Goal: Task Accomplishment & Management: Manage account settings

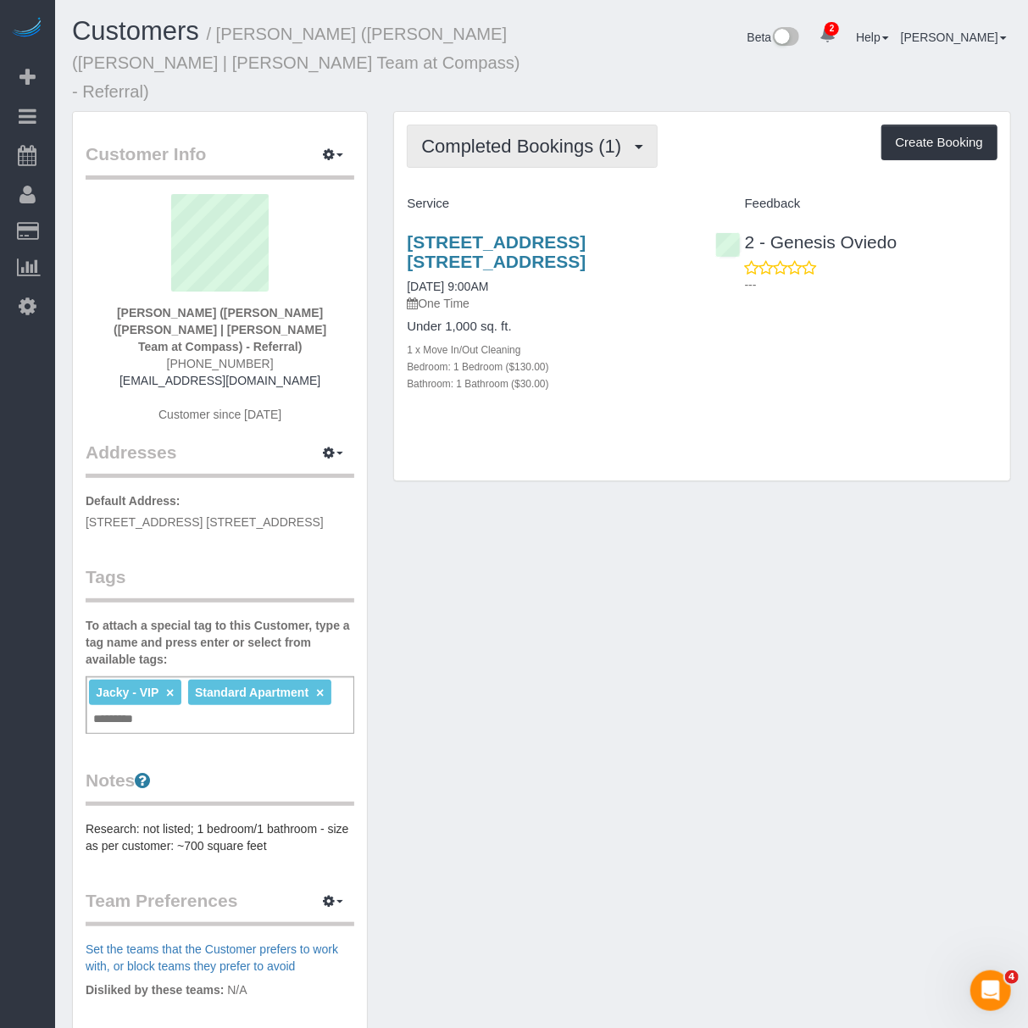
drag, startPoint x: 554, startPoint y: 114, endPoint x: 556, endPoint y: 136, distance: 22.2
click at [551, 136] on span "Completed Bookings (1)" at bounding box center [525, 146] width 209 height 21
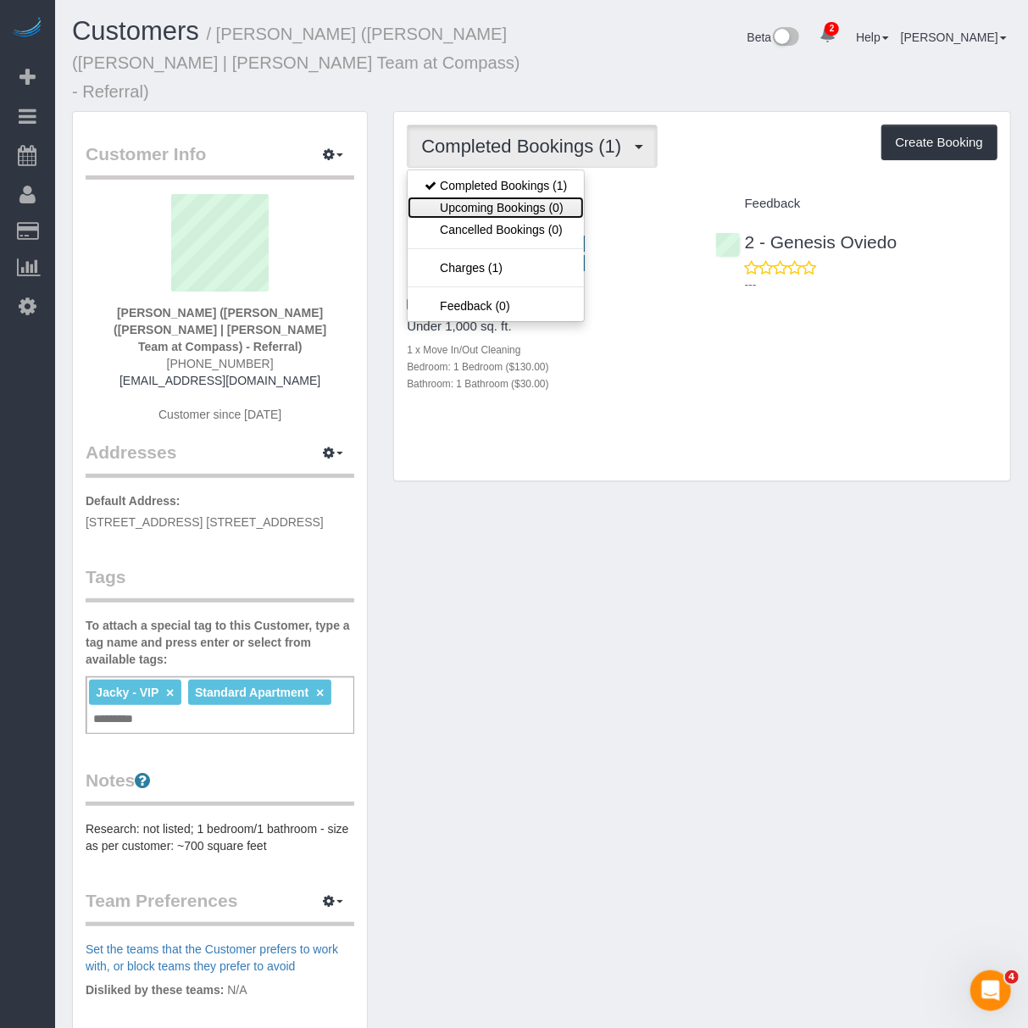
click at [536, 197] on link "Upcoming Bookings (0)" at bounding box center [496, 208] width 176 height 22
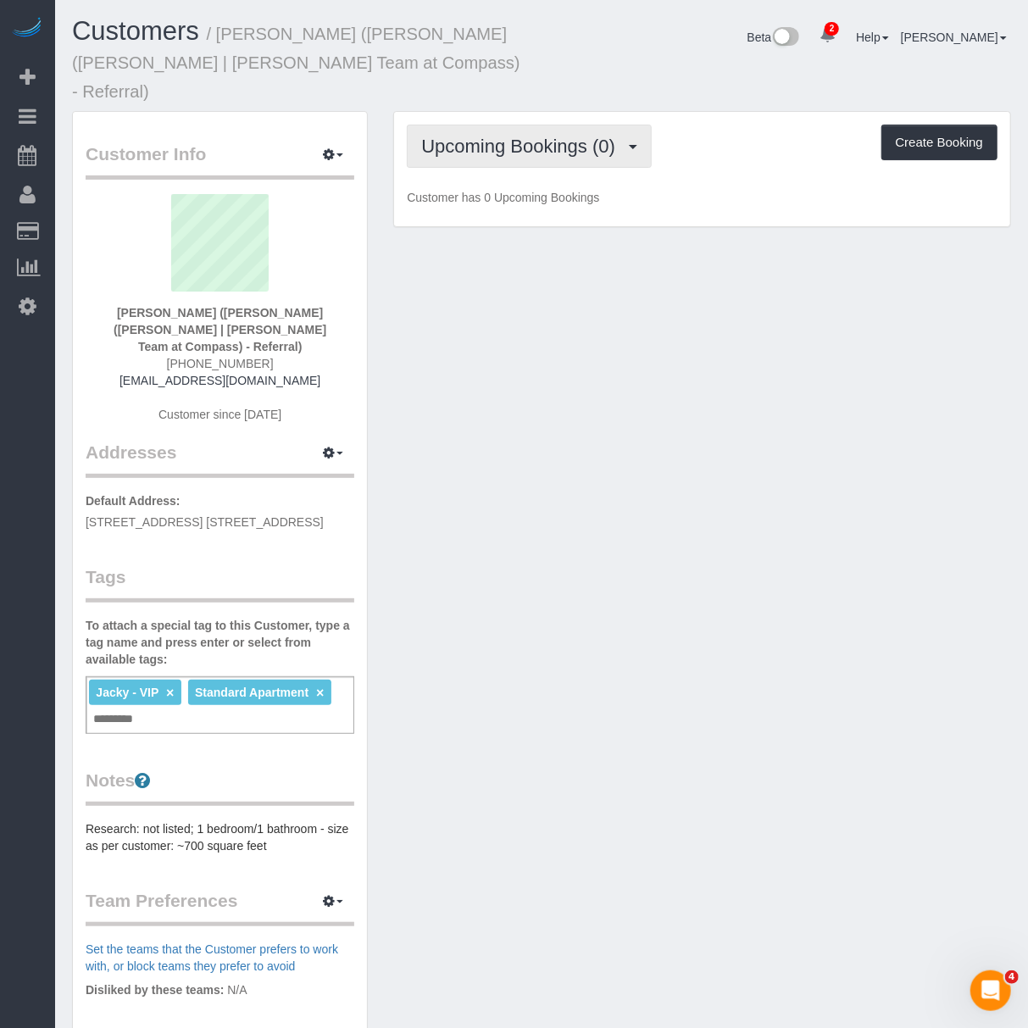
click at [561, 131] on button "Upcoming Bookings (0)" at bounding box center [529, 146] width 245 height 43
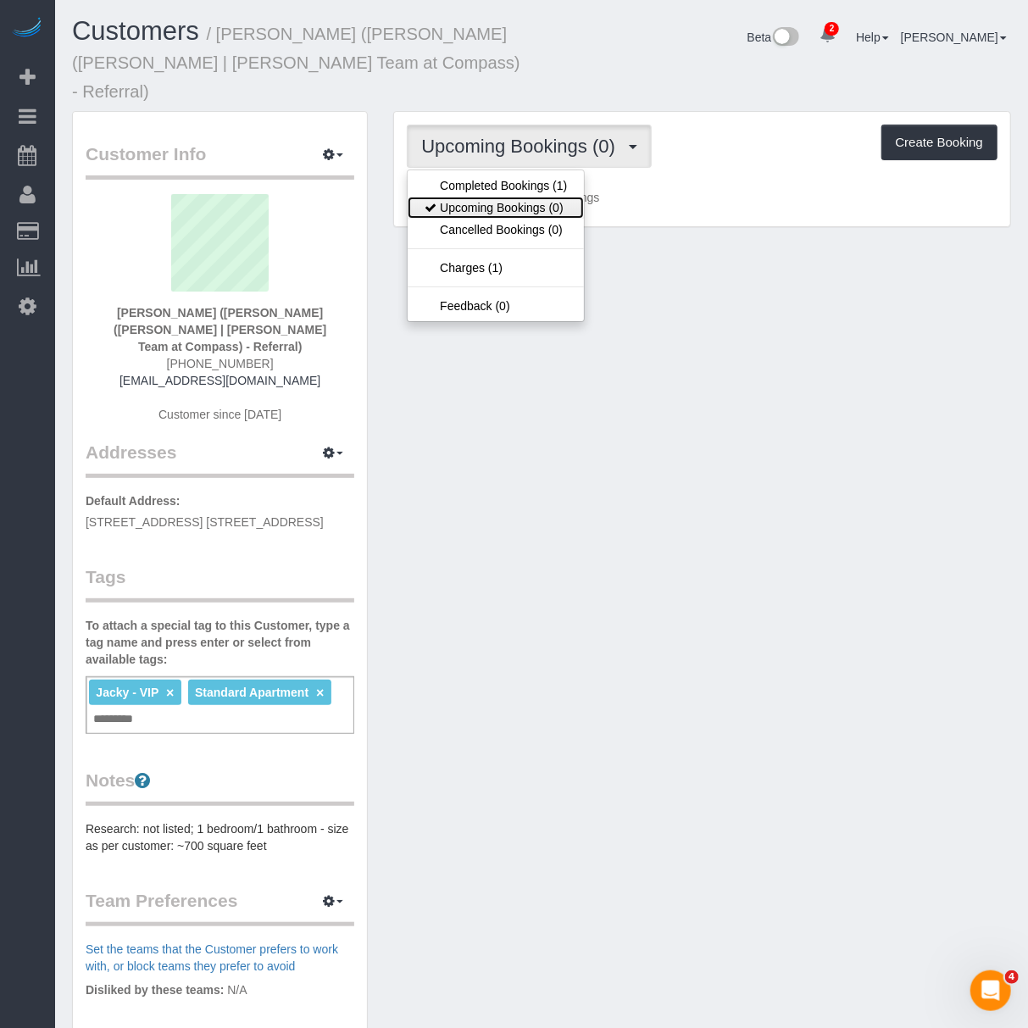
click at [541, 197] on link "Upcoming Bookings (0)" at bounding box center [496, 208] width 176 height 22
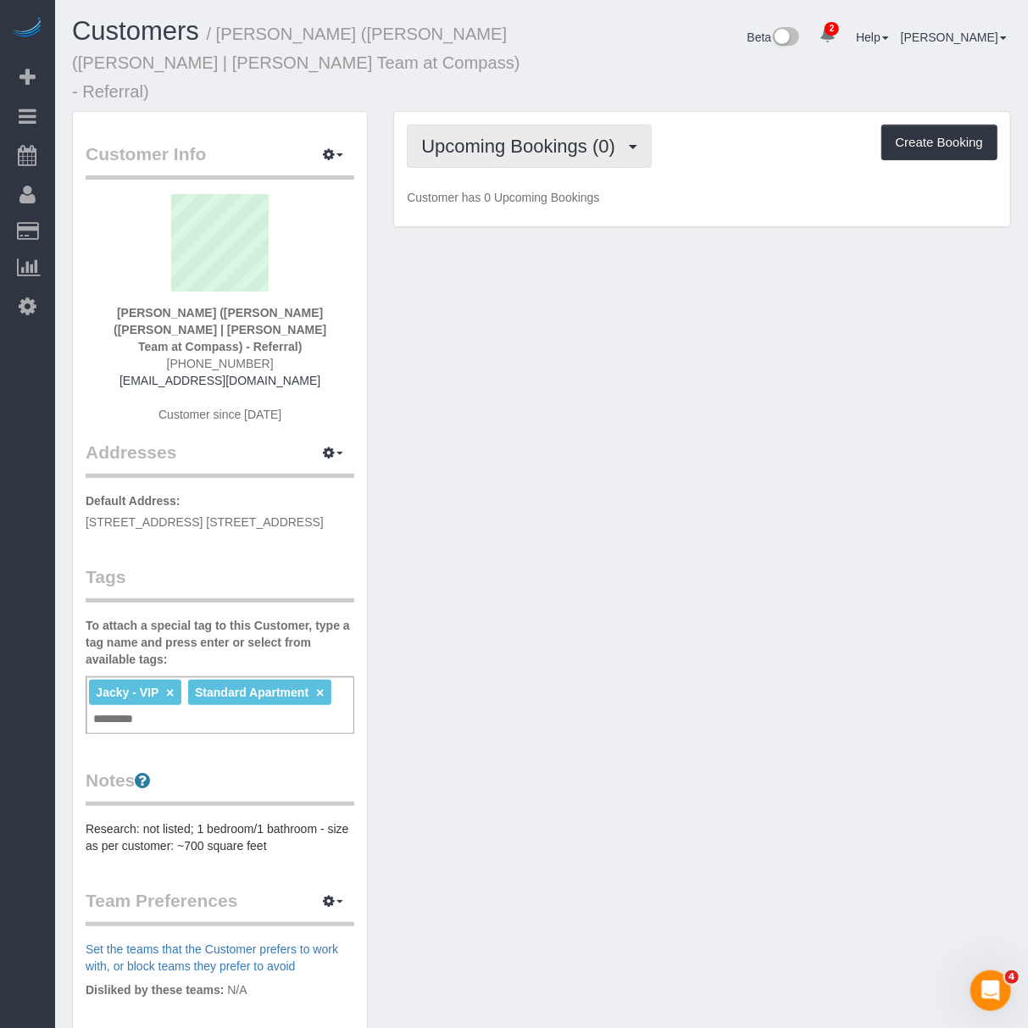
click at [551, 136] on span "Upcoming Bookings (0)" at bounding box center [522, 146] width 203 height 21
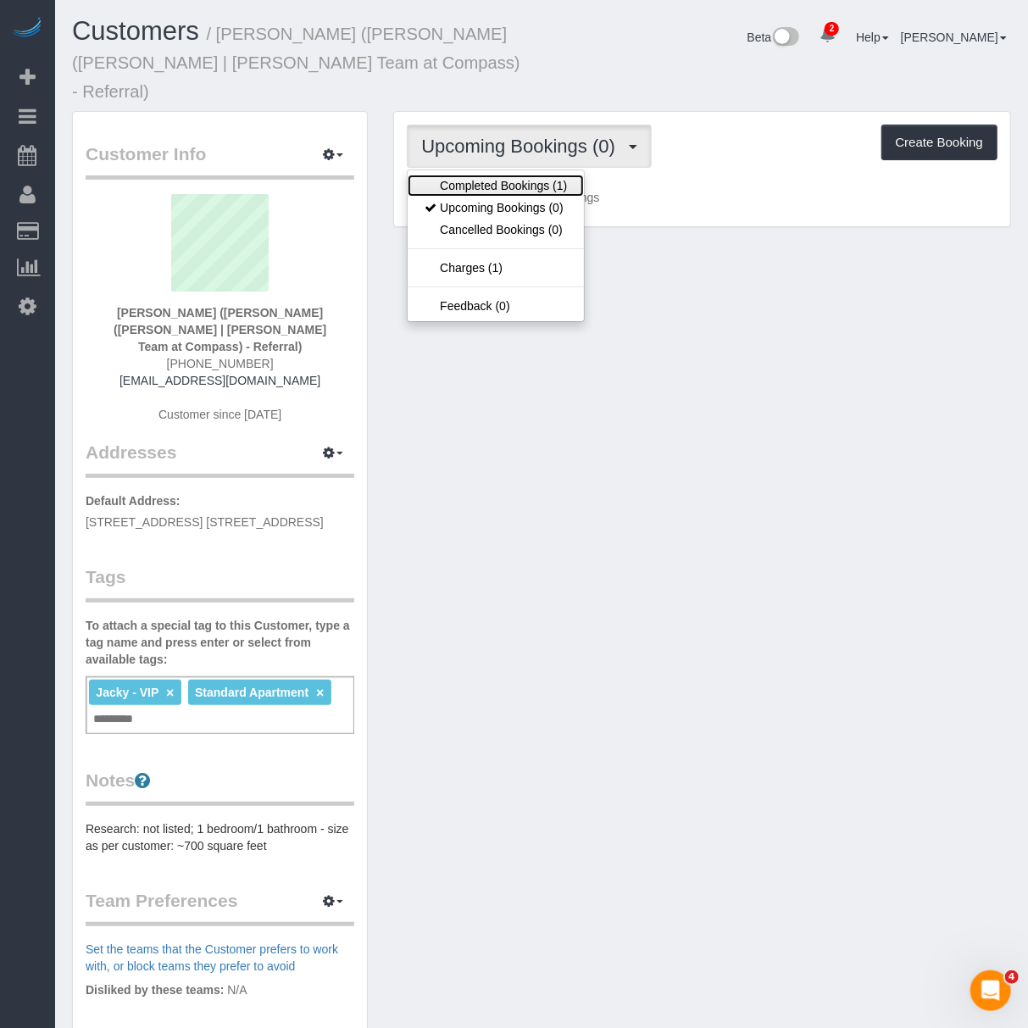
click at [543, 175] on link "Completed Bookings (1)" at bounding box center [496, 186] width 176 height 22
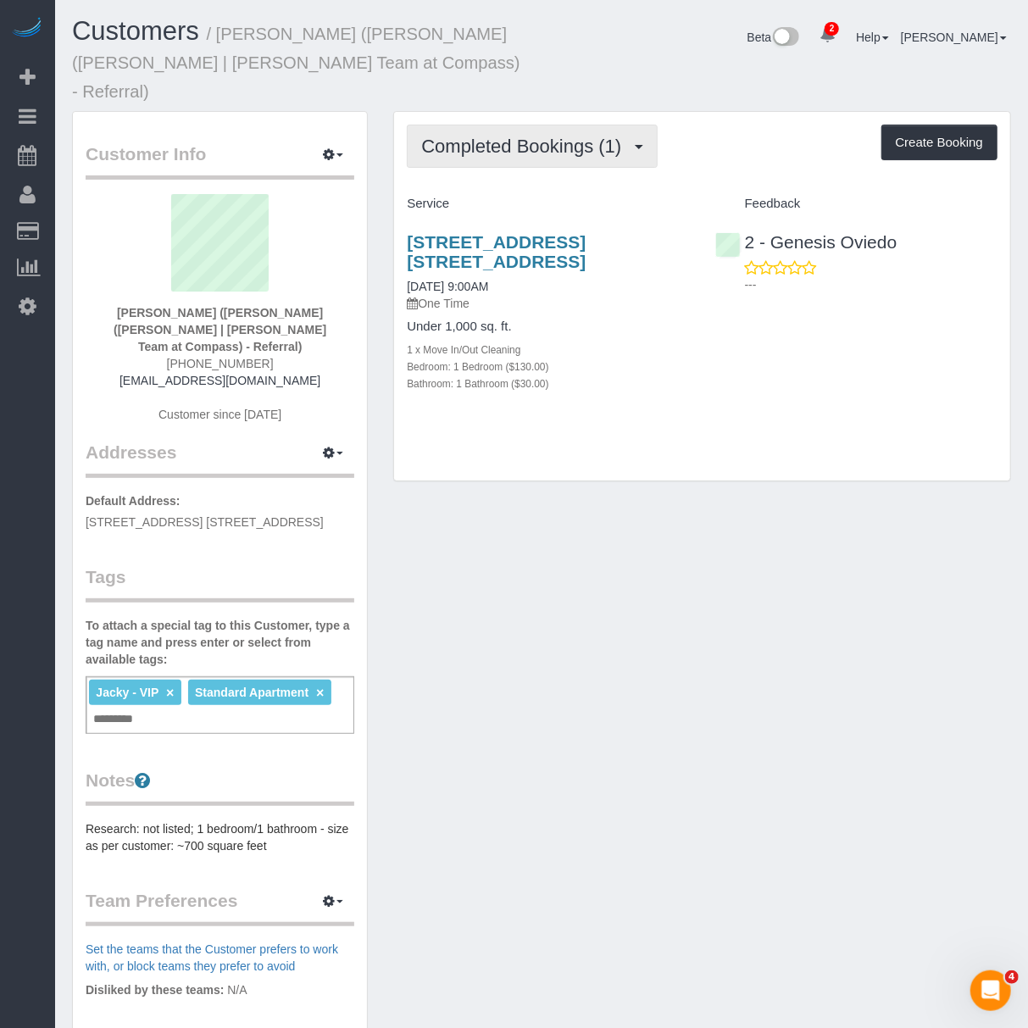
click at [587, 125] on button "Completed Bookings (1)" at bounding box center [532, 146] width 251 height 43
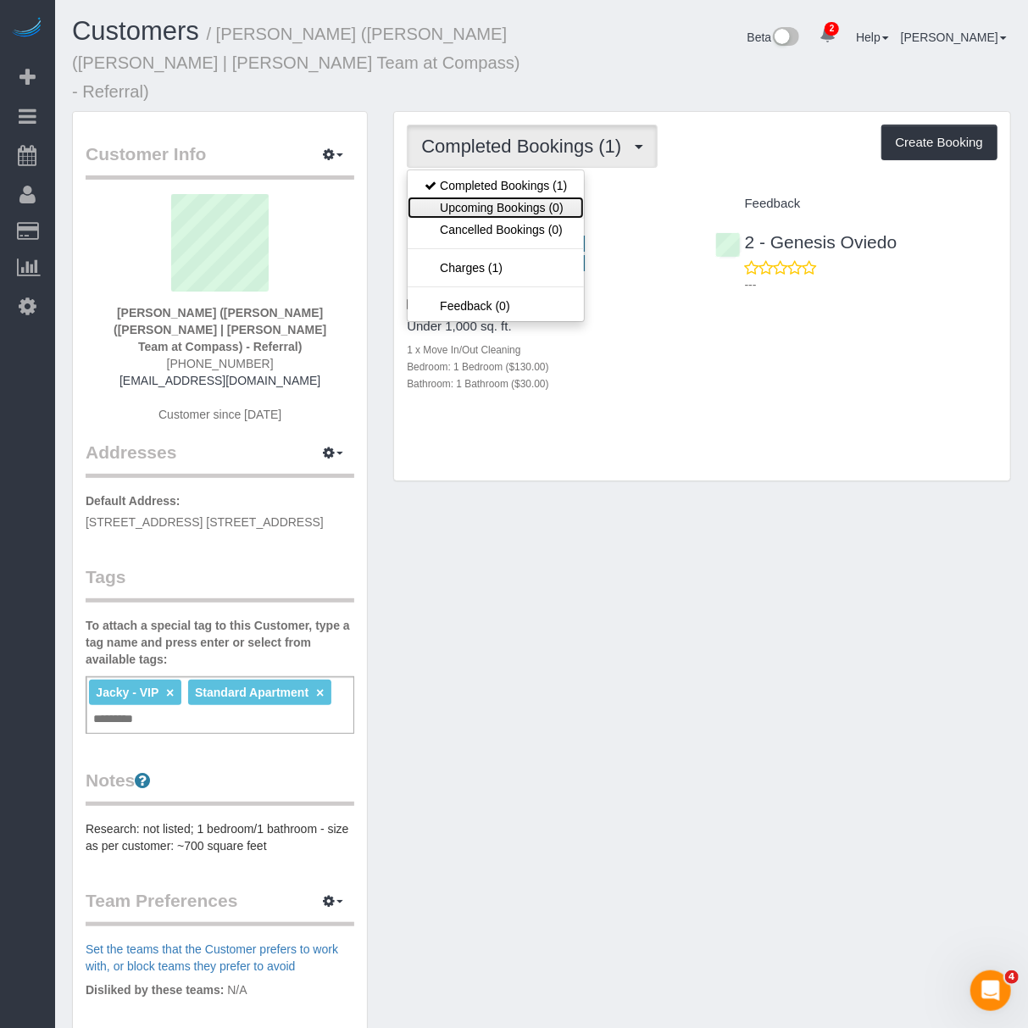
click at [531, 197] on link "Upcoming Bookings (0)" at bounding box center [496, 208] width 176 height 22
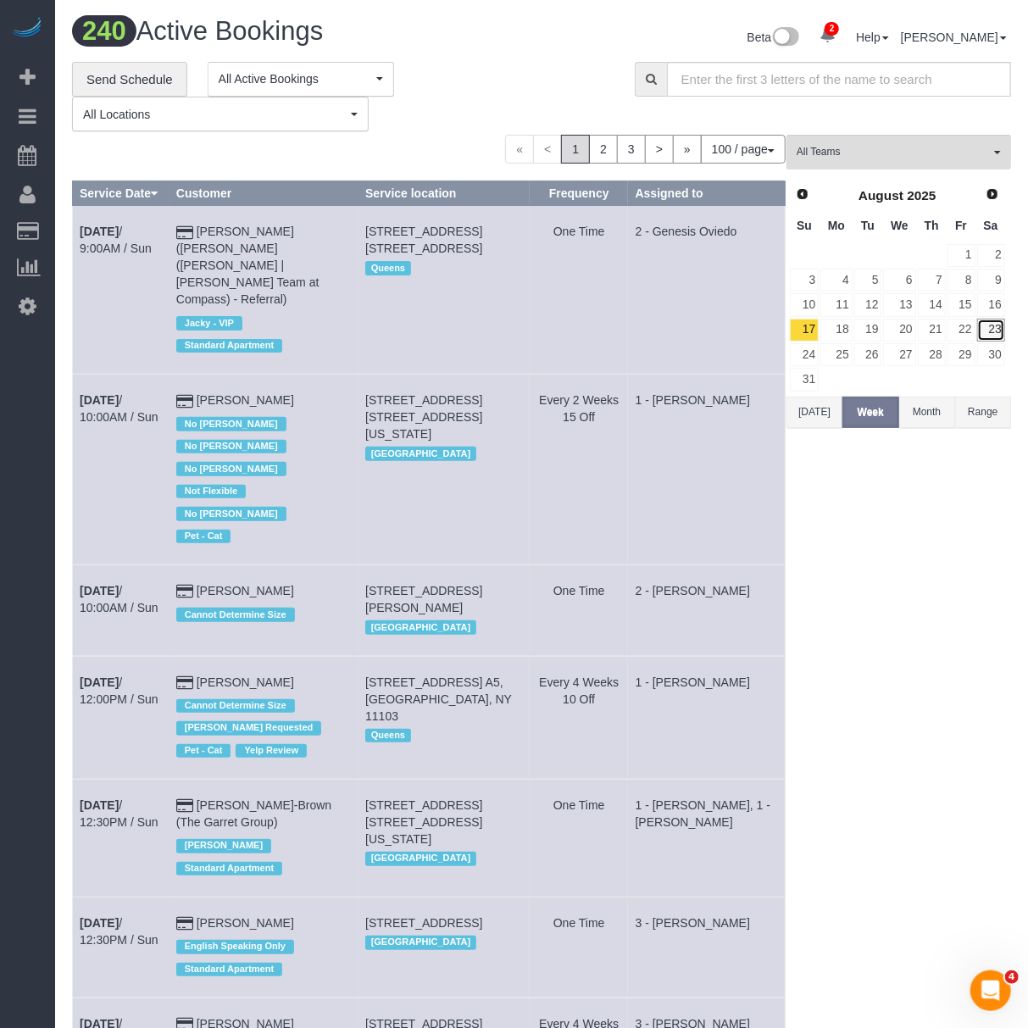
click at [994, 332] on link "23" at bounding box center [991, 330] width 28 height 23
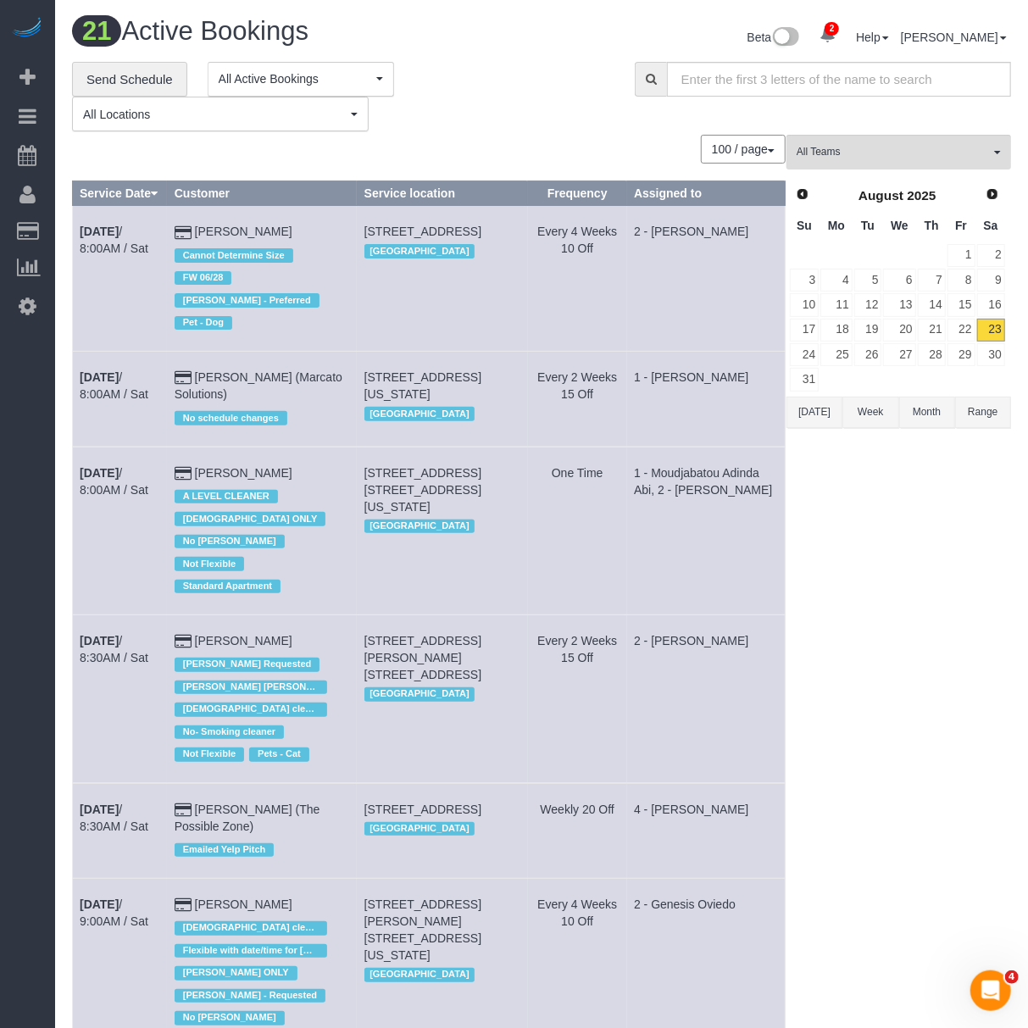
click at [458, 153] on div "100 / page 10 / page 20 / page 30 / page 40 / page 50 / page 100 / page" at bounding box center [429, 149] width 714 height 29
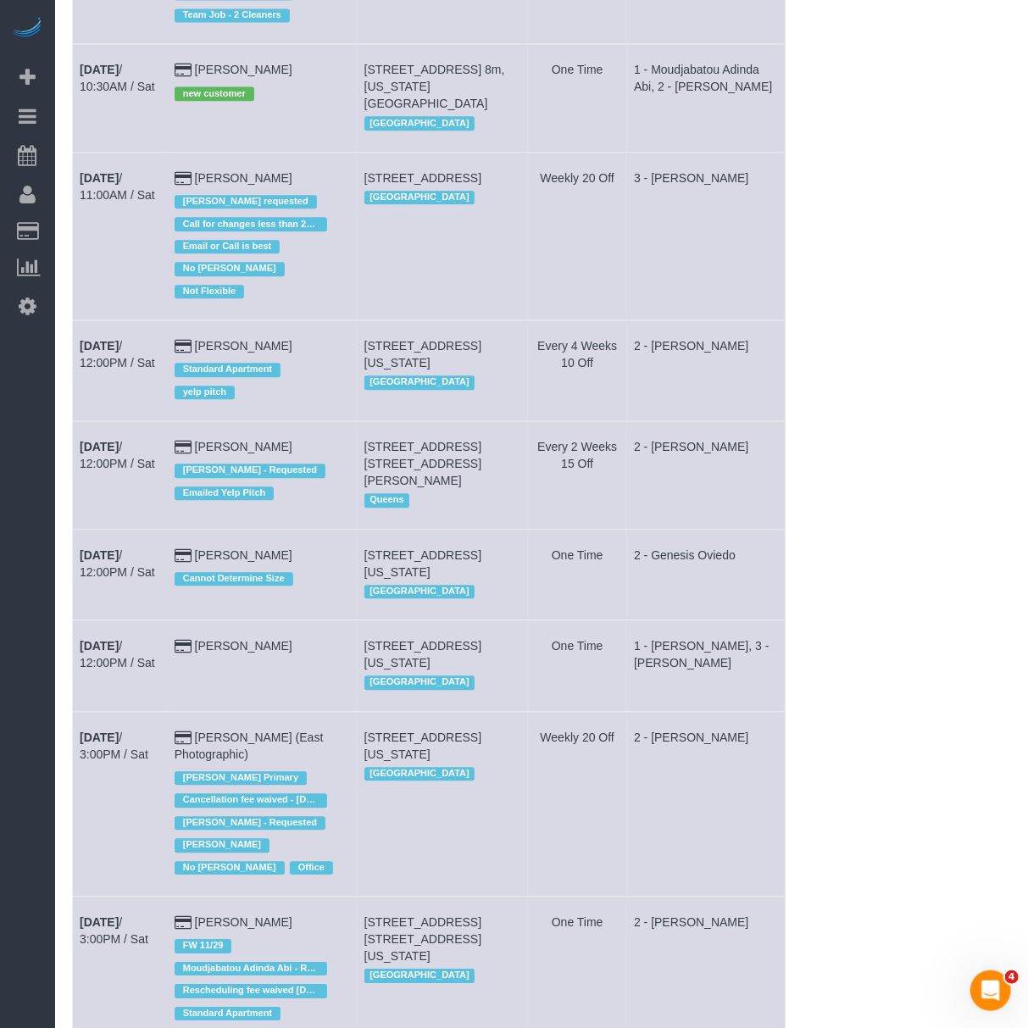
scroll to position [387, 0]
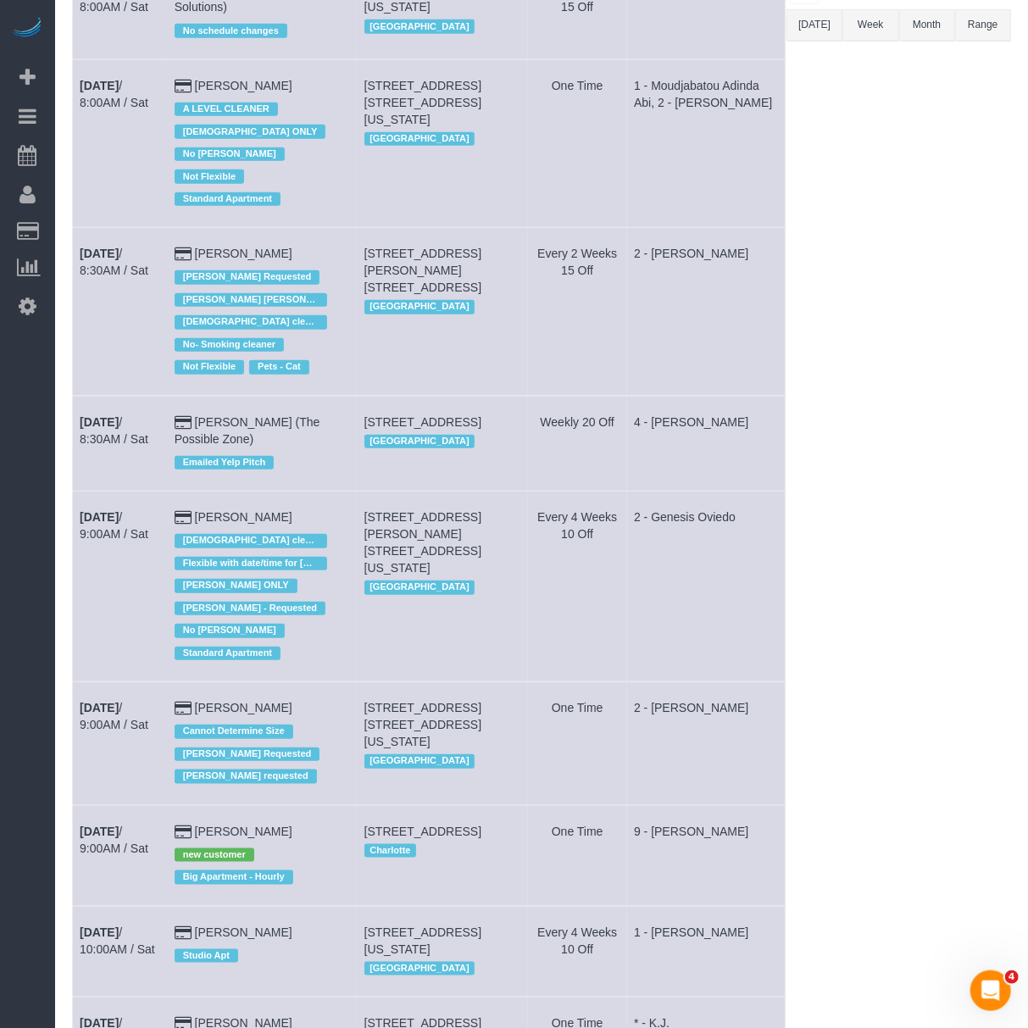
drag, startPoint x: 70, startPoint y: 498, endPoint x: 336, endPoint y: 514, distance: 266.6
click at [98, 444] on td "Aug 23rd / 8:30AM / Sat" at bounding box center [120, 443] width 95 height 95
click at [232, 510] on link "Theda Jackson-Mau" at bounding box center [243, 517] width 97 height 14
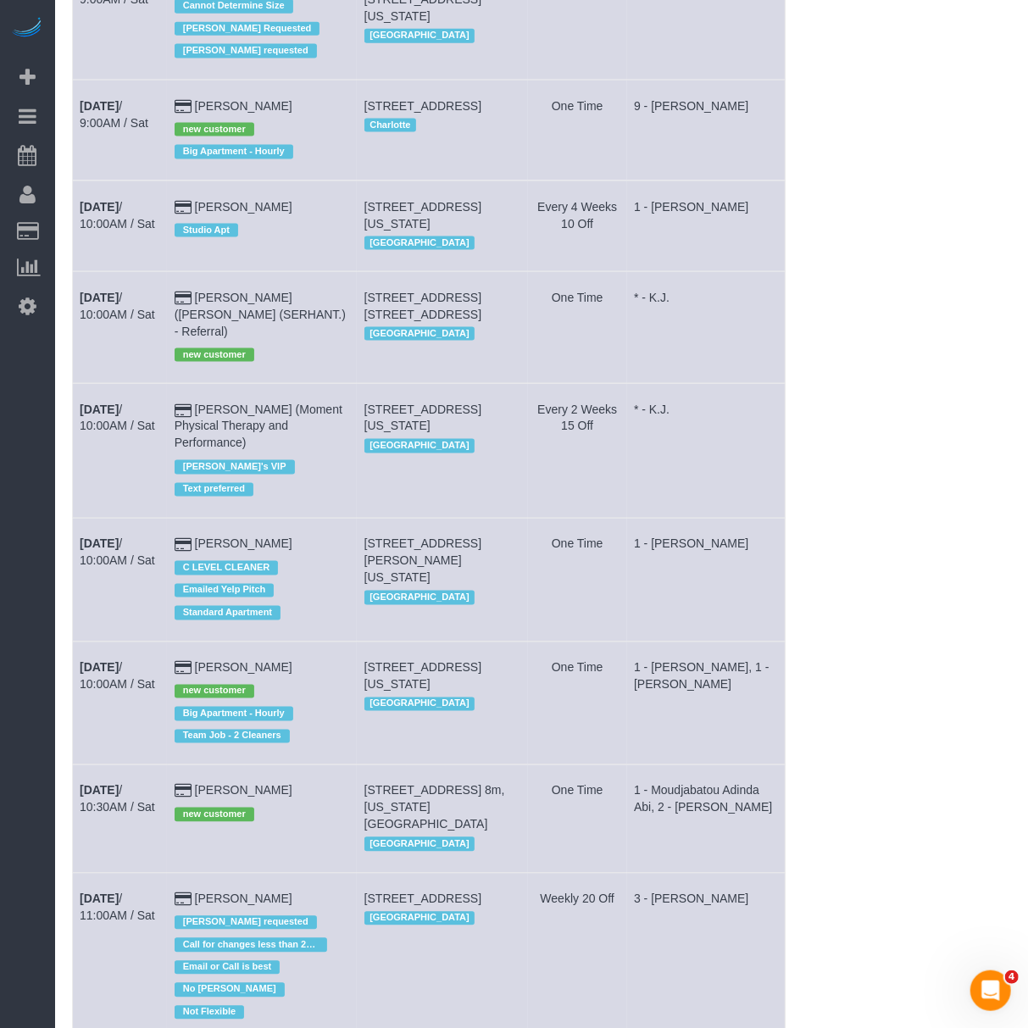
scroll to position [1835, 0]
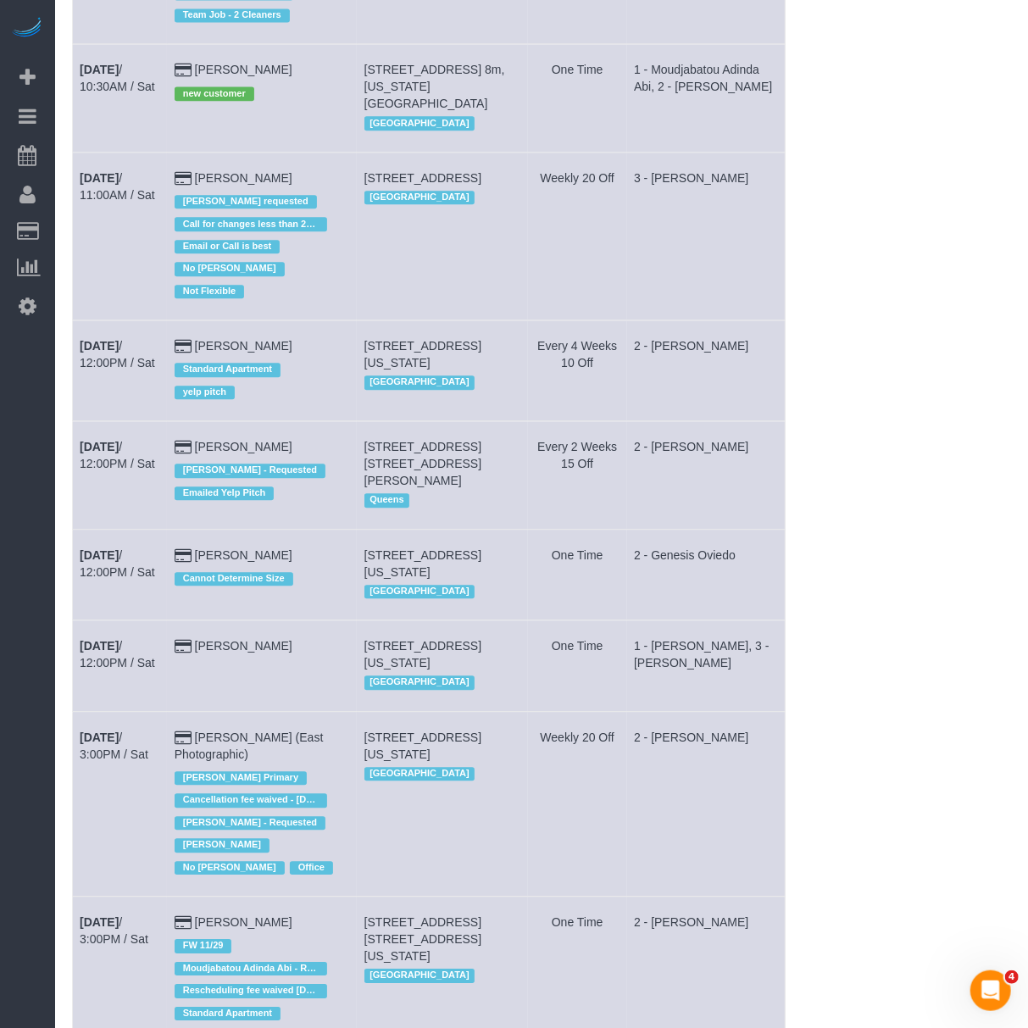
drag, startPoint x: 72, startPoint y: 504, endPoint x: 320, endPoint y: 513, distance: 247.7
click at [320, 529] on tr "Aug 23rd / 12:00PM / Sat Courtenay Valenti Cannot Determine Size 96 Fifth Avenu…" at bounding box center [429, 574] width 713 height 91
copy tr "Aug 23rd / 12:00PM / Sat Courtenay Valenti"
click at [123, 478] on td "Aug 23rd / 12:00PM / Sat" at bounding box center [120, 475] width 95 height 108
drag, startPoint x: 371, startPoint y: 505, endPoint x: 514, endPoint y: 533, distance: 145.1
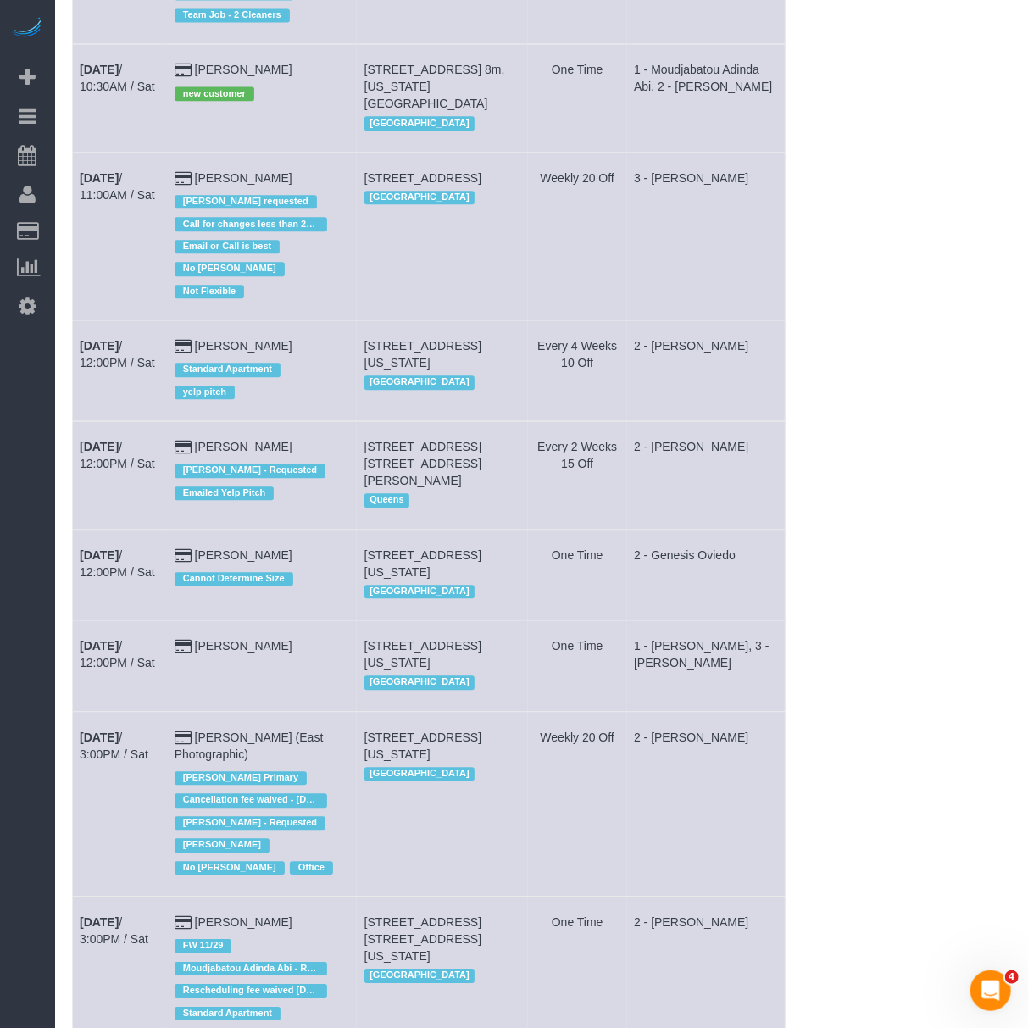
click at [514, 533] on tr "Aug 23rd / 12:00PM / Sat Courtenay Valenti Cannot Determine Size 96 Fifth Avenu…" at bounding box center [429, 574] width 713 height 91
copy tr "Cannot Determine Size 96 Fifth Avenue, Apt.7j, New York, NY 10011"
click at [482, 548] on span "96 Fifth Avenue, Apt.7j, New York, NY 10011" at bounding box center [423, 563] width 117 height 31
drag, startPoint x: 502, startPoint y: 530, endPoint x: 384, endPoint y: 504, distance: 120.7
click at [384, 529] on td "96 Fifth Avenue, Apt.7j, New York, NY 10011 Manhattan" at bounding box center [442, 574] width 171 height 91
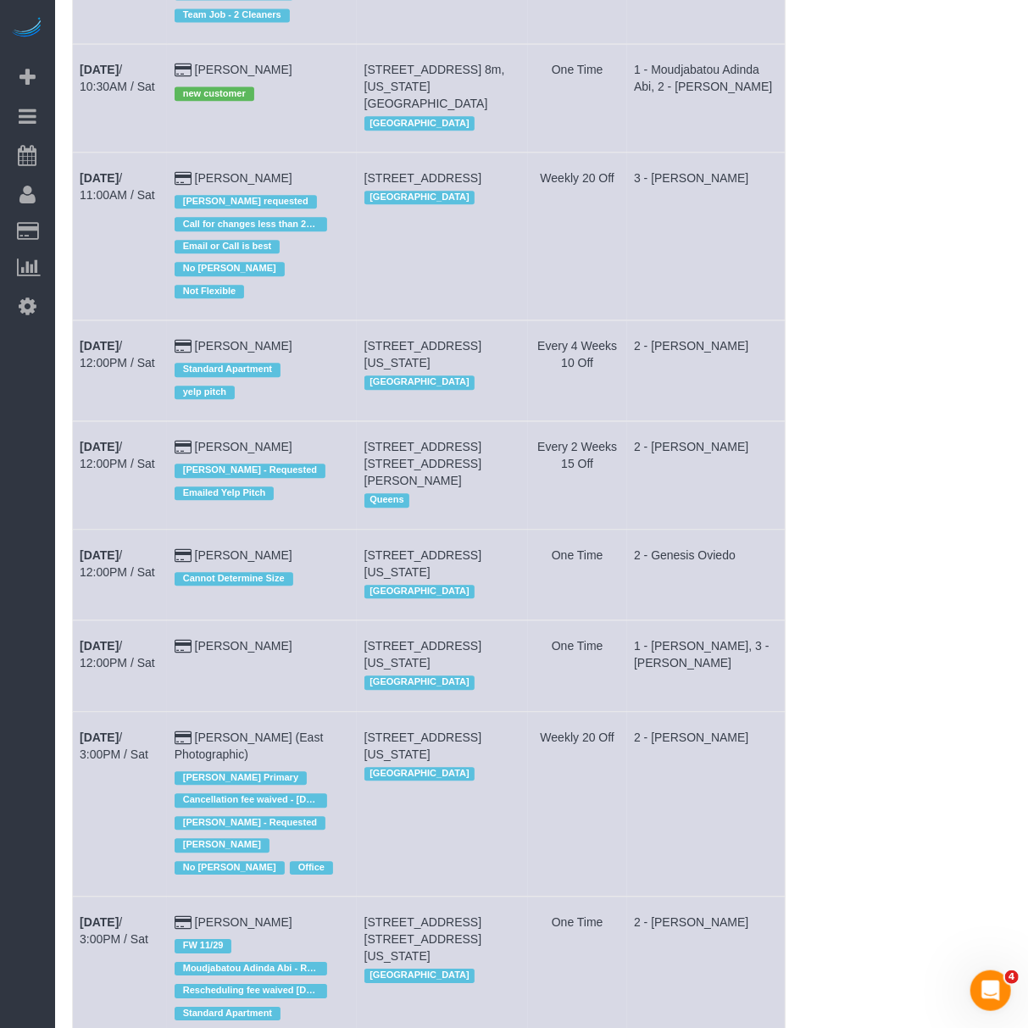
copy span "96 Fifth Avenue, Apt.7j, New York, NY 10011"
drag, startPoint x: 110, startPoint y: 517, endPoint x: 123, endPoint y: 510, distance: 14.8
click at [110, 548] on b "Aug 23rd" at bounding box center [99, 555] width 39 height 14
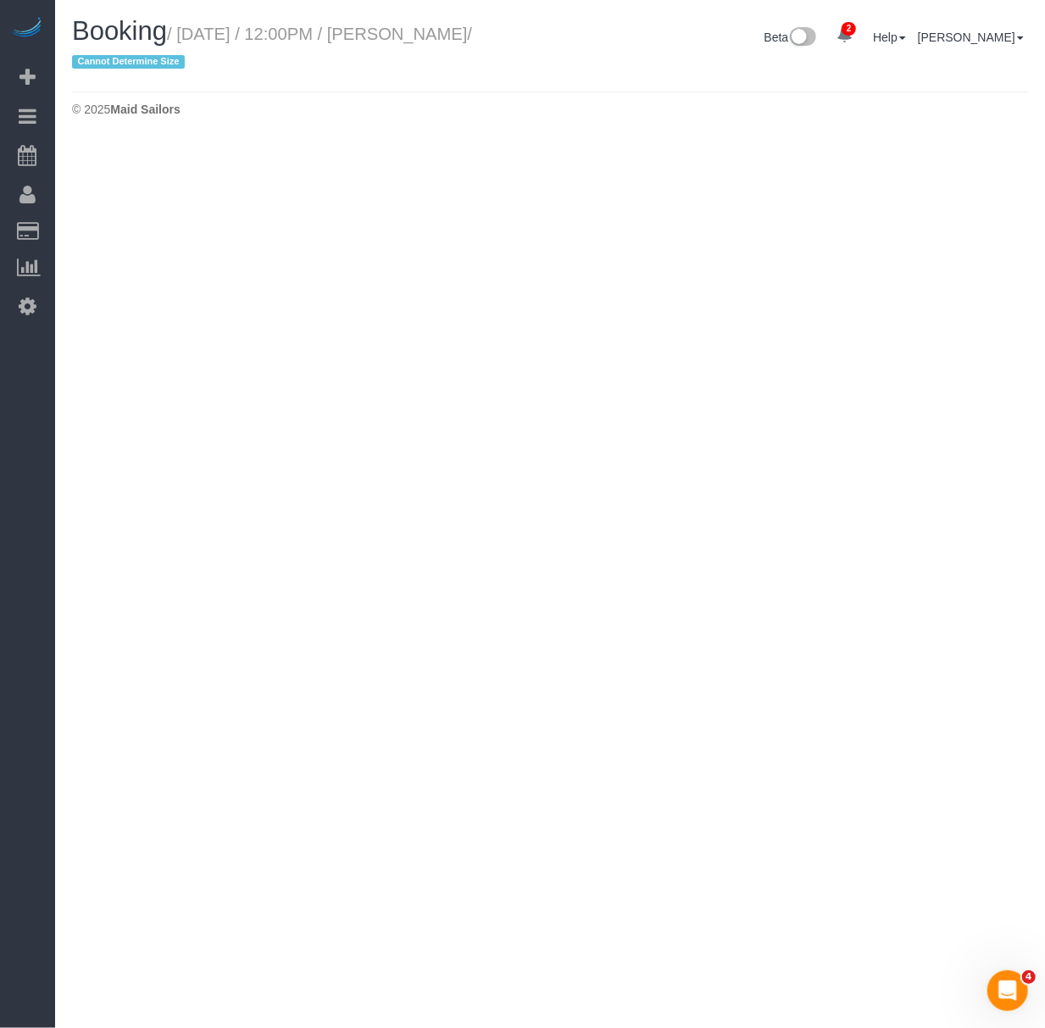
select select "NY"
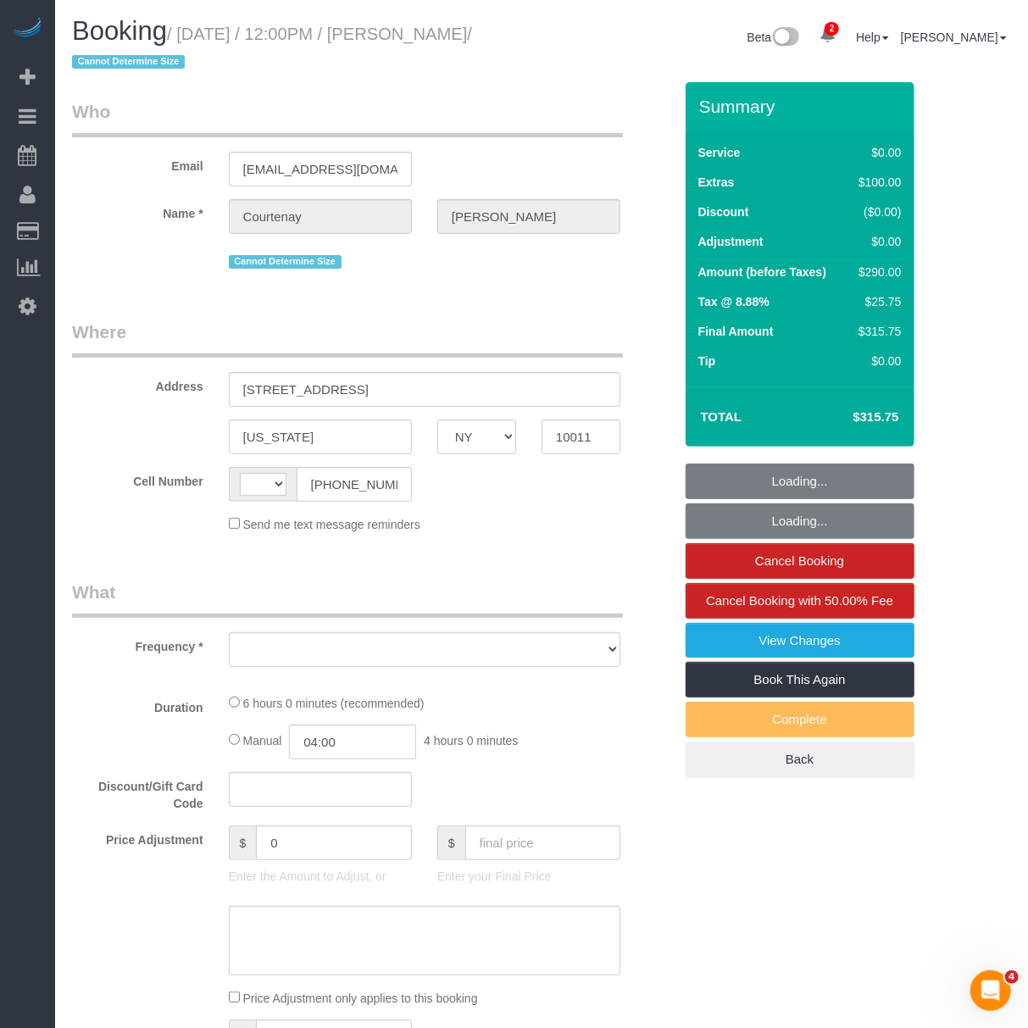
select select "string:[GEOGRAPHIC_DATA]"
select select "string:stripe-pm_1RwpLJ4VGloSiKo7v6odXzfJ"
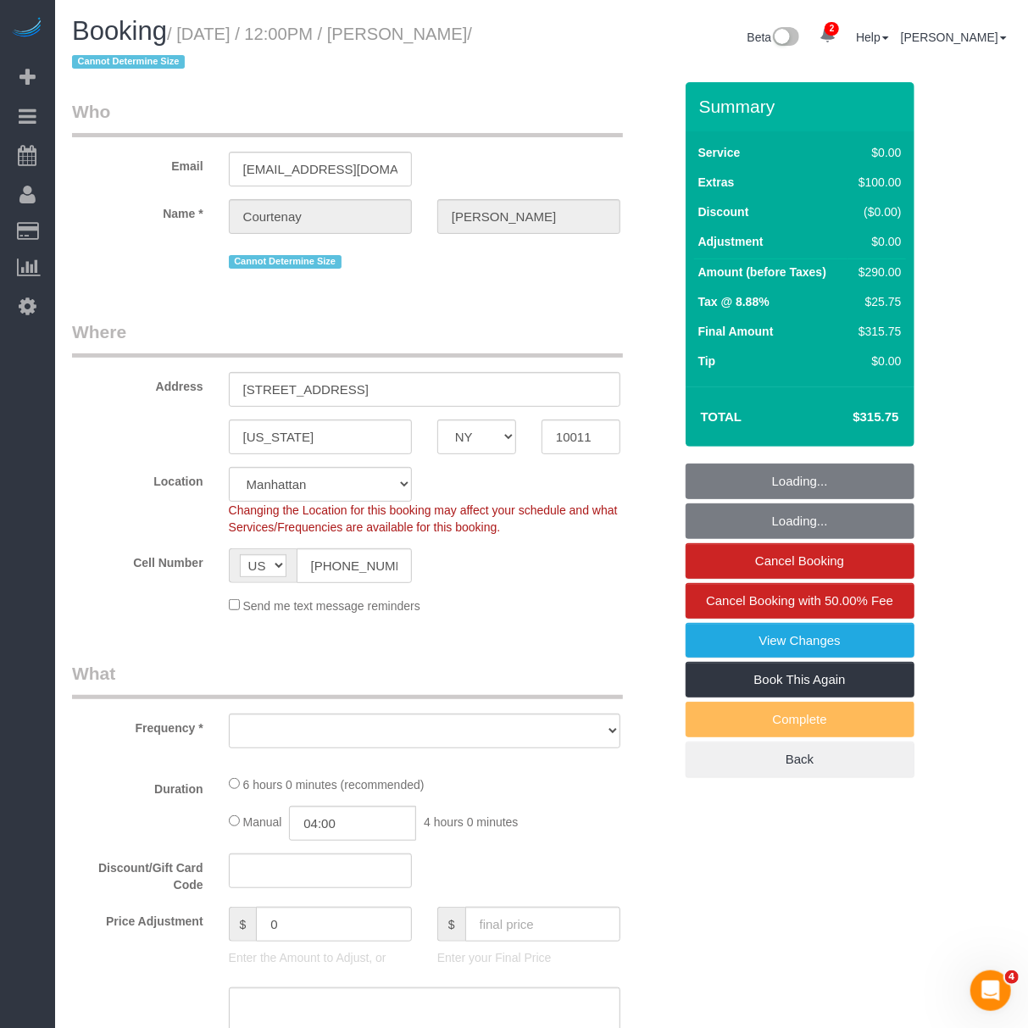
select select "number:60"
select select "number:76"
select select "number:15"
select select "number:5"
select select "object:7964"
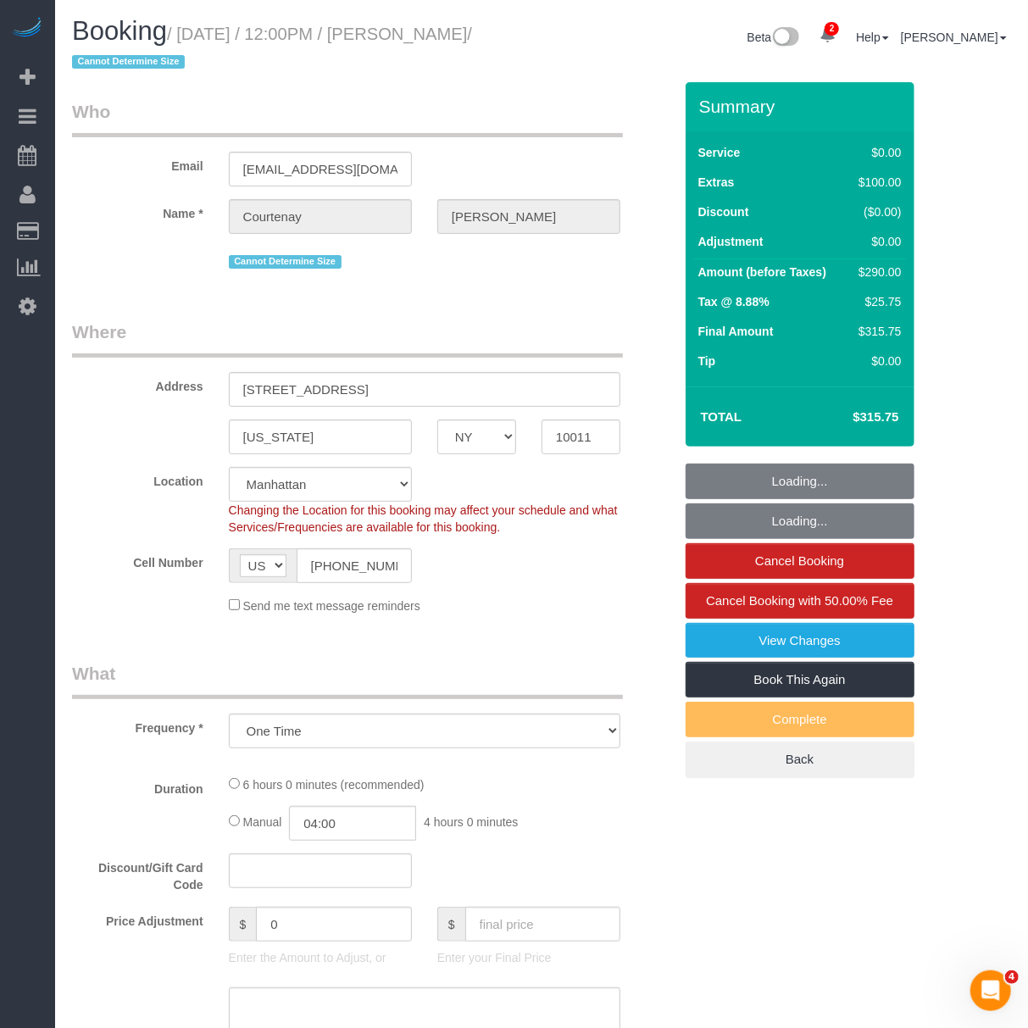
select select "spot1"
select select "2"
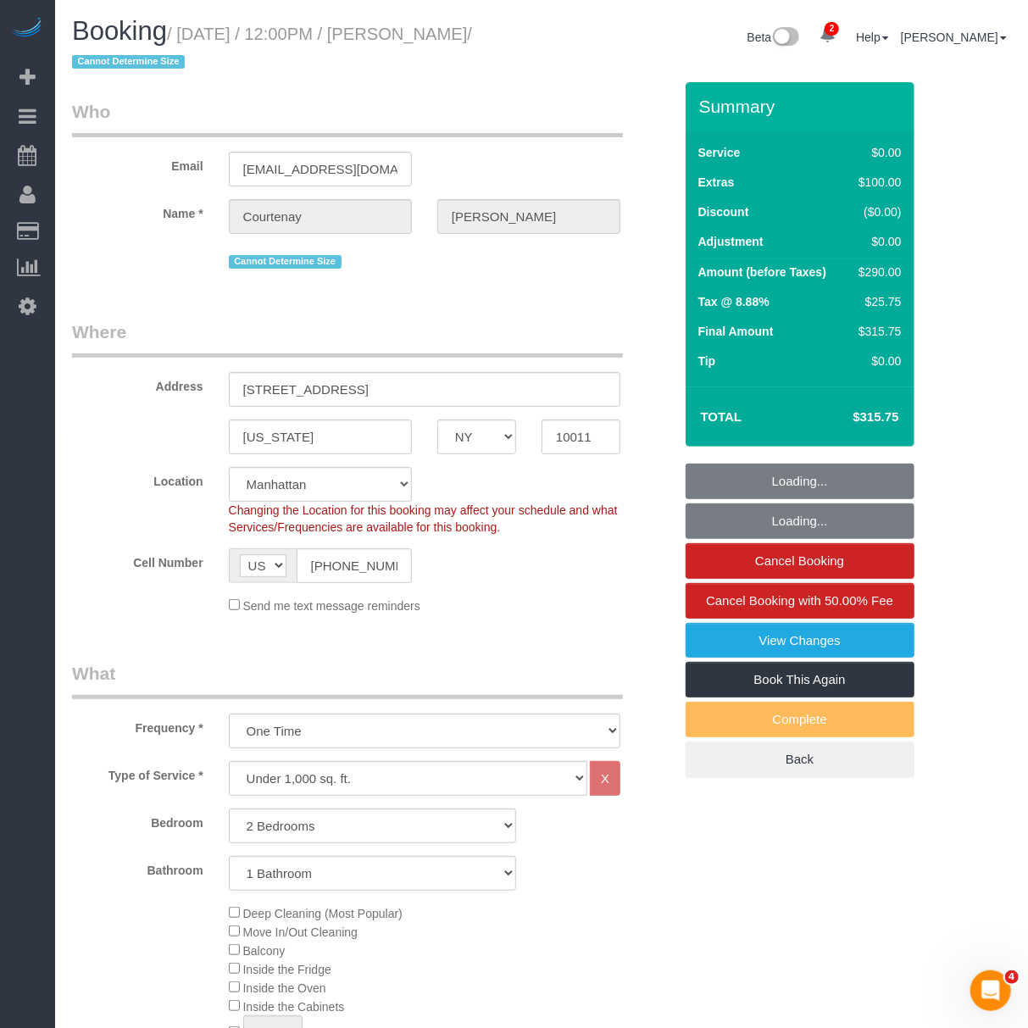
select select "object:8489"
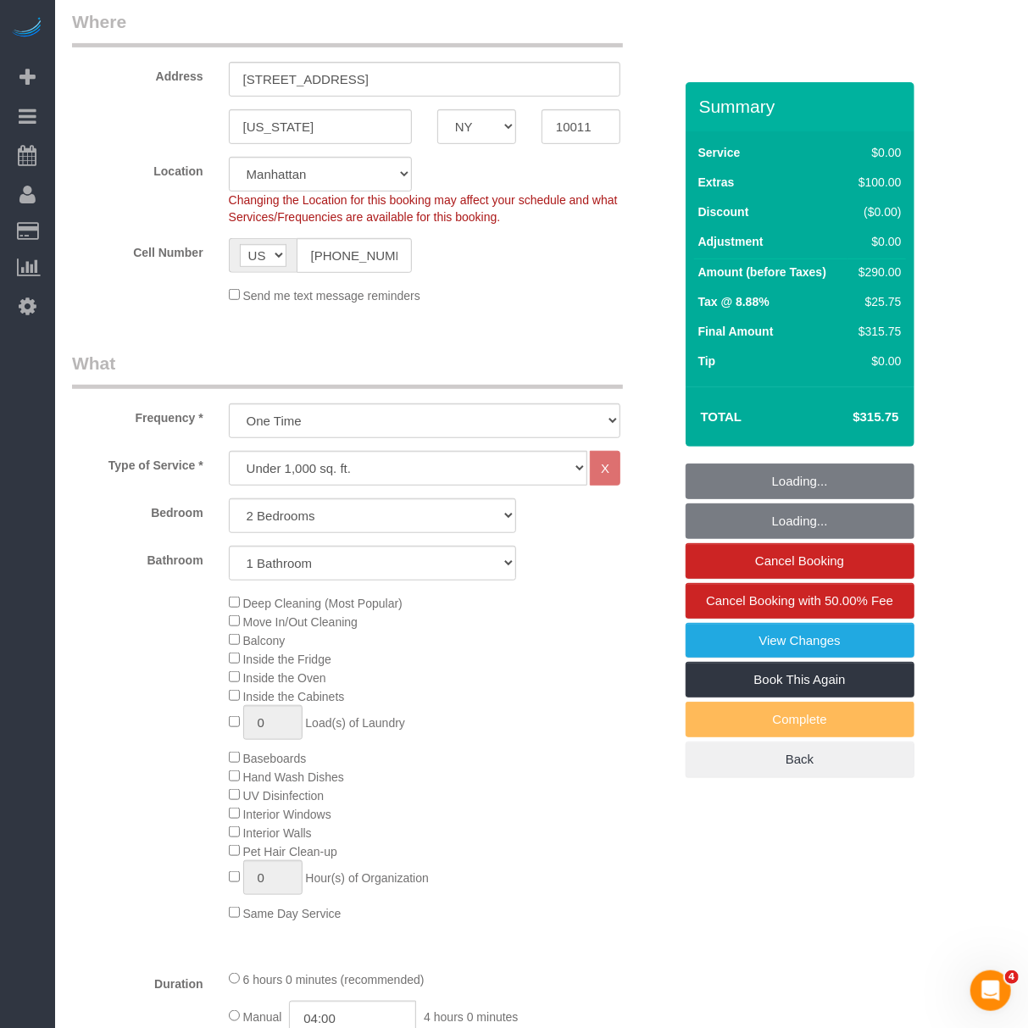
scroll to position [452, 0]
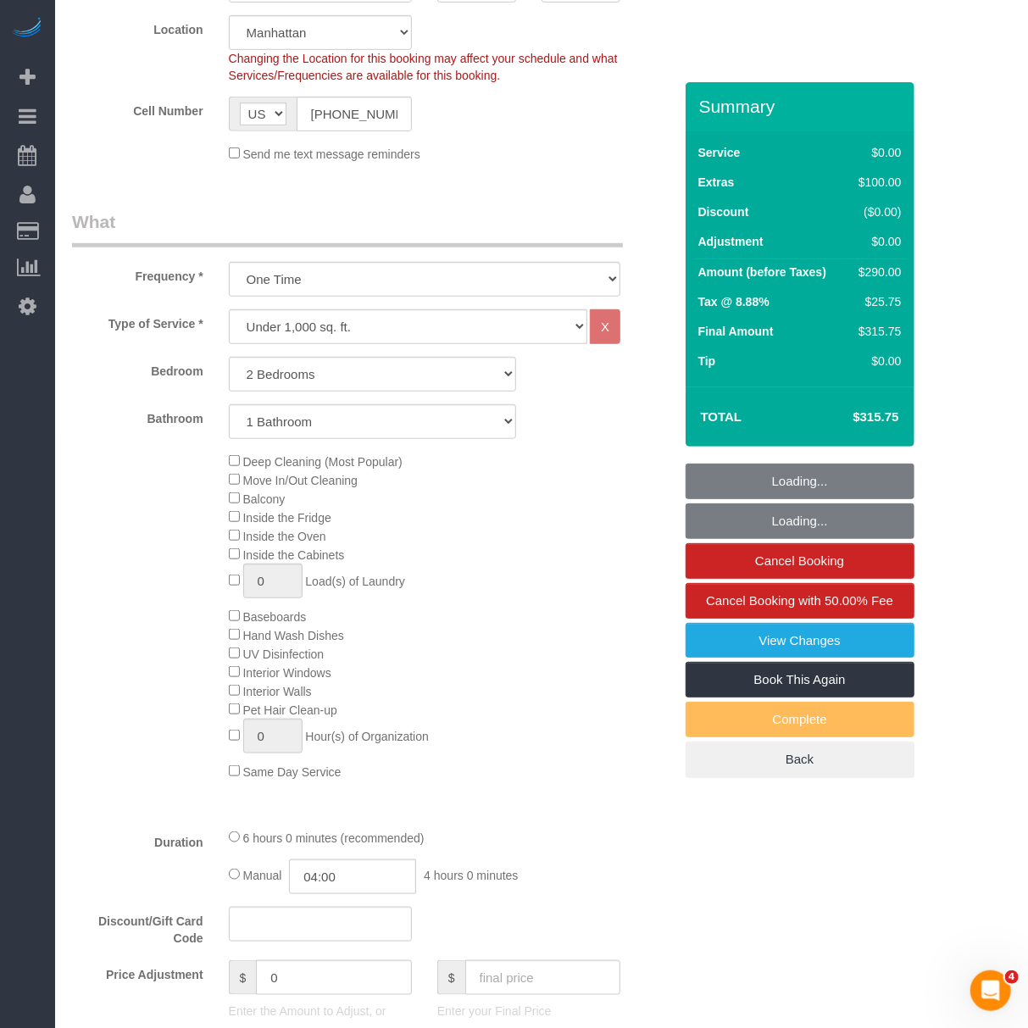
select select "2"
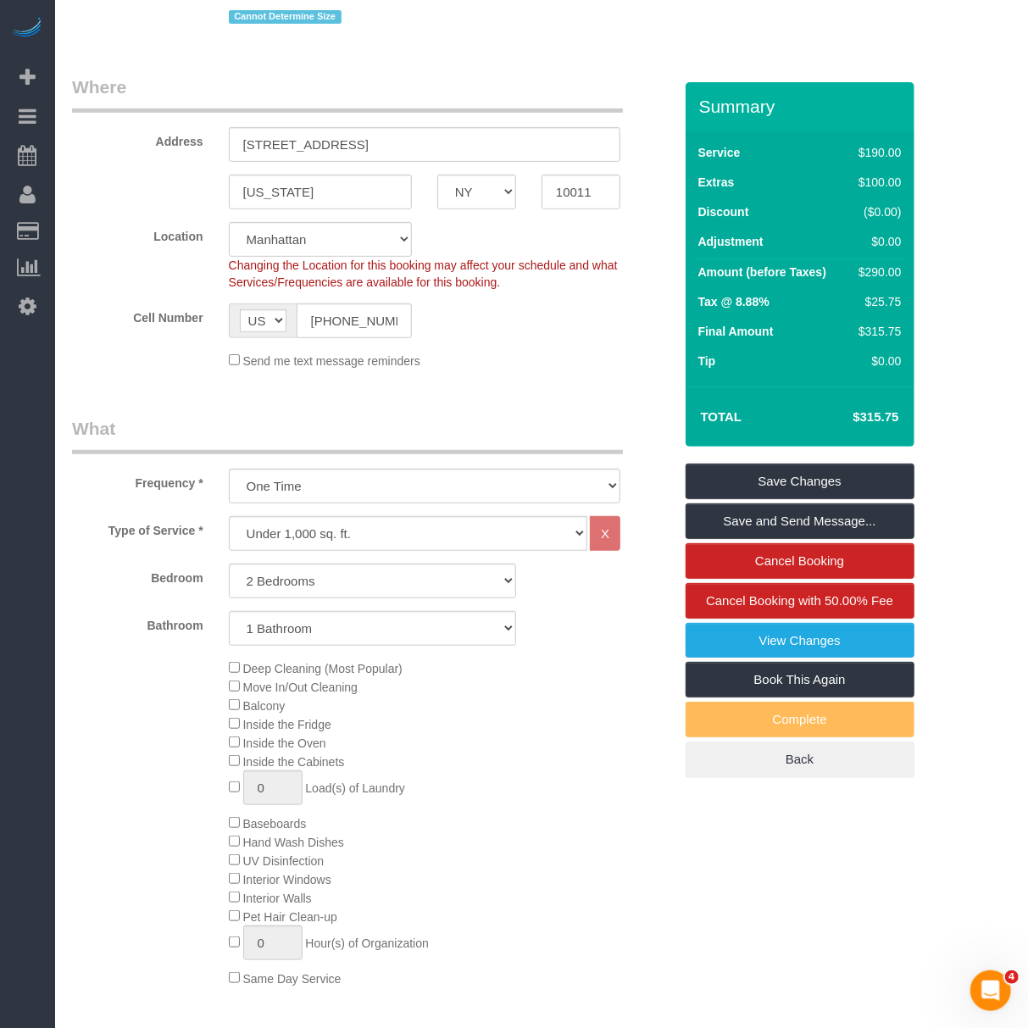
scroll to position [0, 0]
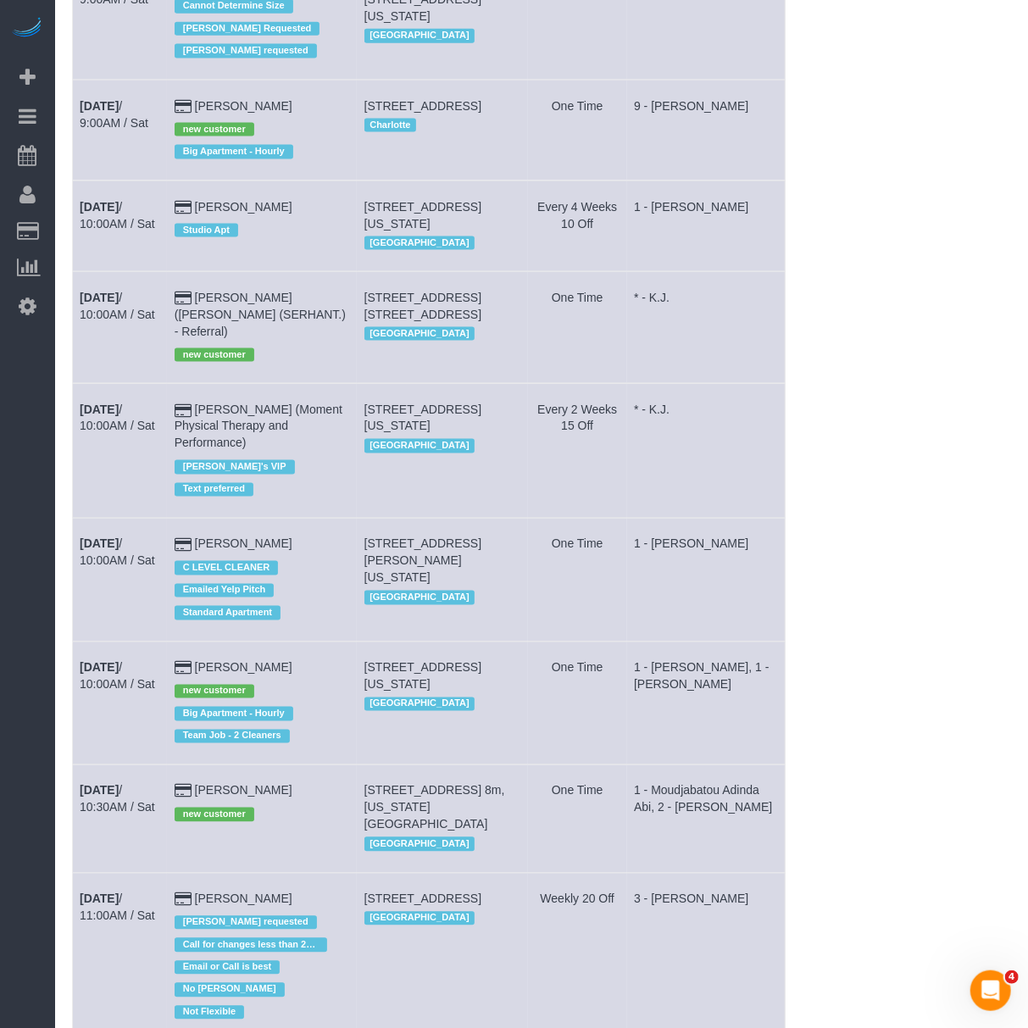
scroll to position [1835, 0]
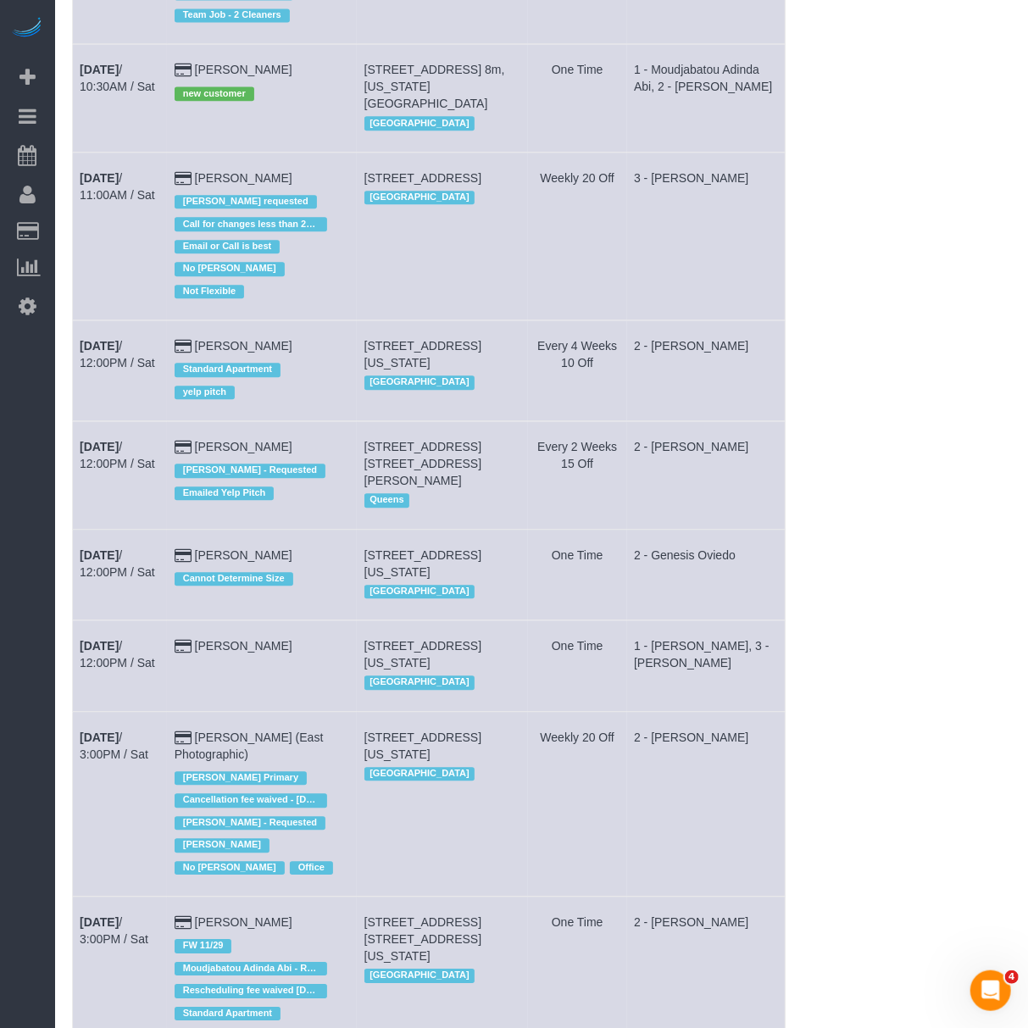
drag, startPoint x: 64, startPoint y: 496, endPoint x: 129, endPoint y: 483, distance: 65.7
click at [89, 471] on td "Aug 23rd / 12:00PM / Sat" at bounding box center [120, 475] width 95 height 108
drag, startPoint x: 81, startPoint y: 507, endPoint x: 210, endPoint y: 490, distance: 130.0
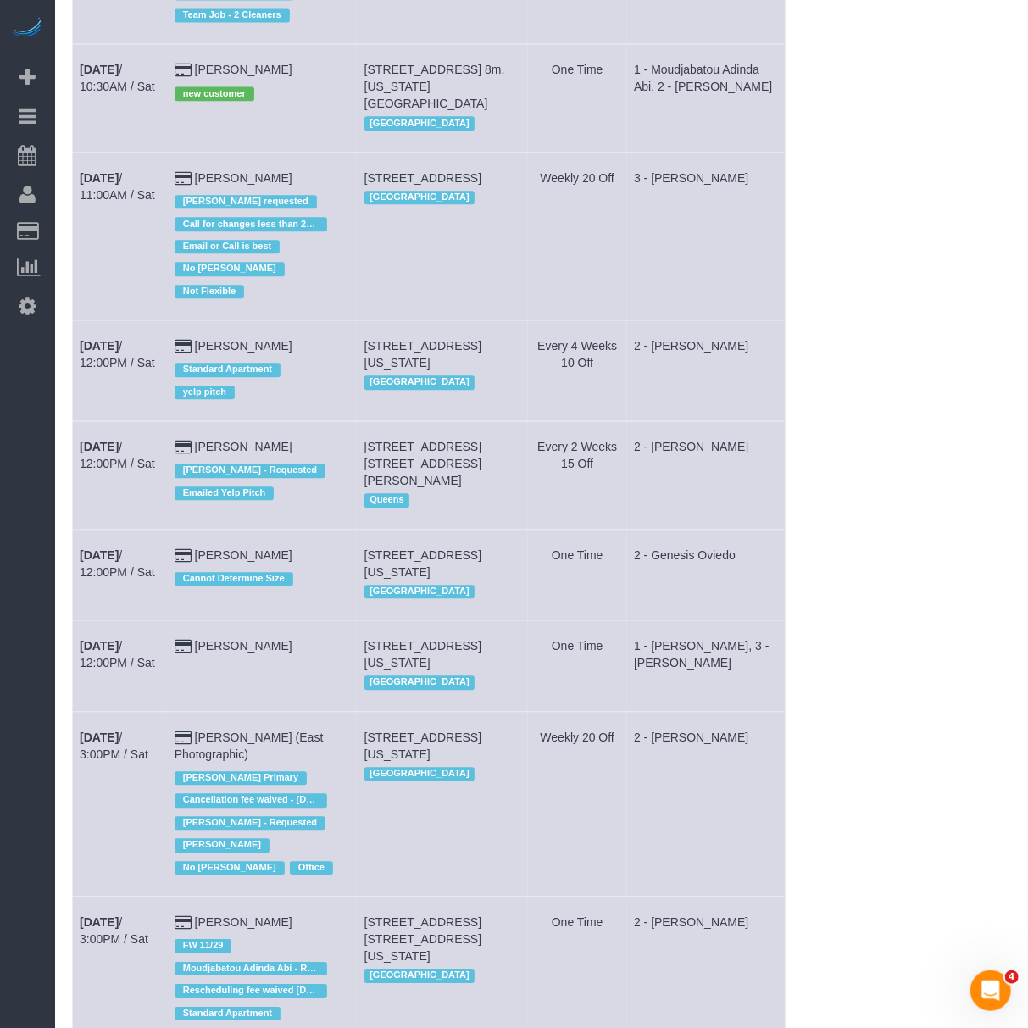
click at [114, 482] on td "Aug 23rd / 12:00PM / Sat" at bounding box center [120, 475] width 95 height 108
drag, startPoint x: 72, startPoint y: 509, endPoint x: 309, endPoint y: 499, distance: 237.6
click at [313, 529] on tr "Aug 23rd / 12:00PM / Sat Courtenay Valenti Cannot Determine Size 96 Fifth Avenu…" at bounding box center [429, 574] width 713 height 91
copy tr "Aug 23rd / 12:00PM / Sat Courtenay Valenti"
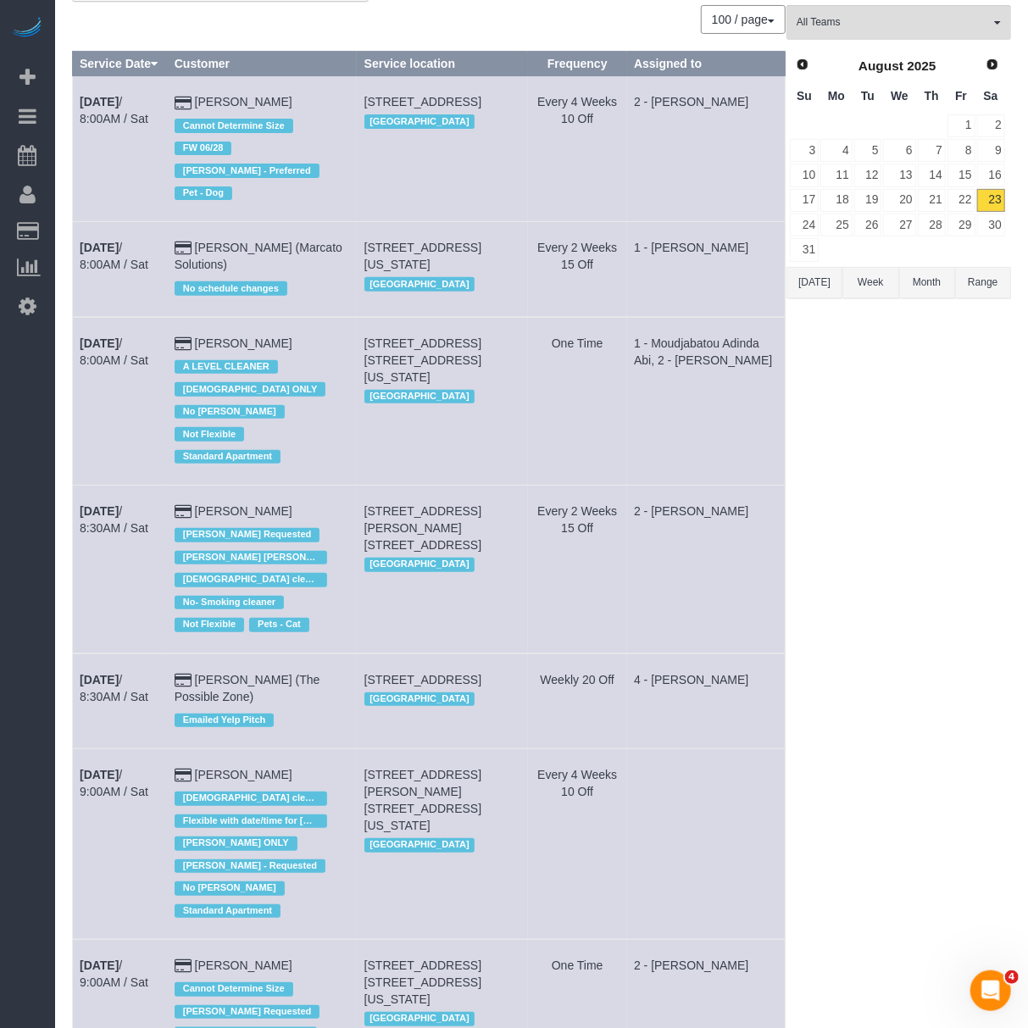
scroll to position [0, 0]
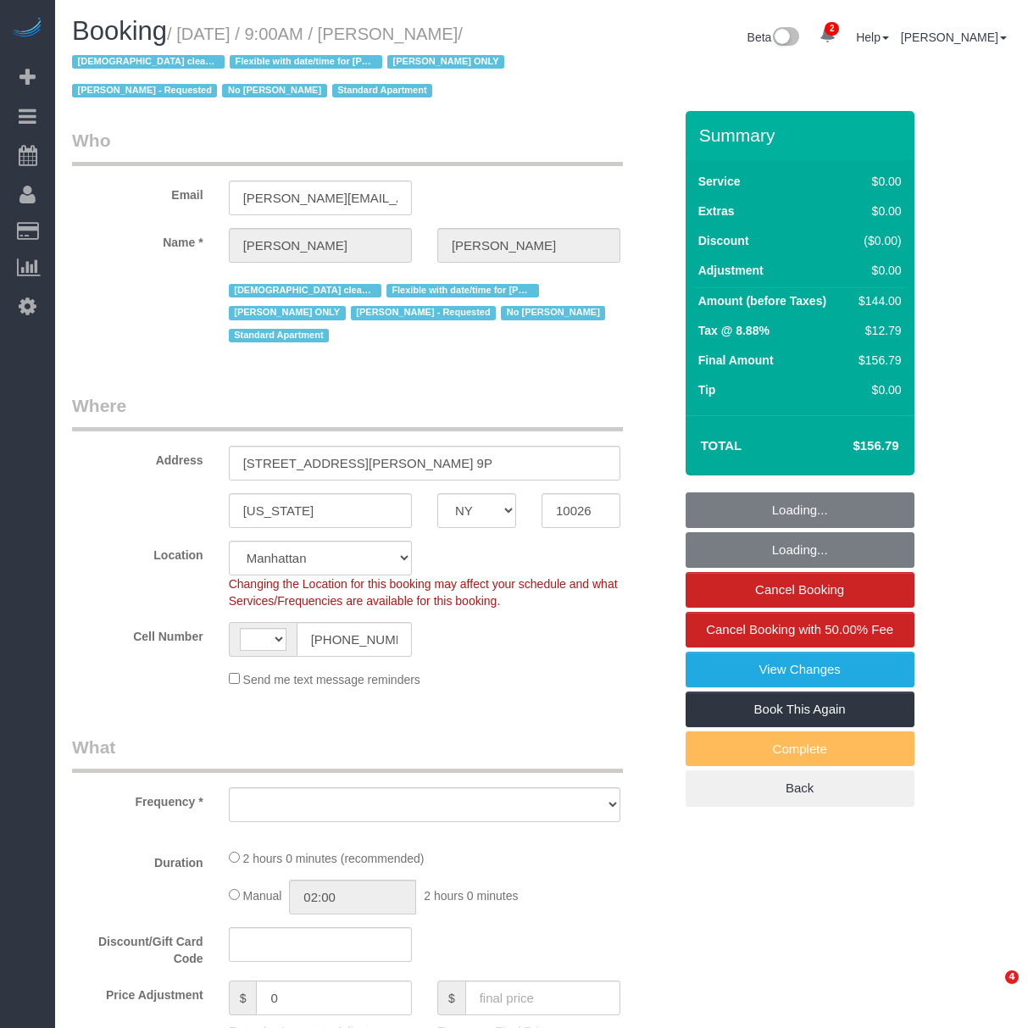
select select "NY"
select select "number:57"
select select "number:74"
select select "number:15"
select select "number:5"
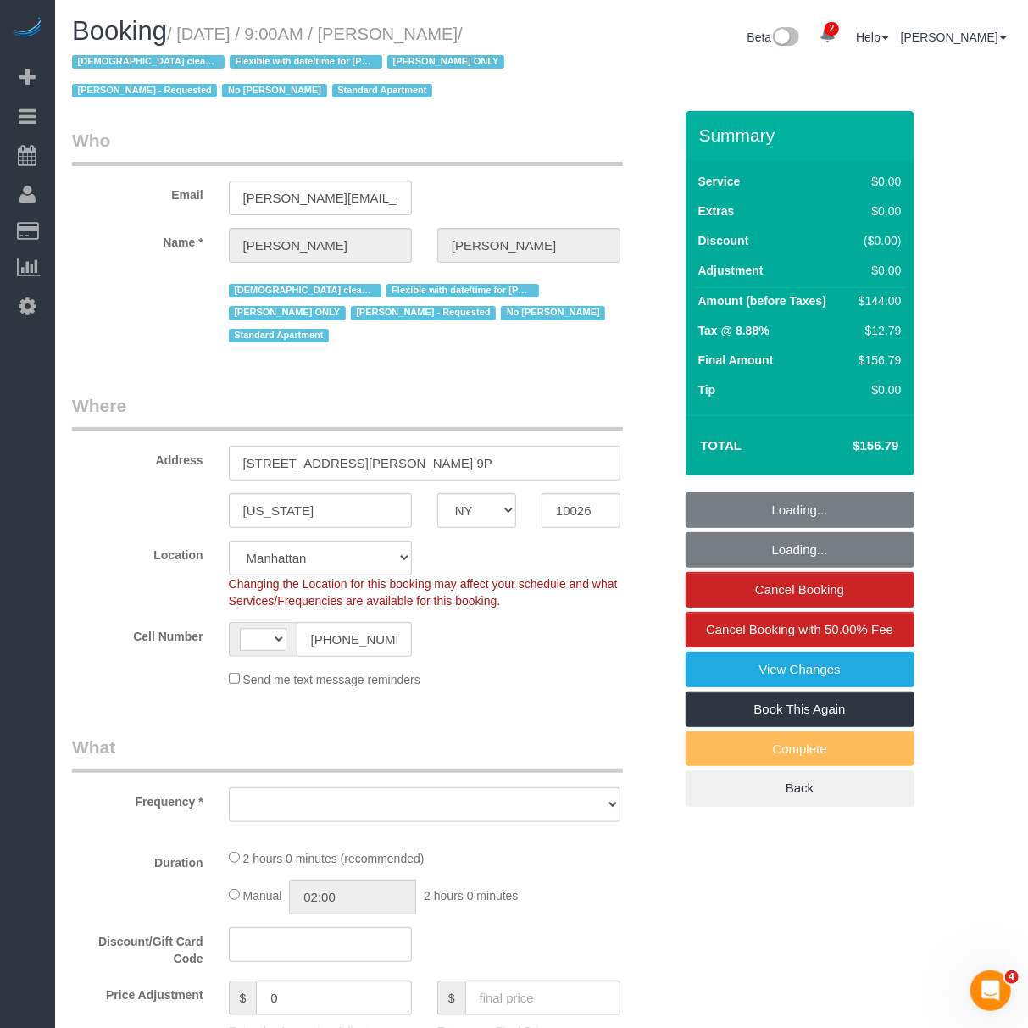
select select "string:[GEOGRAPHIC_DATA]"
select select "1"
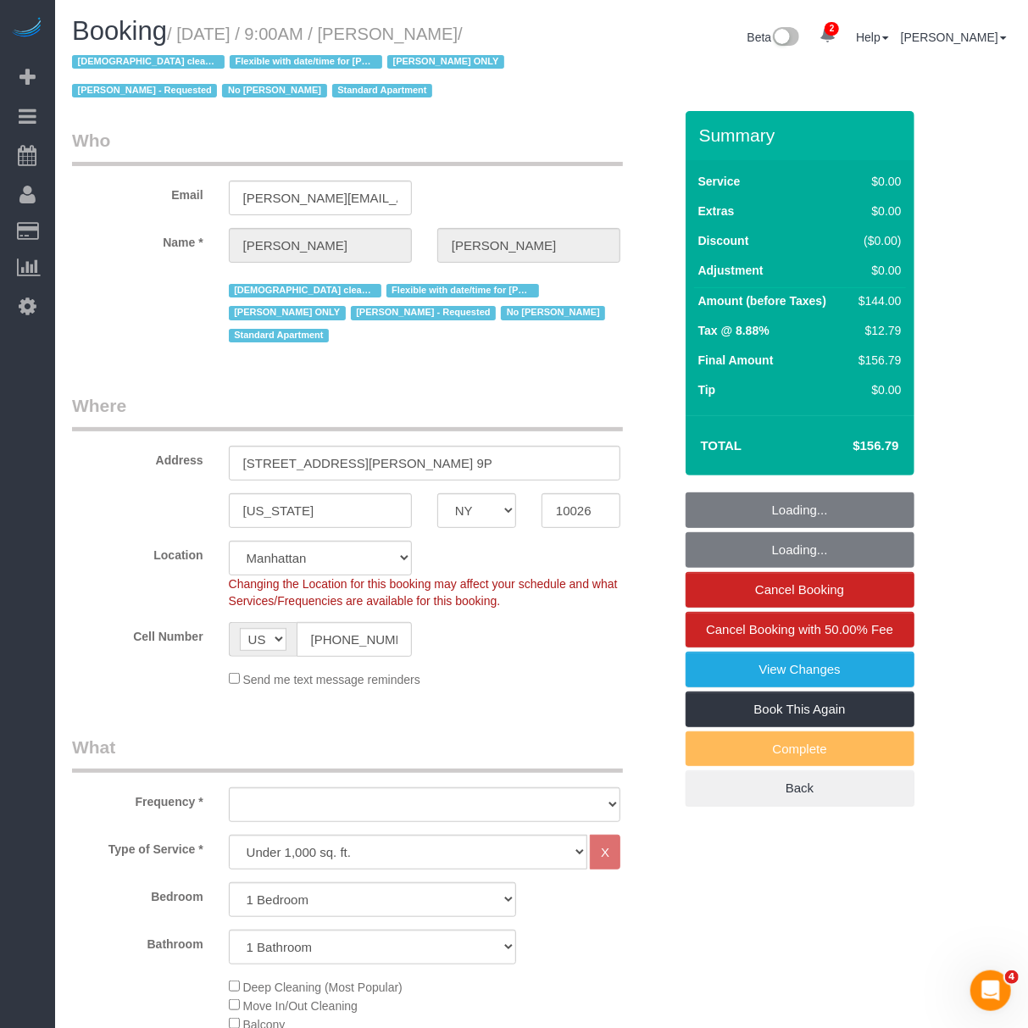
select select "object:1358"
select select "spot1"
select select "string:stripe-pm_1RcBTe4VGloSiKo7VQKAoqvK"
select select "1"
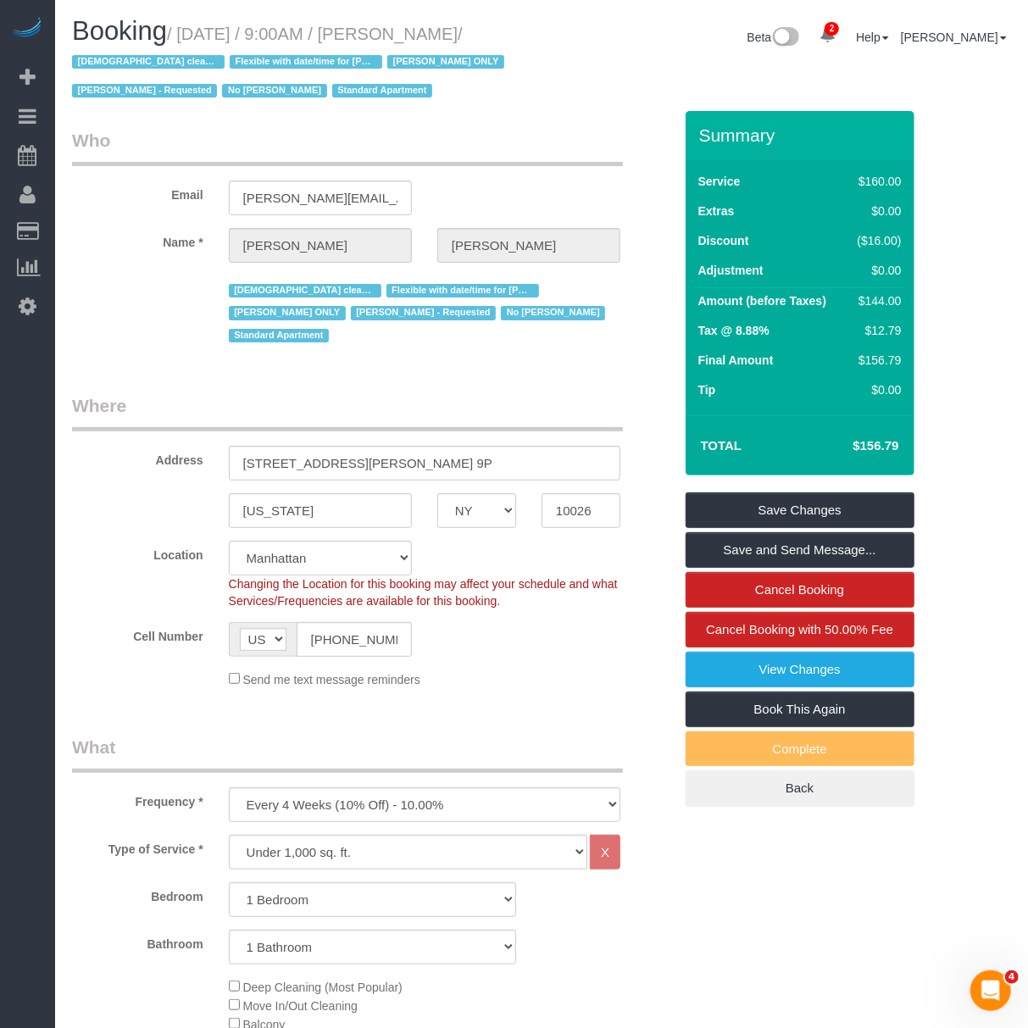
drag, startPoint x: 187, startPoint y: 25, endPoint x: 105, endPoint y: 63, distance: 89.5
click at [105, 63] on small "/ [DATE] / 9:00AM / [PERSON_NAME] / [DEMOGRAPHIC_DATA] cleaner only Flexible wi…" at bounding box center [290, 63] width 437 height 76
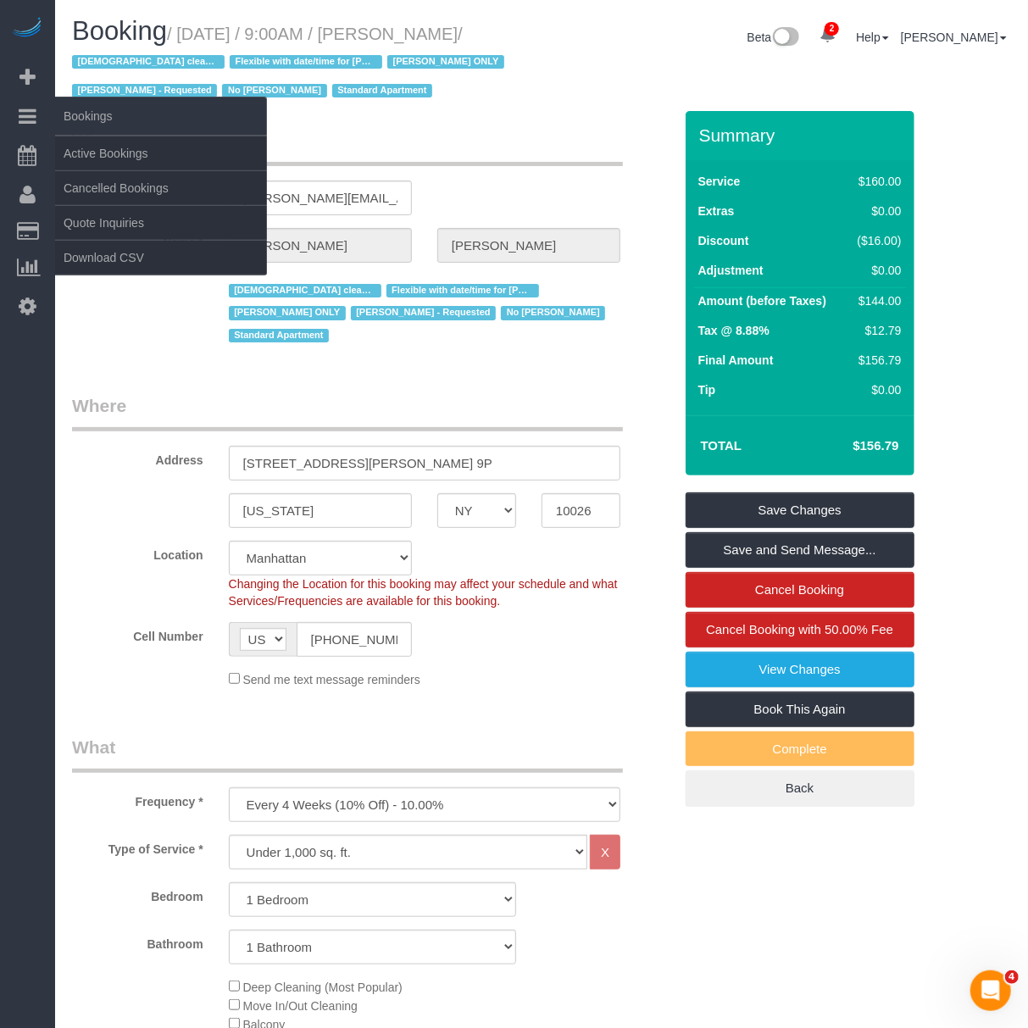
copy small "August 23, 2025 / 9:00AM / Theda Jackson-Mau"
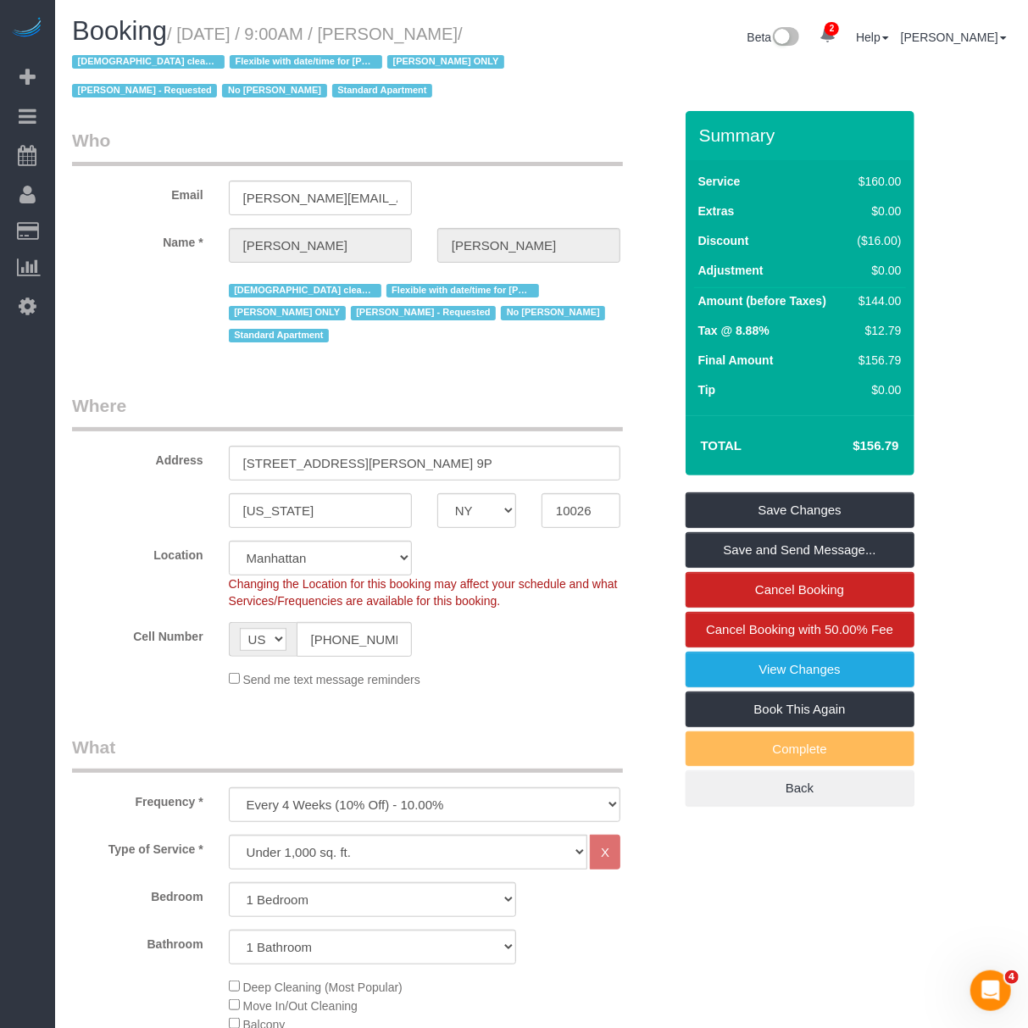
click at [414, 132] on legend "Who" at bounding box center [347, 147] width 551 height 38
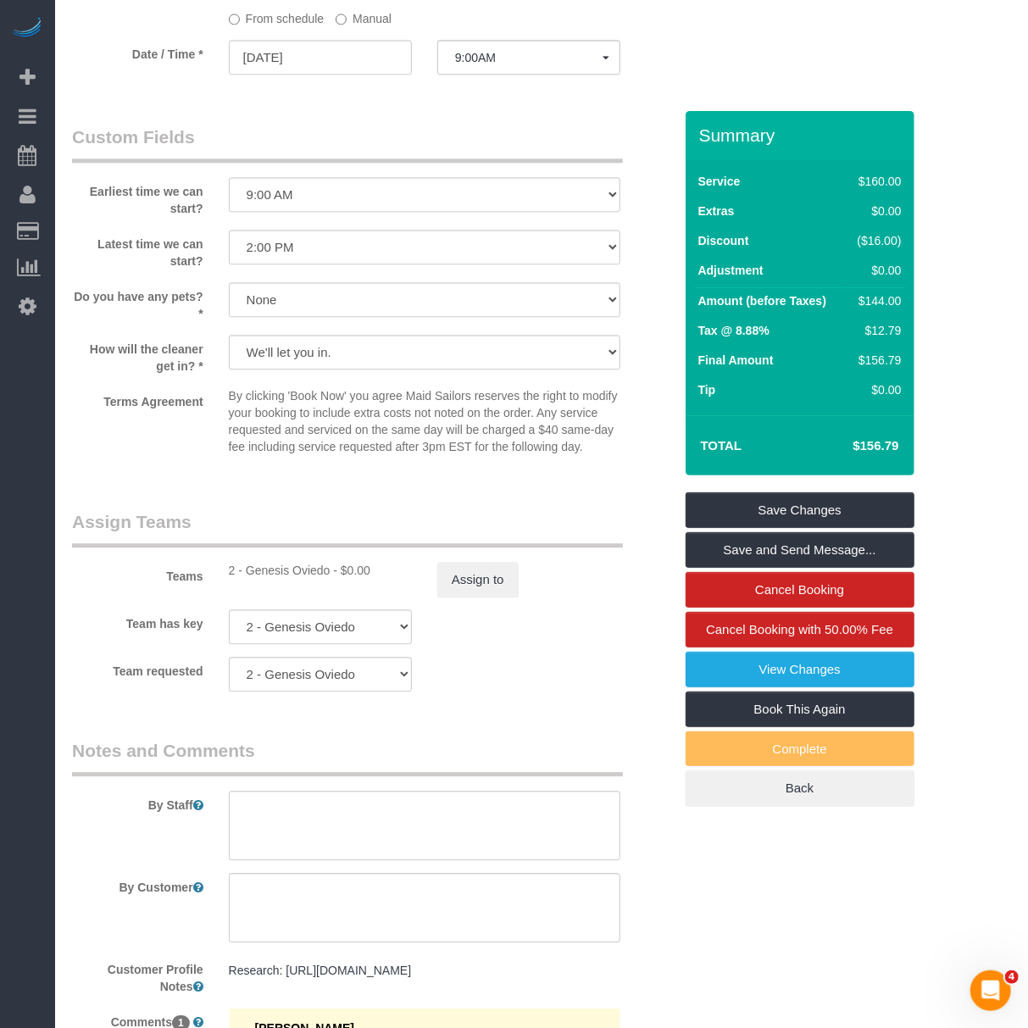
scroll to position [1921, 0]
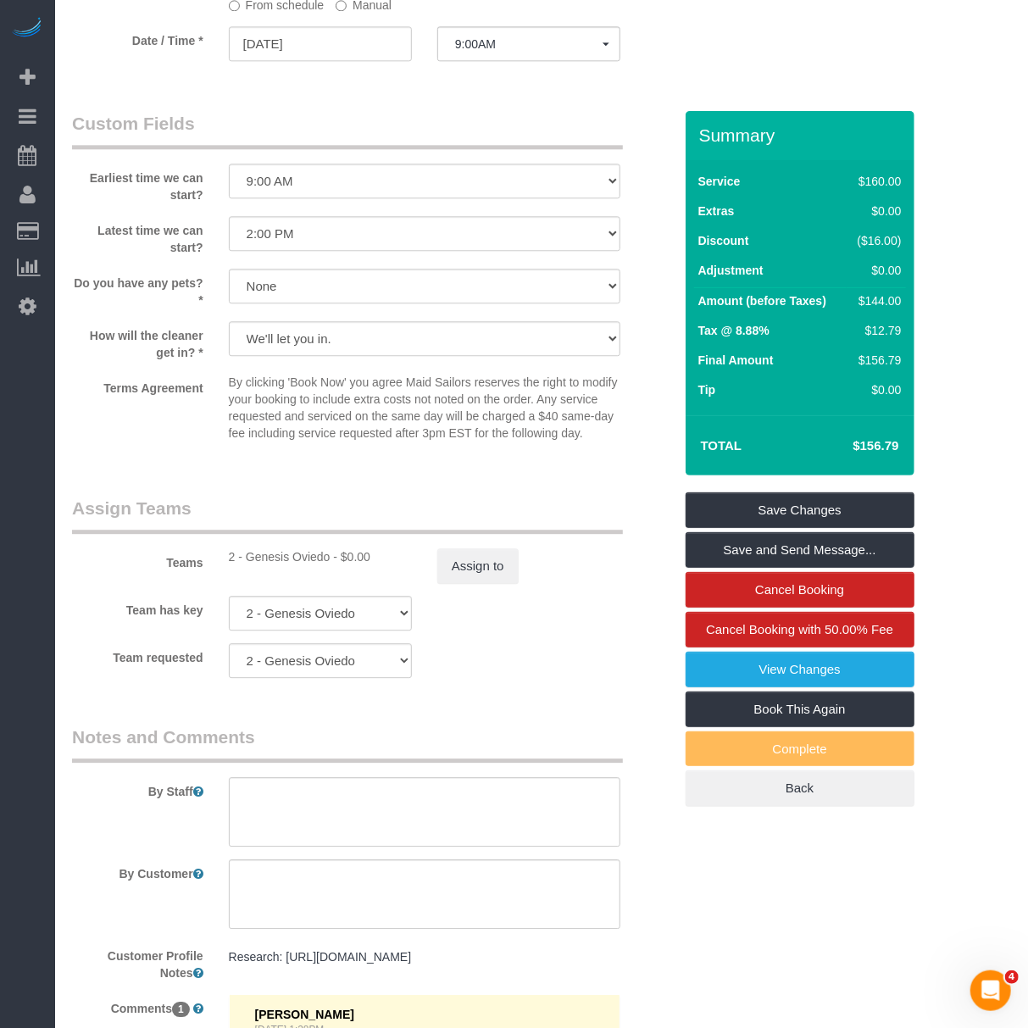
drag, startPoint x: 246, startPoint y: 536, endPoint x: 332, endPoint y: 548, distance: 87.3
click at [332, 548] on div "Teams 2 - Genesis Oviedo - $0.00 Assign to" at bounding box center [372, 540] width 626 height 88
copy div "Genesis Oviedo"
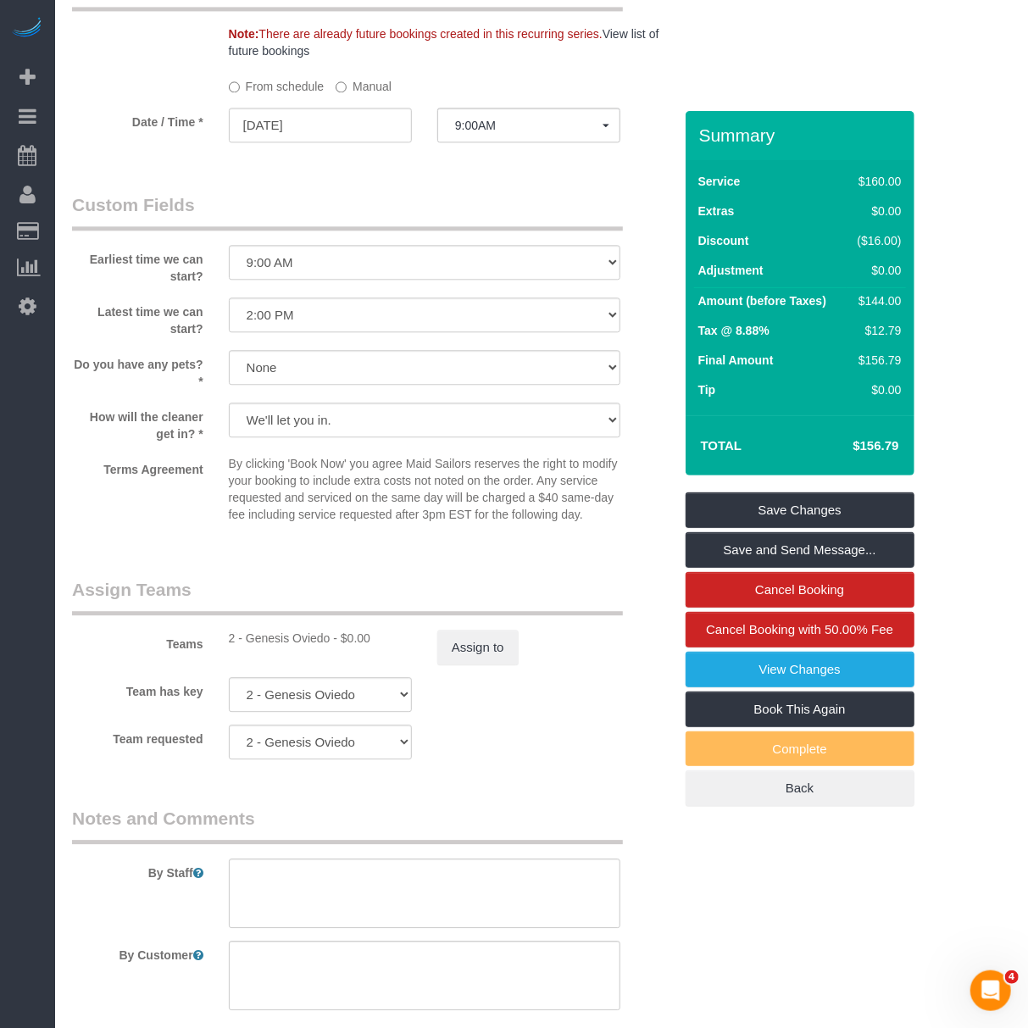
scroll to position [1876, 0]
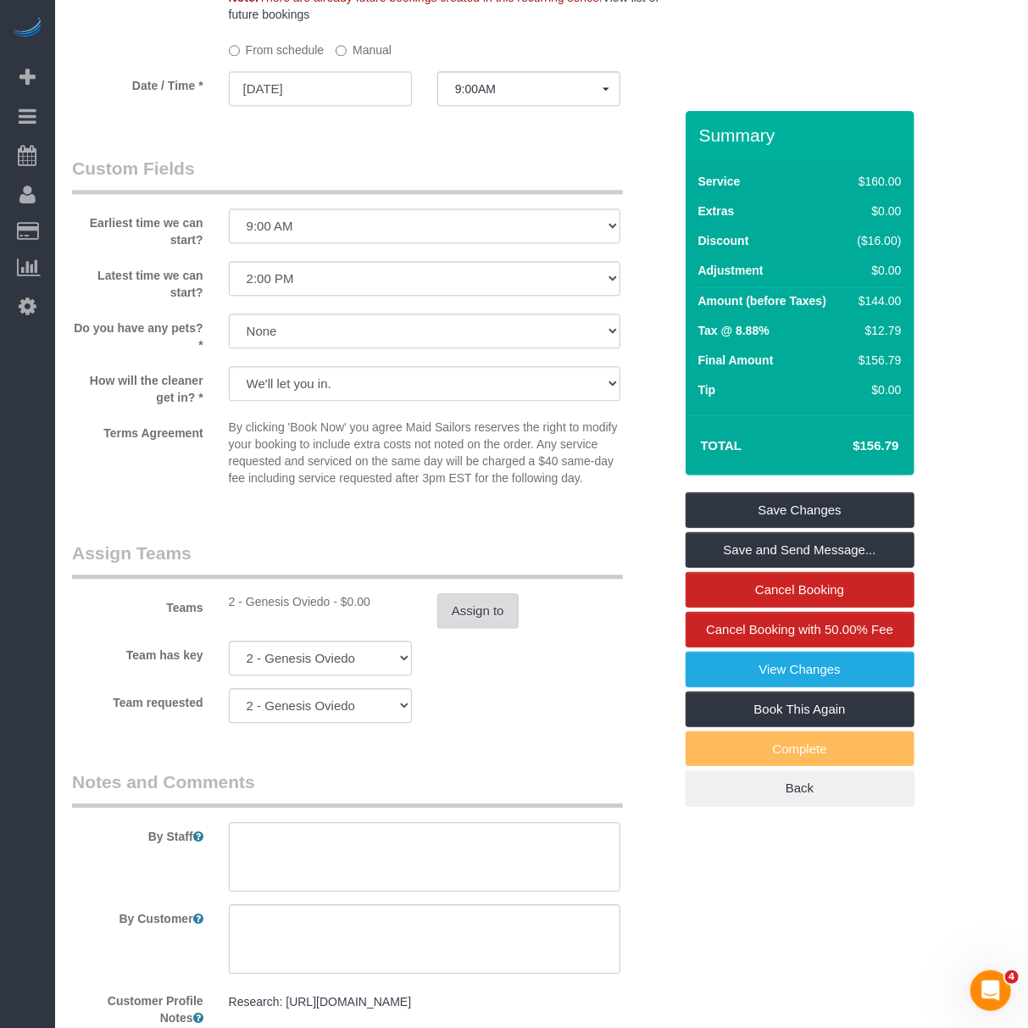
click at [486, 594] on button "Assign to" at bounding box center [477, 611] width 81 height 36
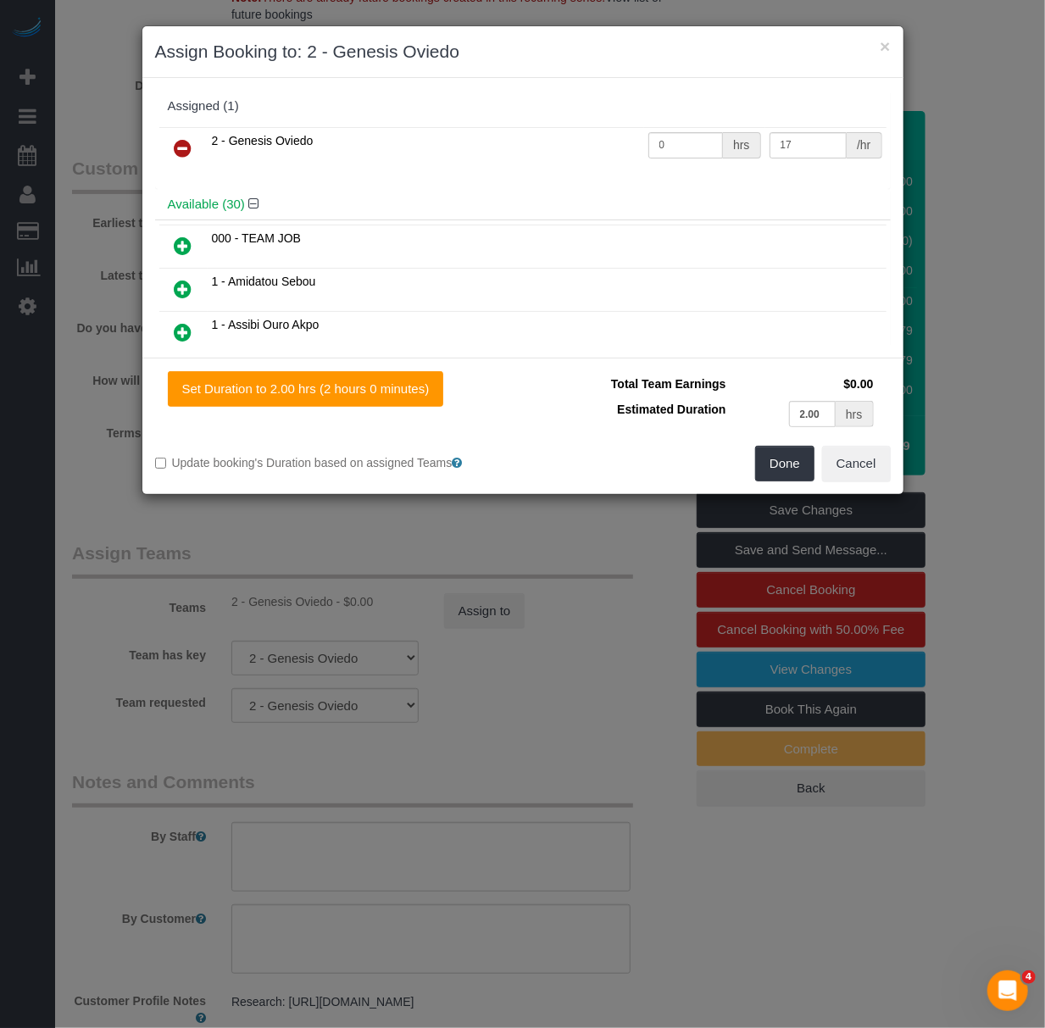
click at [181, 146] on icon at bounding box center [184, 148] width 18 height 20
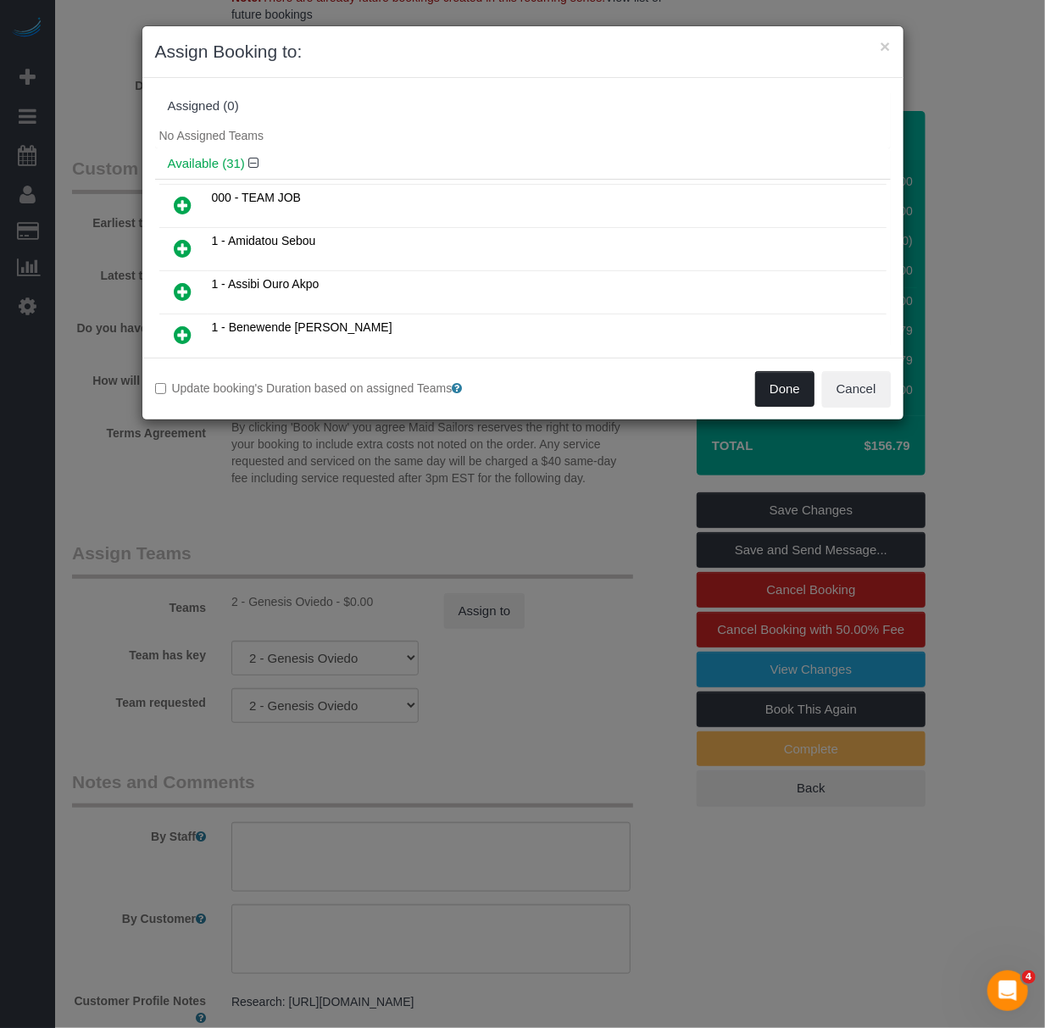
click at [788, 387] on button "Done" at bounding box center [784, 389] width 59 height 36
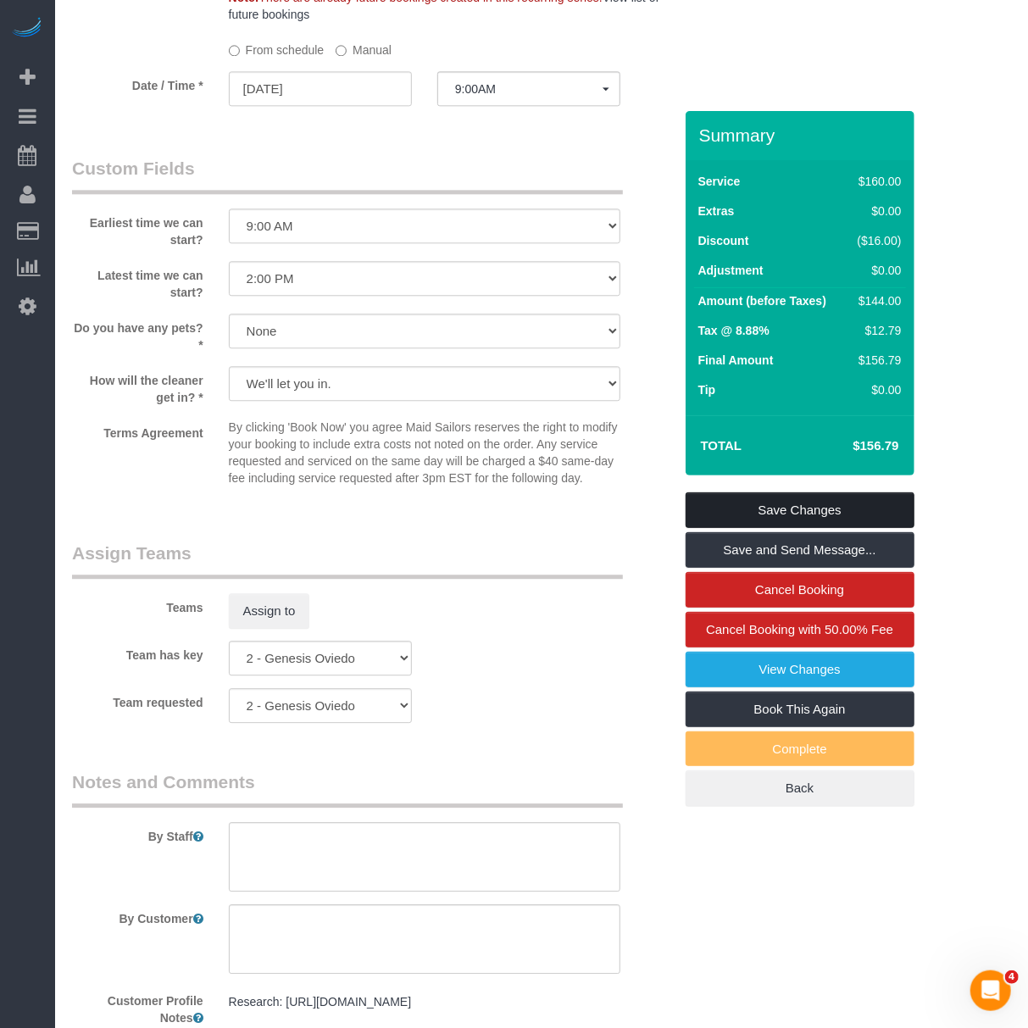
click at [815, 509] on link "Save Changes" at bounding box center [800, 511] width 229 height 36
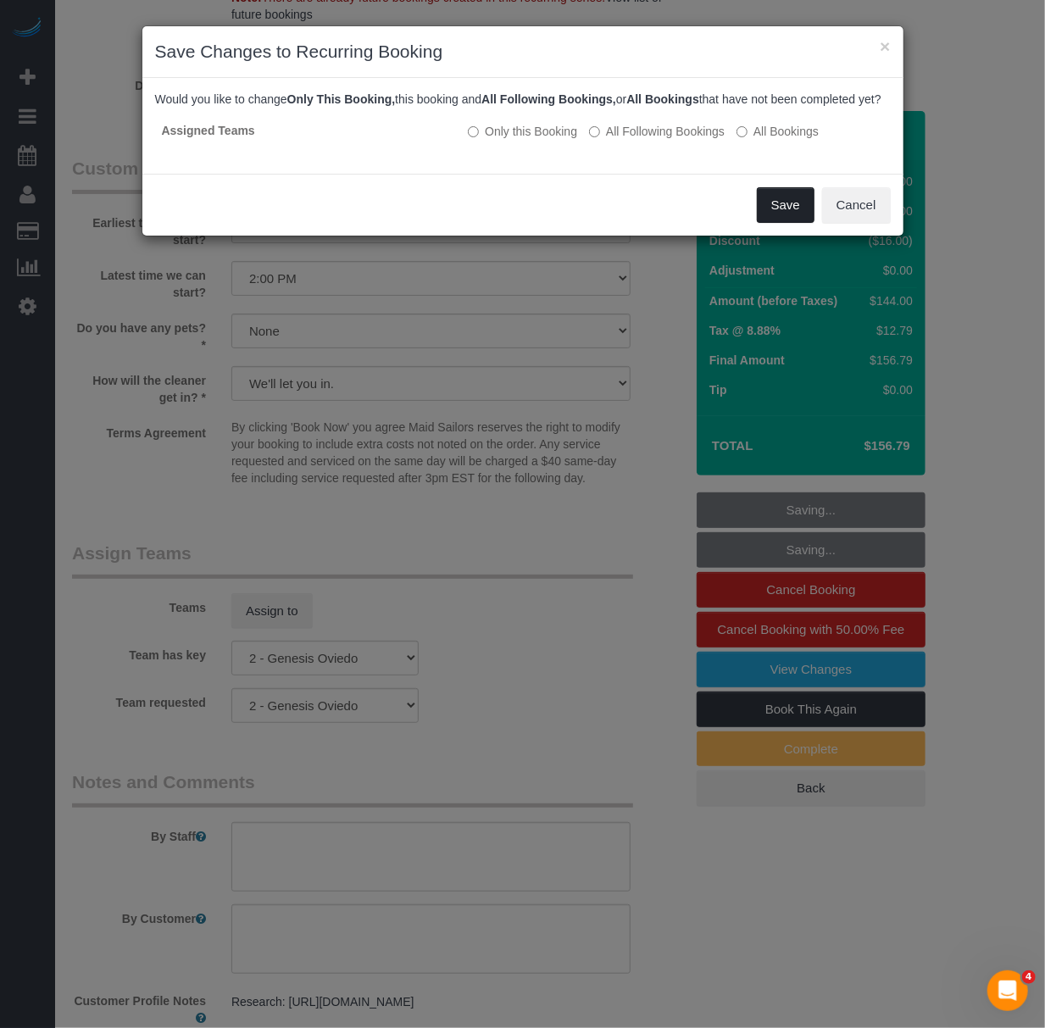
click at [771, 223] on button "Save" at bounding box center [786, 205] width 58 height 36
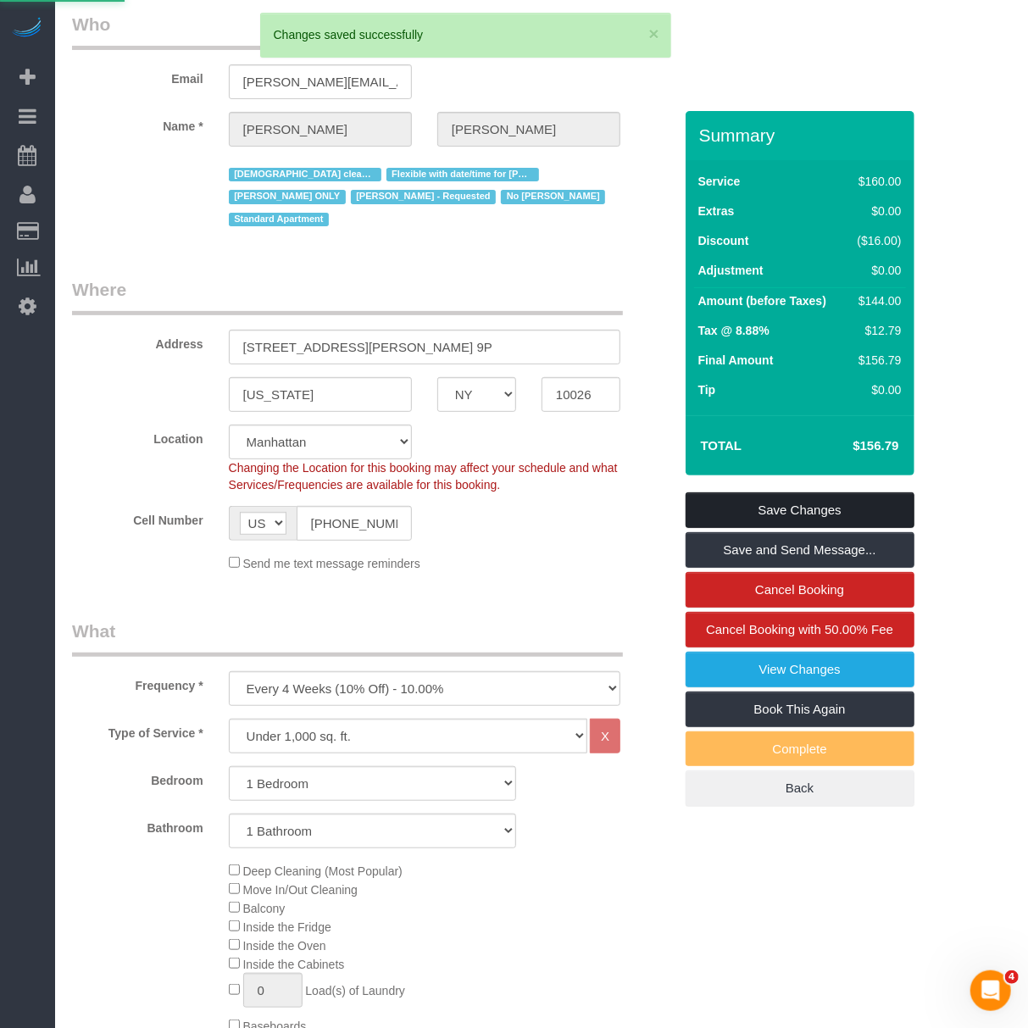
scroll to position [0, 0]
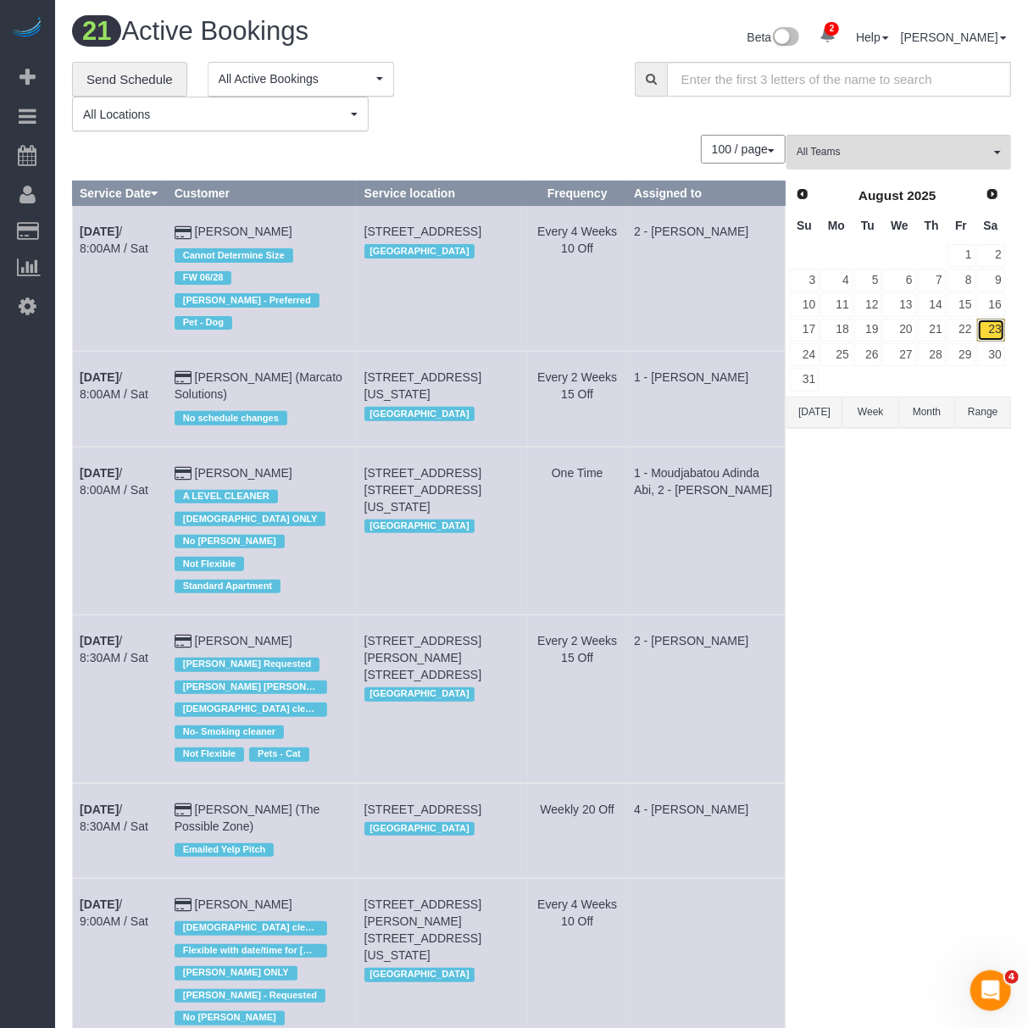
click at [998, 327] on link "23" at bounding box center [991, 330] width 28 height 23
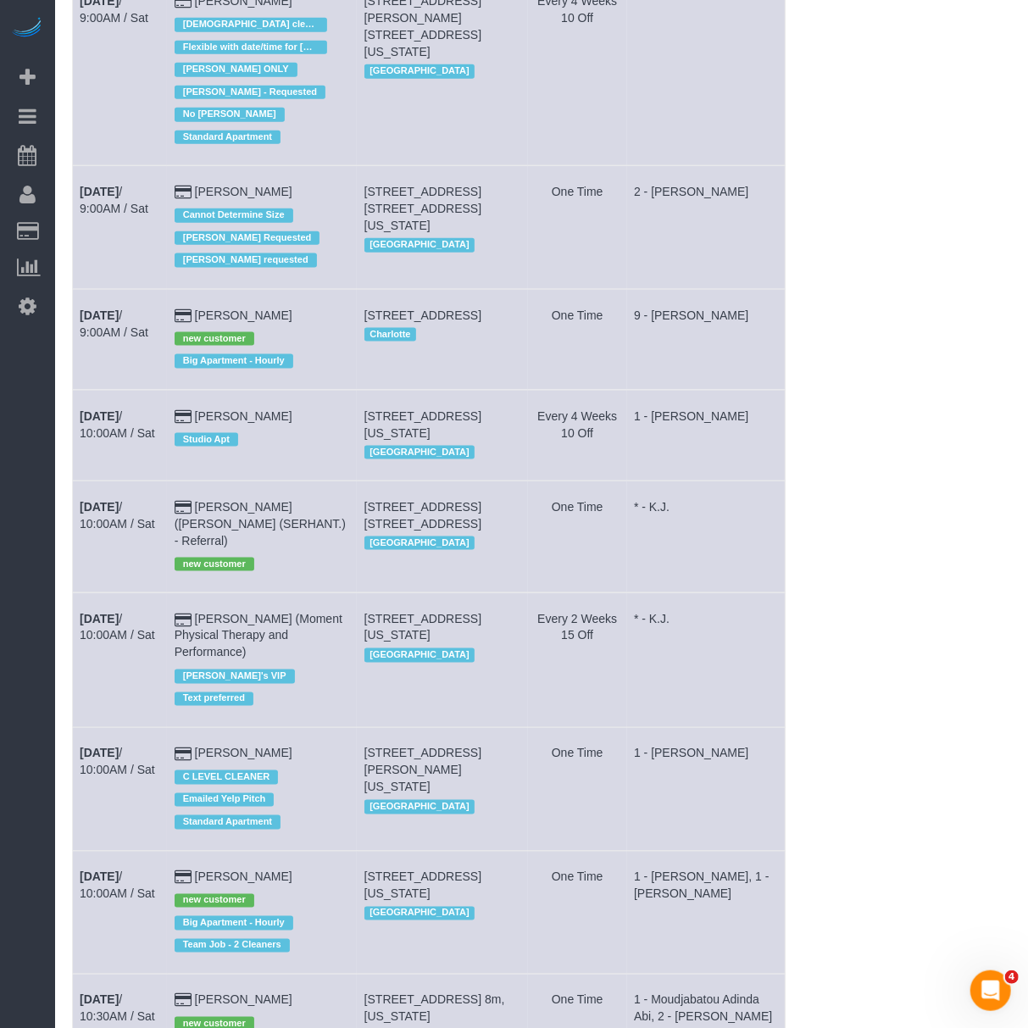
scroll to position [1934, 0]
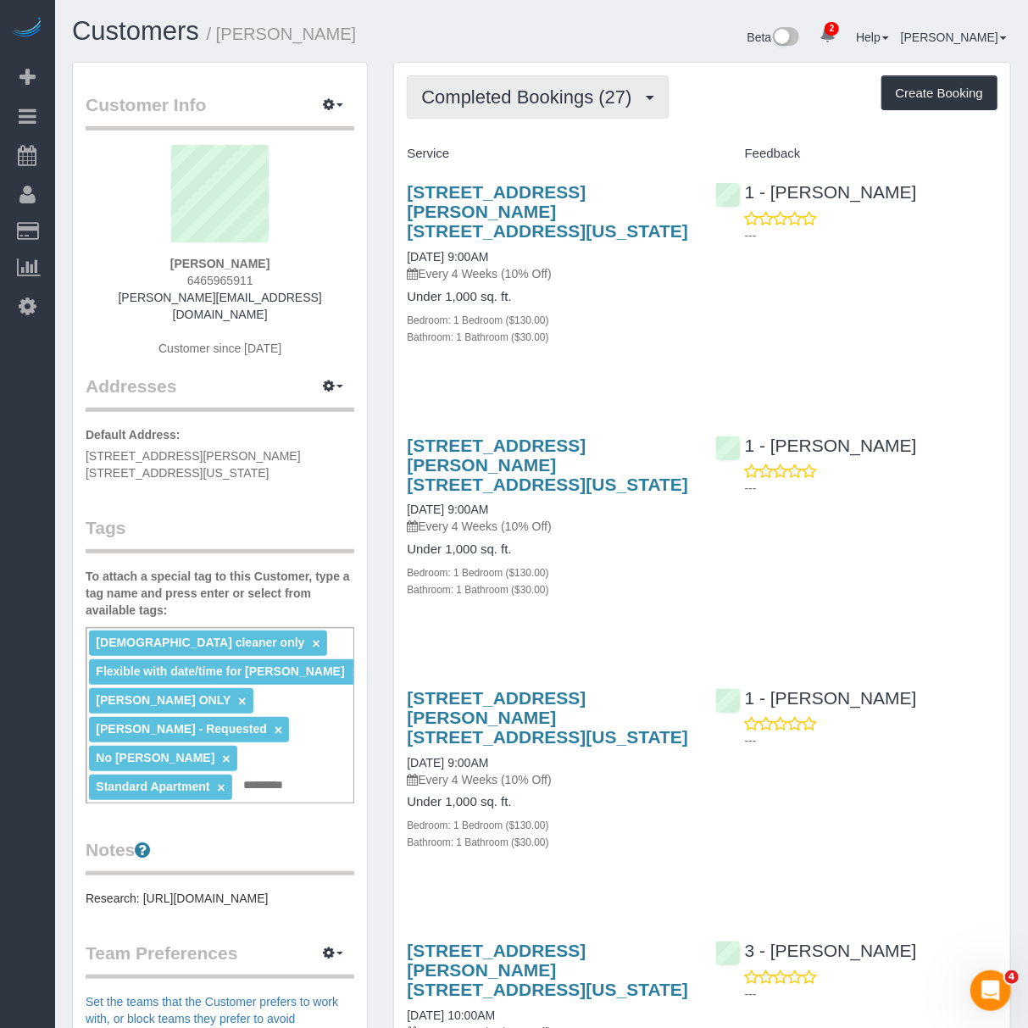
click at [608, 99] on span "Completed Bookings (27)" at bounding box center [530, 96] width 219 height 21
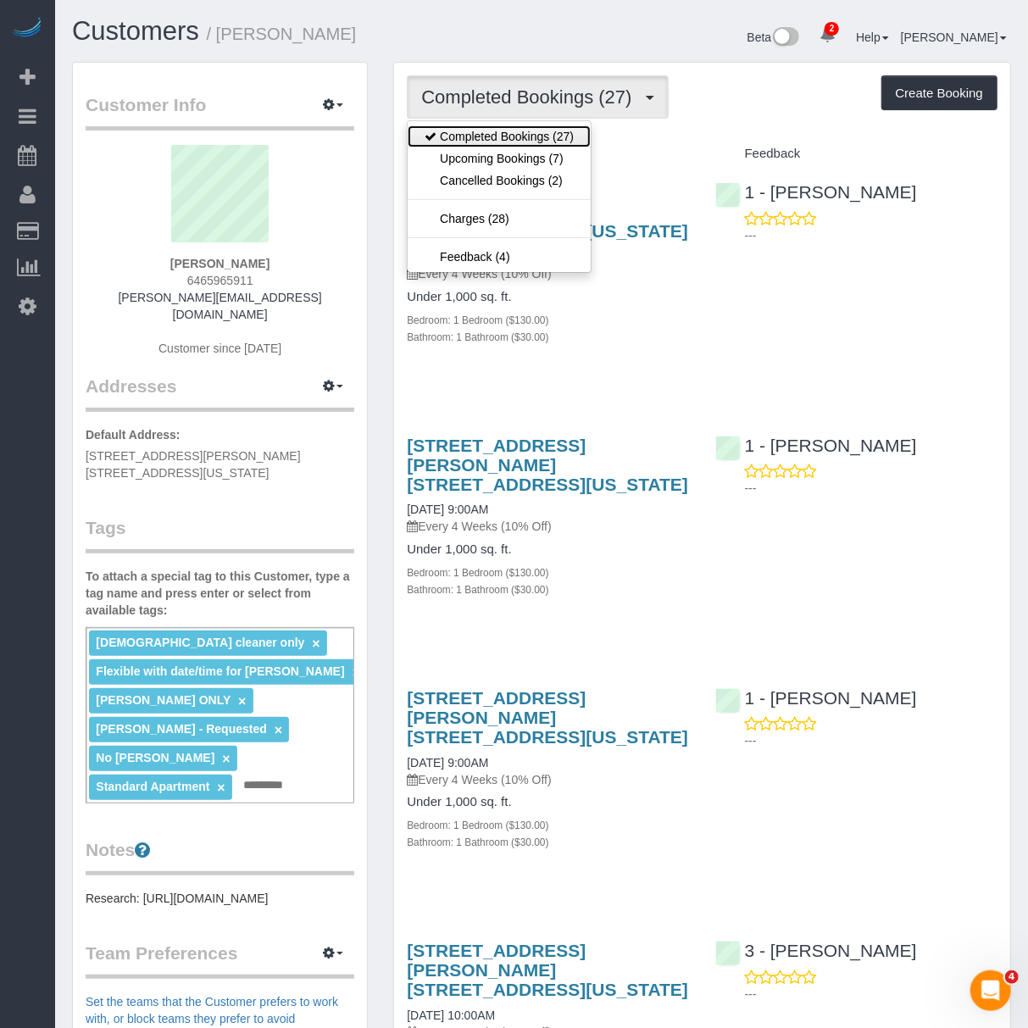
click at [556, 147] on link "Completed Bookings (27)" at bounding box center [499, 136] width 183 height 22
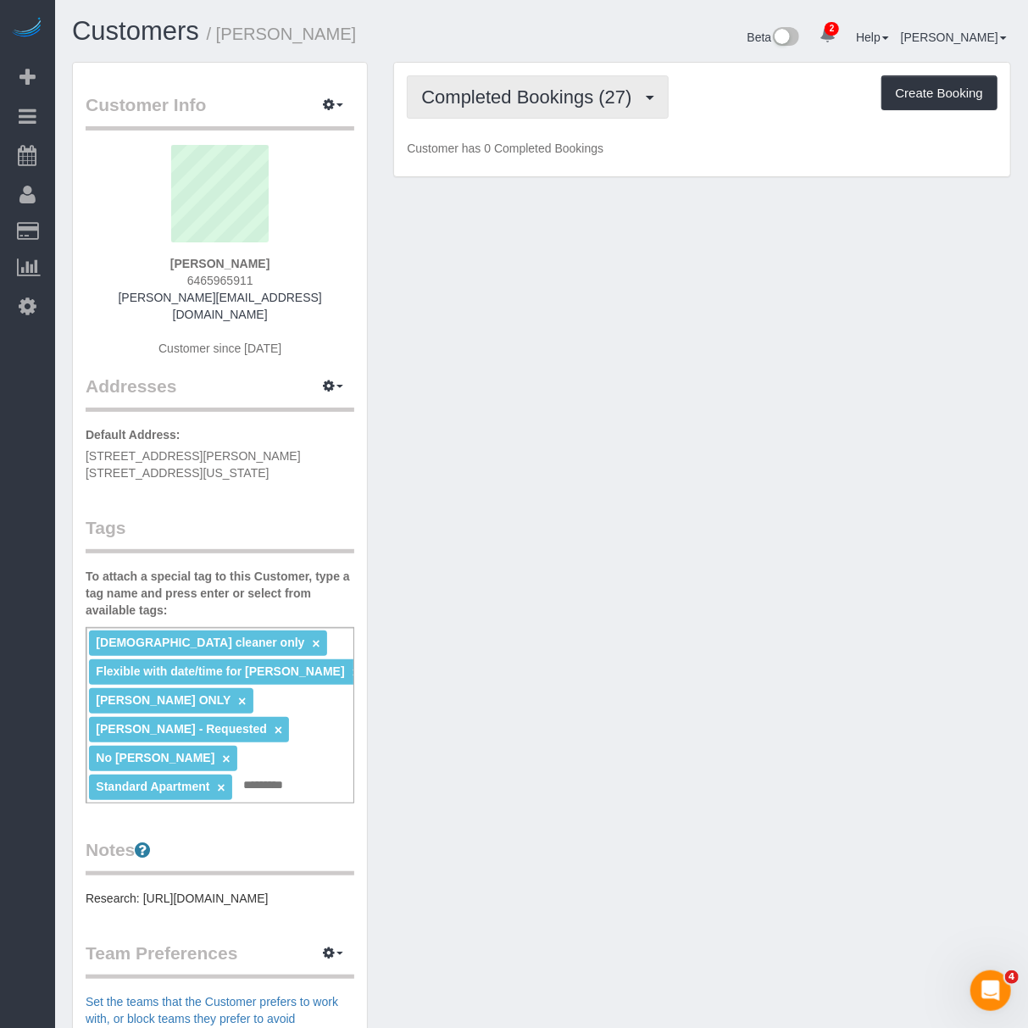
click at [570, 116] on button "Completed Bookings (27)" at bounding box center [537, 96] width 261 height 43
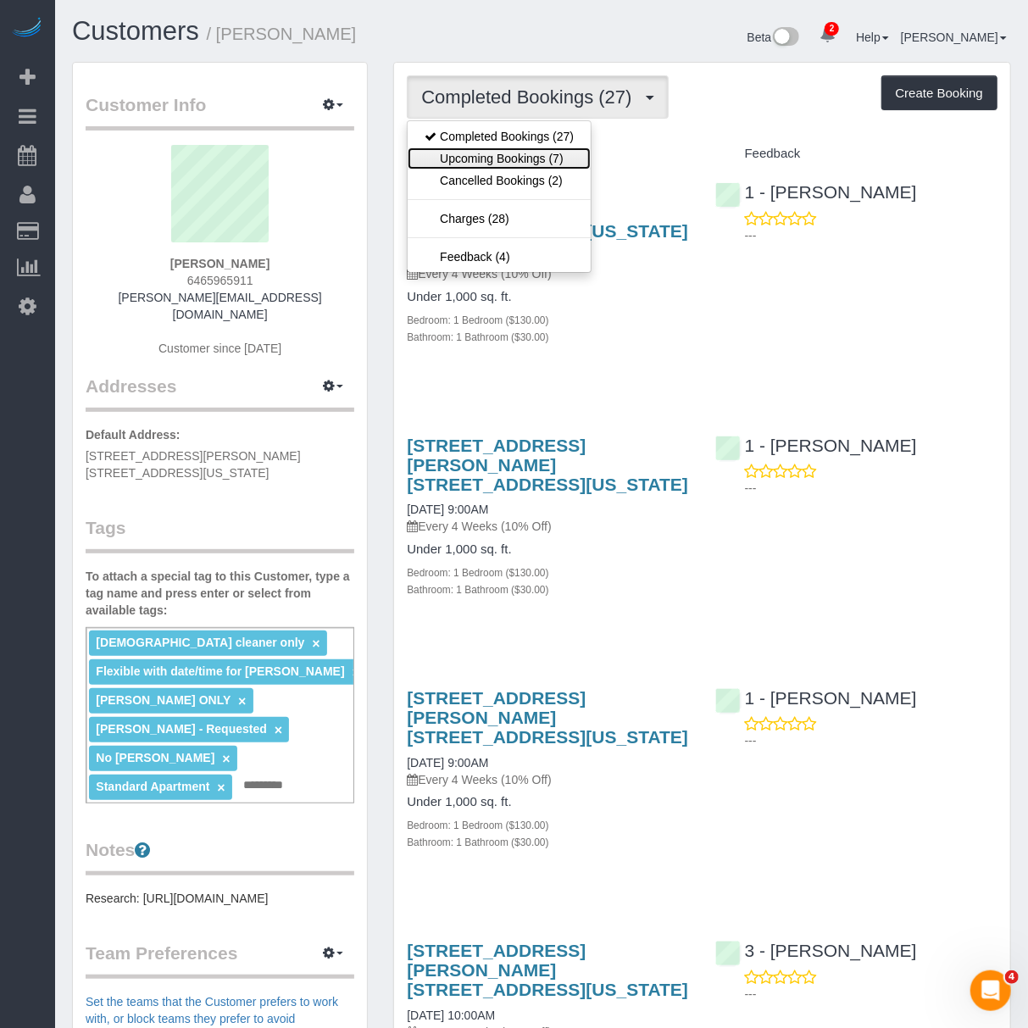
click at [554, 153] on link "Upcoming Bookings (7)" at bounding box center [499, 159] width 183 height 22
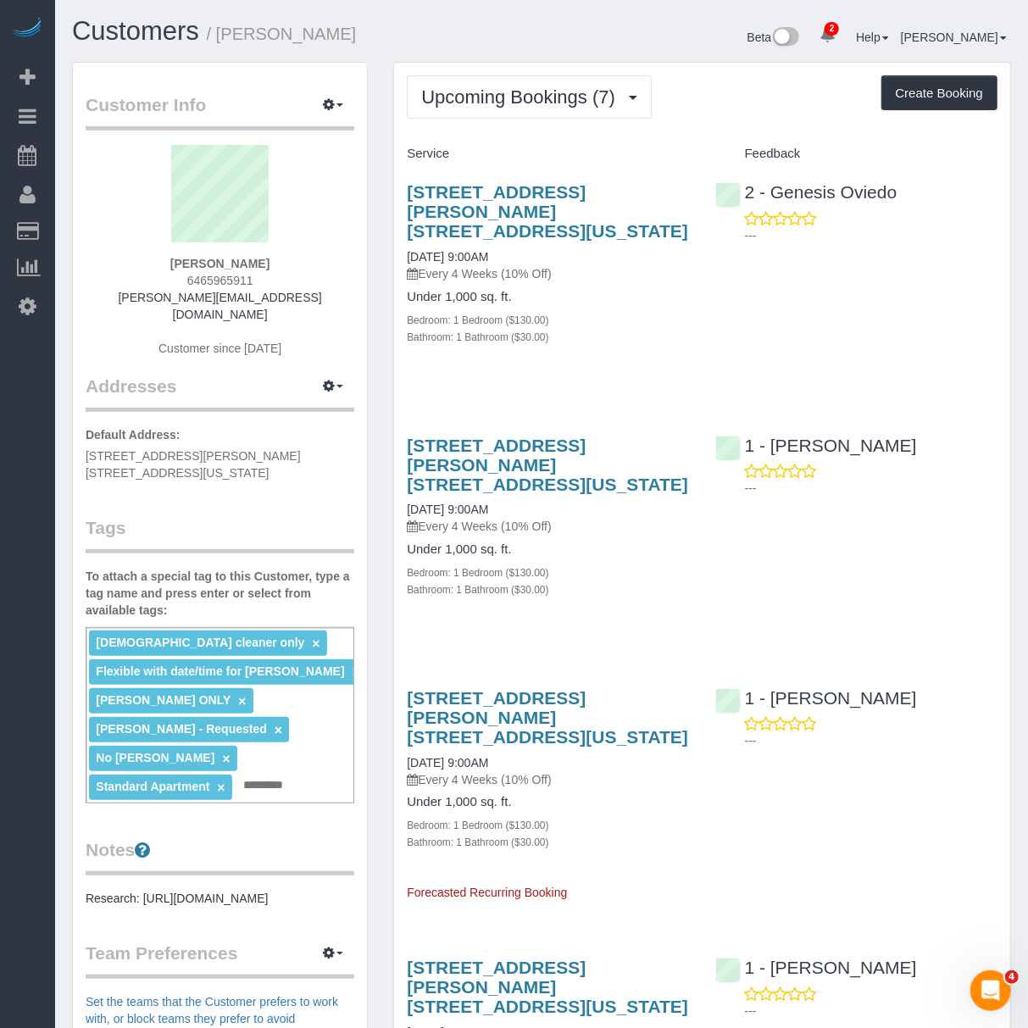
drag, startPoint x: 401, startPoint y: 183, endPoint x: 655, endPoint y: 214, distance: 256.2
click at [655, 214] on div "2098 Frederick Douglass Blvd, Apt. 9p, New York, NY 10026 08/23/2025 9:00AM Eve…" at bounding box center [548, 273] width 308 height 210
copy link "[STREET_ADDRESS][PERSON_NAME] [STREET_ADDRESS][US_STATE]"
click at [554, 198] on link "[STREET_ADDRESS][PERSON_NAME] [STREET_ADDRESS][US_STATE]" at bounding box center [547, 211] width 281 height 58
click at [560, 347] on div "2098 Frederick Douglass Blvd, Apt. 9p, New York, NY 10026 08/23/2025 9:00AM Eve…" at bounding box center [548, 273] width 308 height 210
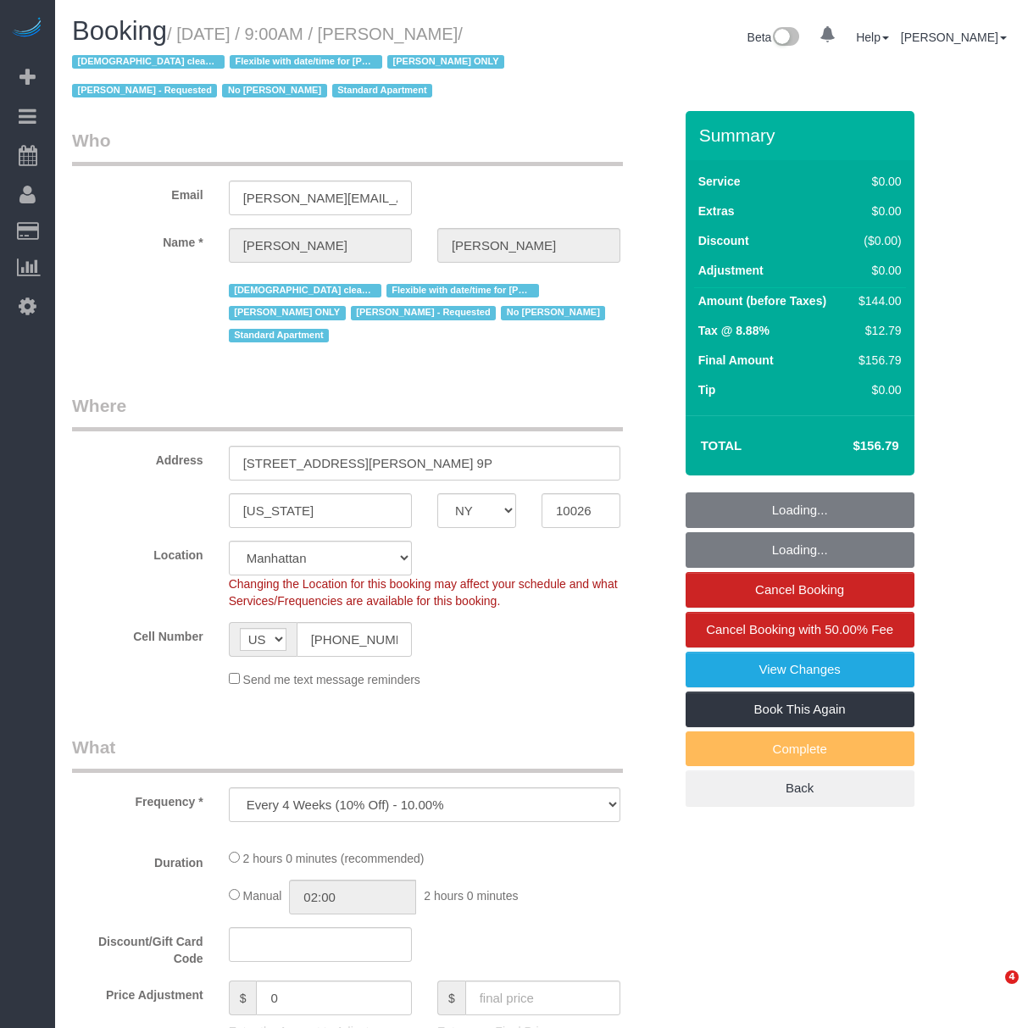
select select "NY"
select select "string:stripe-pm_1RcBTe4VGloSiKo7VQKAoqvK"
select select "object:687"
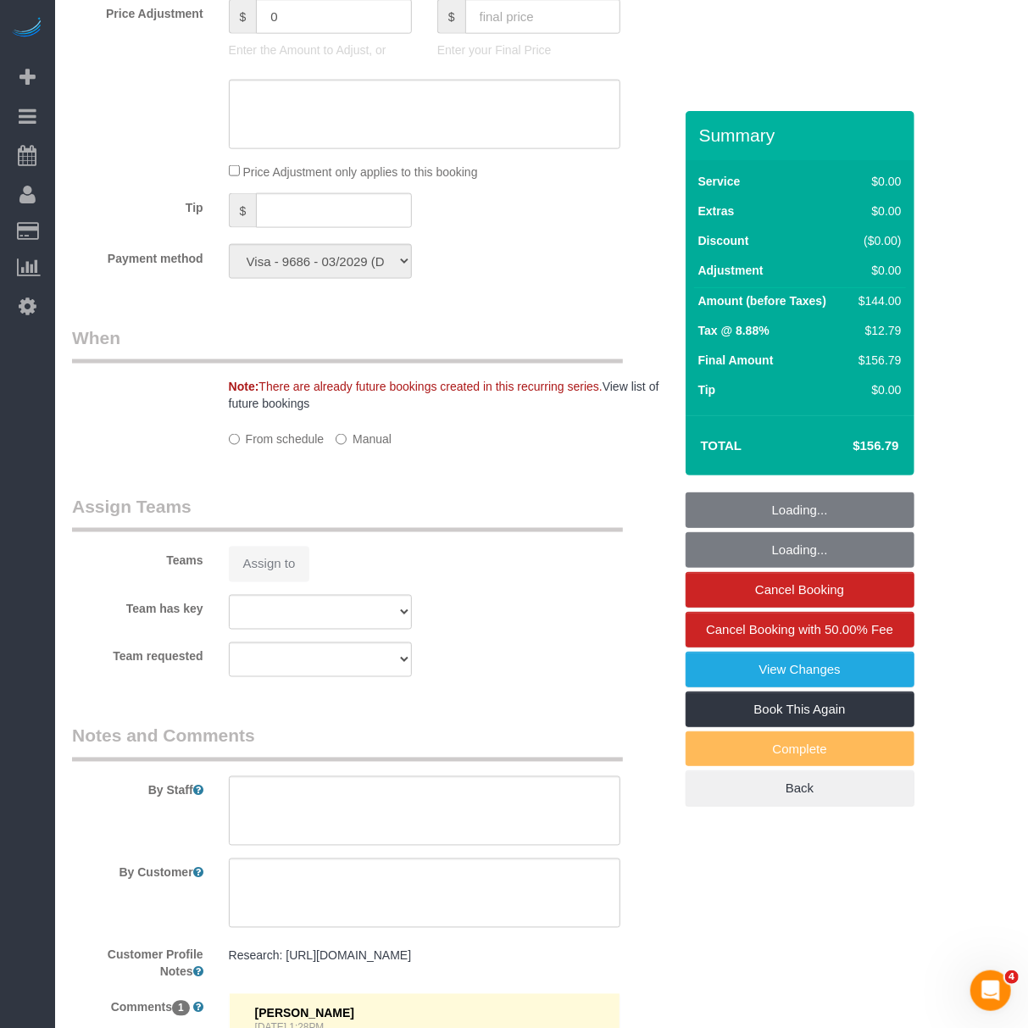
select select "1"
select select "spot1"
select select "number:57"
select select "number:74"
select select "number:15"
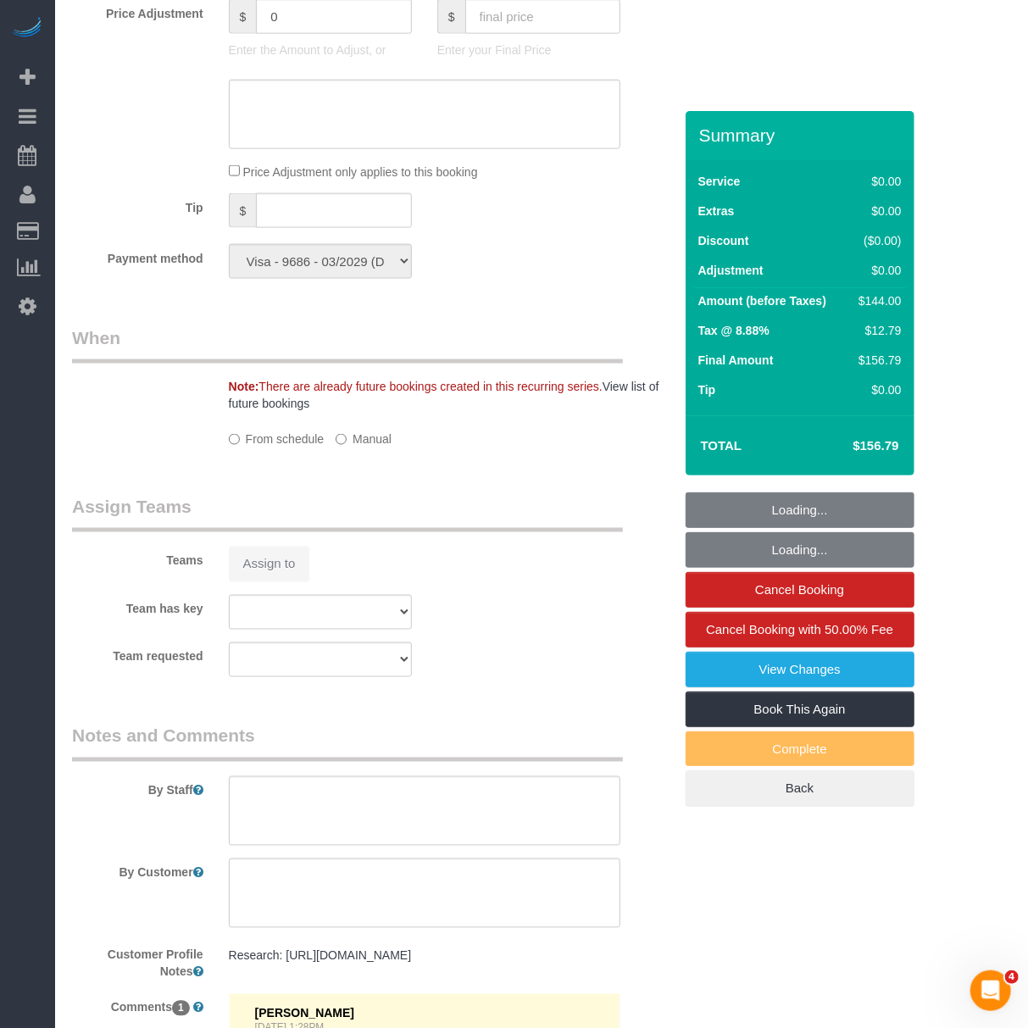
select select "number:5"
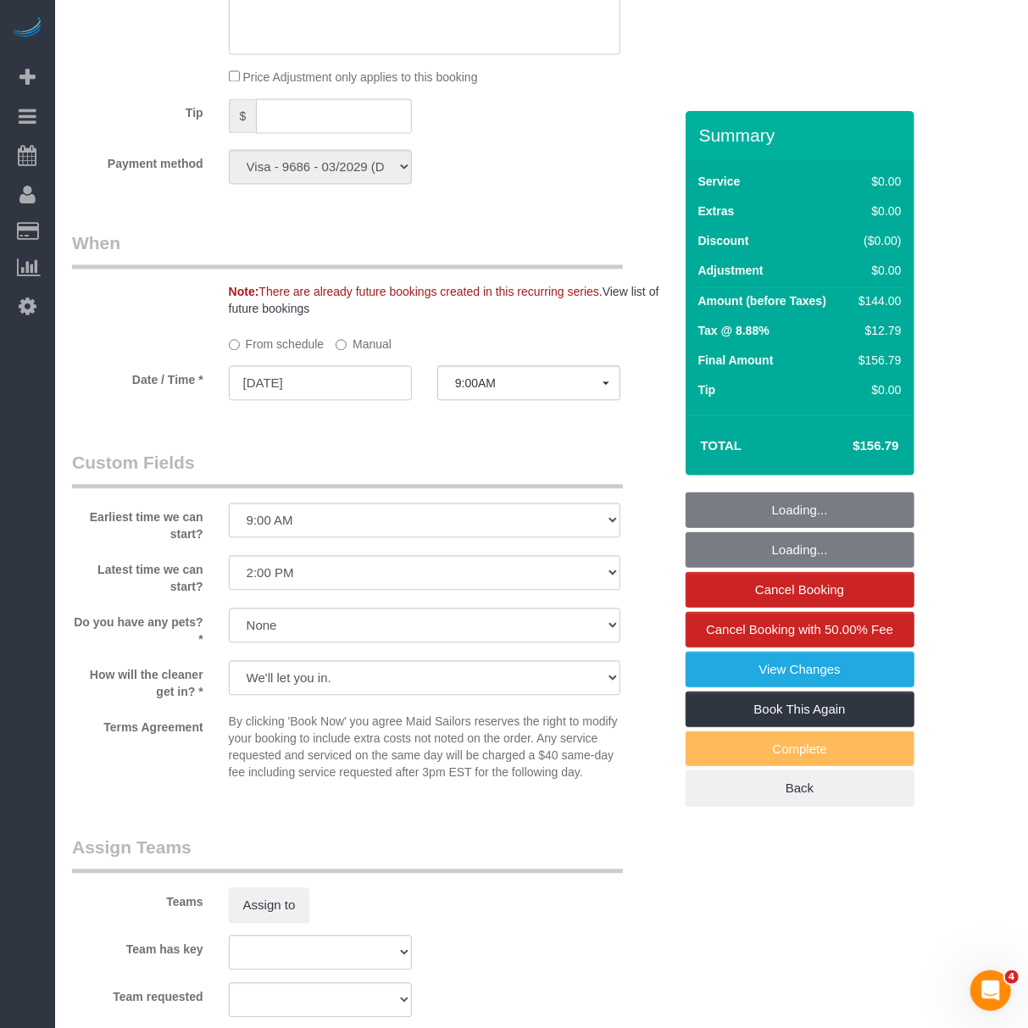
select select "1"
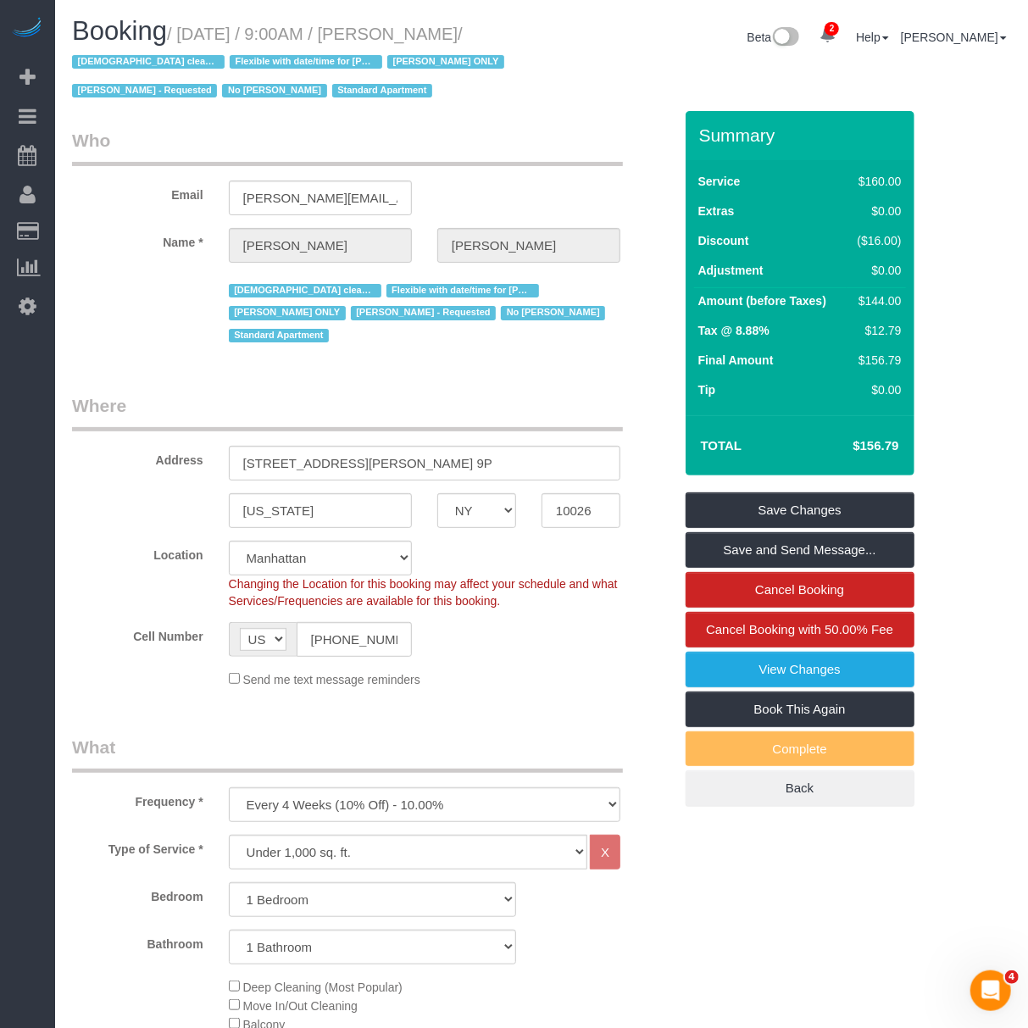
click at [415, 131] on legend "Who" at bounding box center [347, 147] width 551 height 38
click at [436, 20] on h1 "Booking / August 23, 2025 / 9:00AM / Theda Jackson-Mau / Female cleaner only Fl…" at bounding box center [300, 60] width 457 height 86
click at [452, 289] on span "Flexible with date/time for [PERSON_NAME]" at bounding box center [463, 291] width 153 height 14
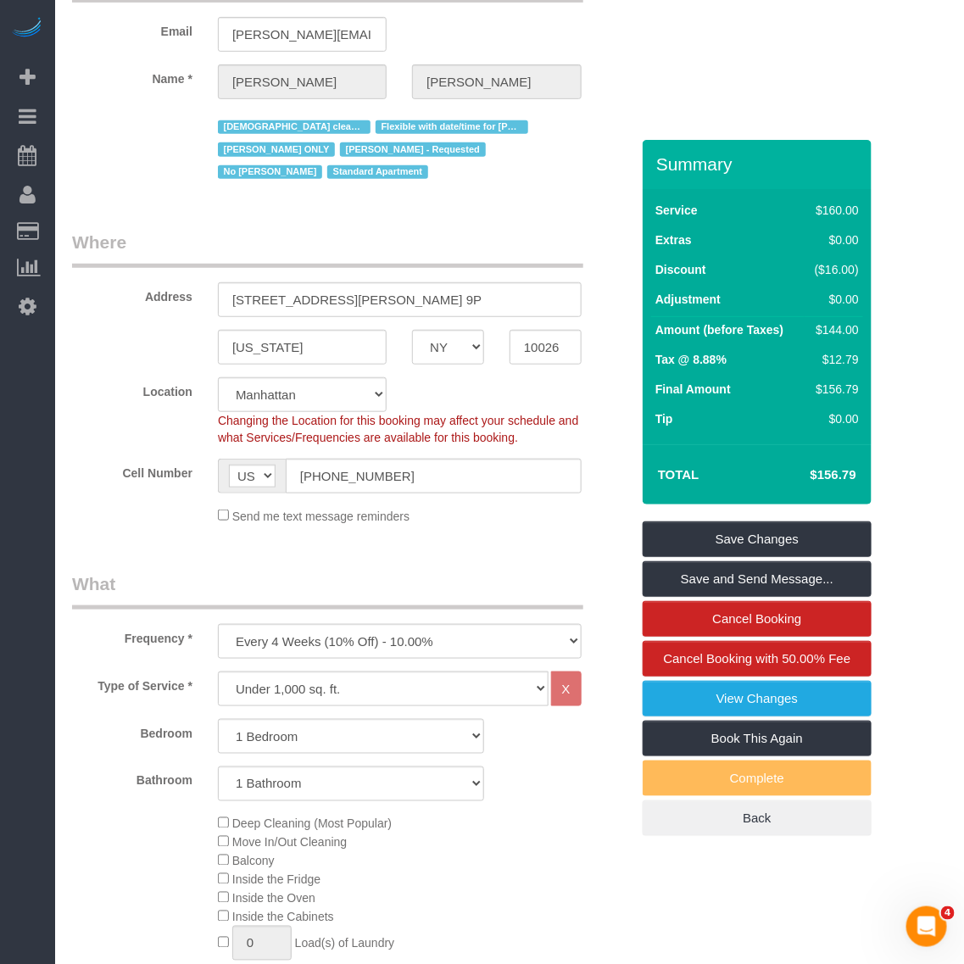
scroll to position [424, 0]
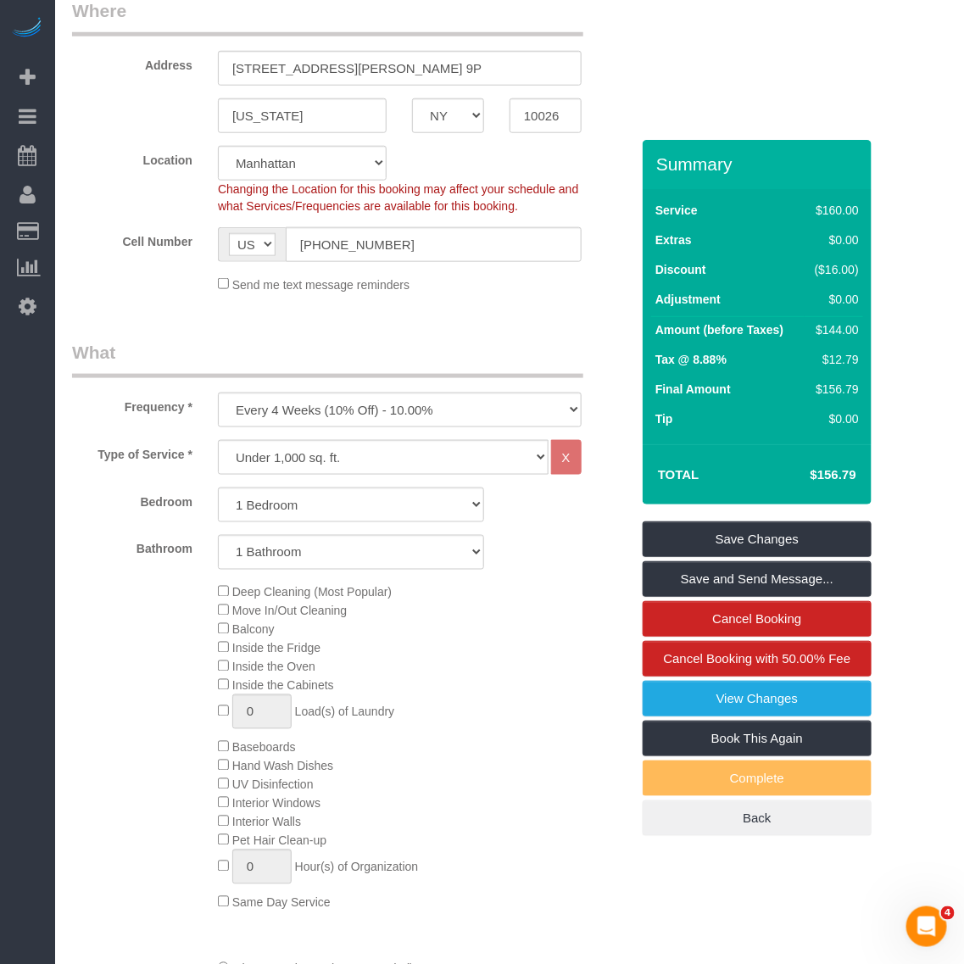
click at [558, 612] on div "Deep Cleaning (Most Popular) Move In/Out Cleaning Balcony Inside the Fridge Ins…" at bounding box center [423, 746] width 437 height 329
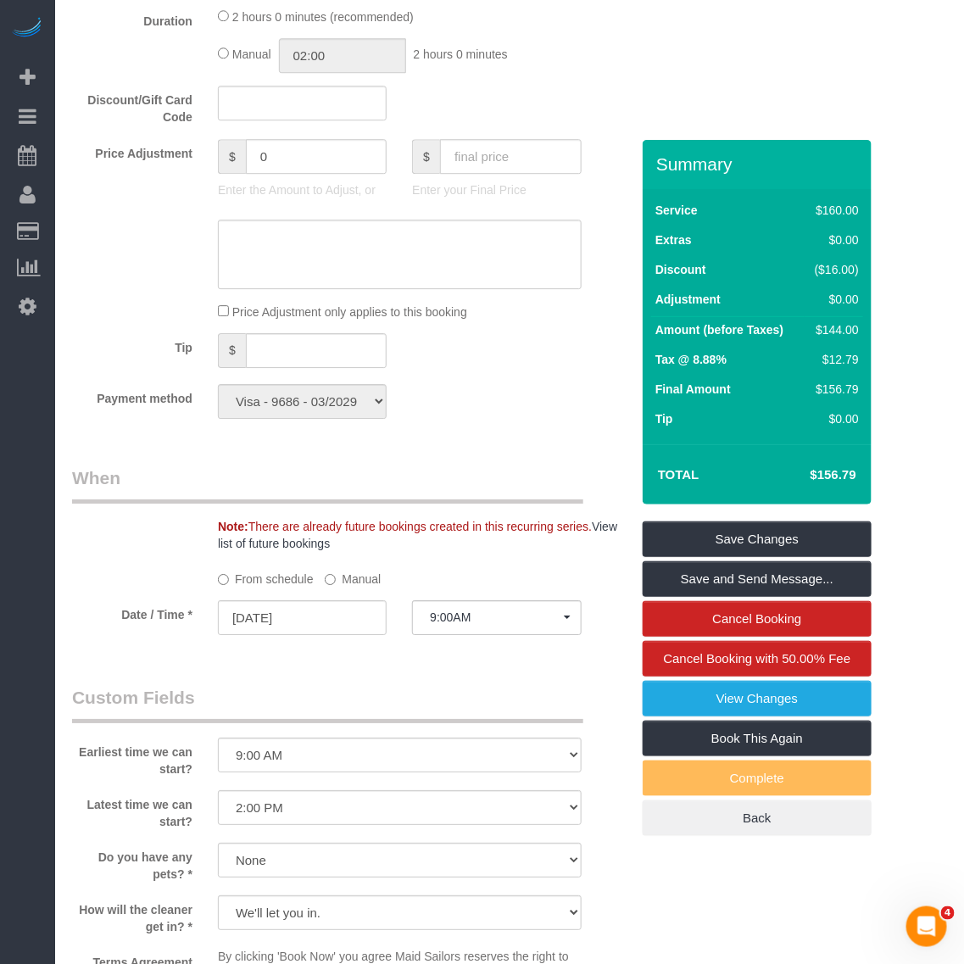
scroll to position [1378, 0]
click at [386, 683] on legend "Custom Fields" at bounding box center [327, 702] width 511 height 38
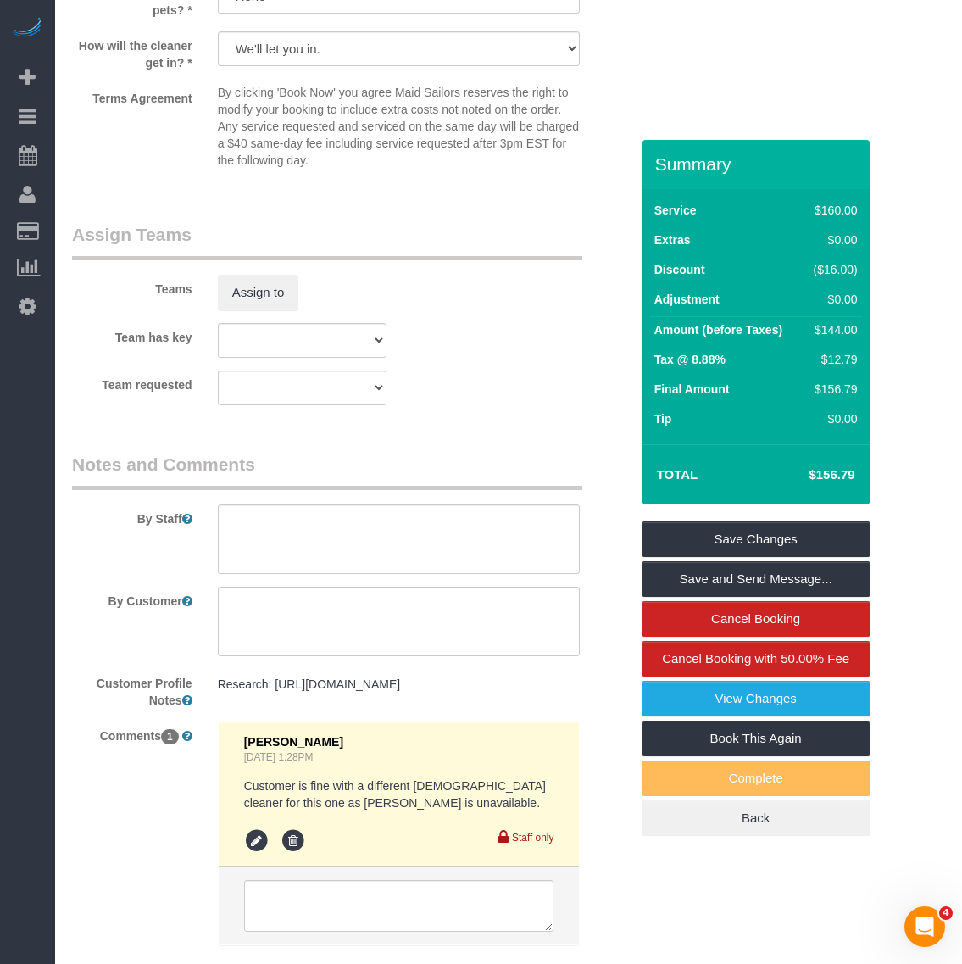
scroll to position [2317, 0]
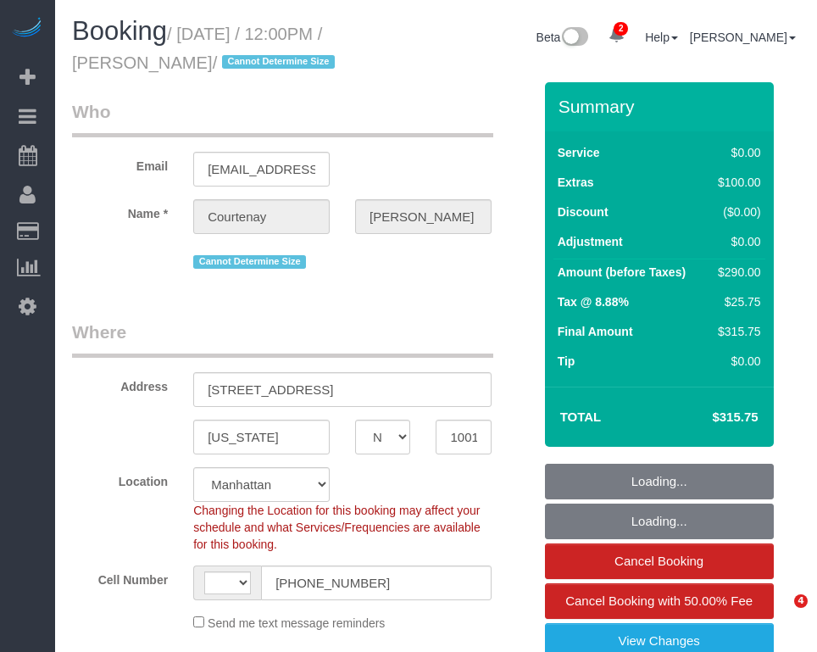
select select "NY"
select select "string:[GEOGRAPHIC_DATA]"
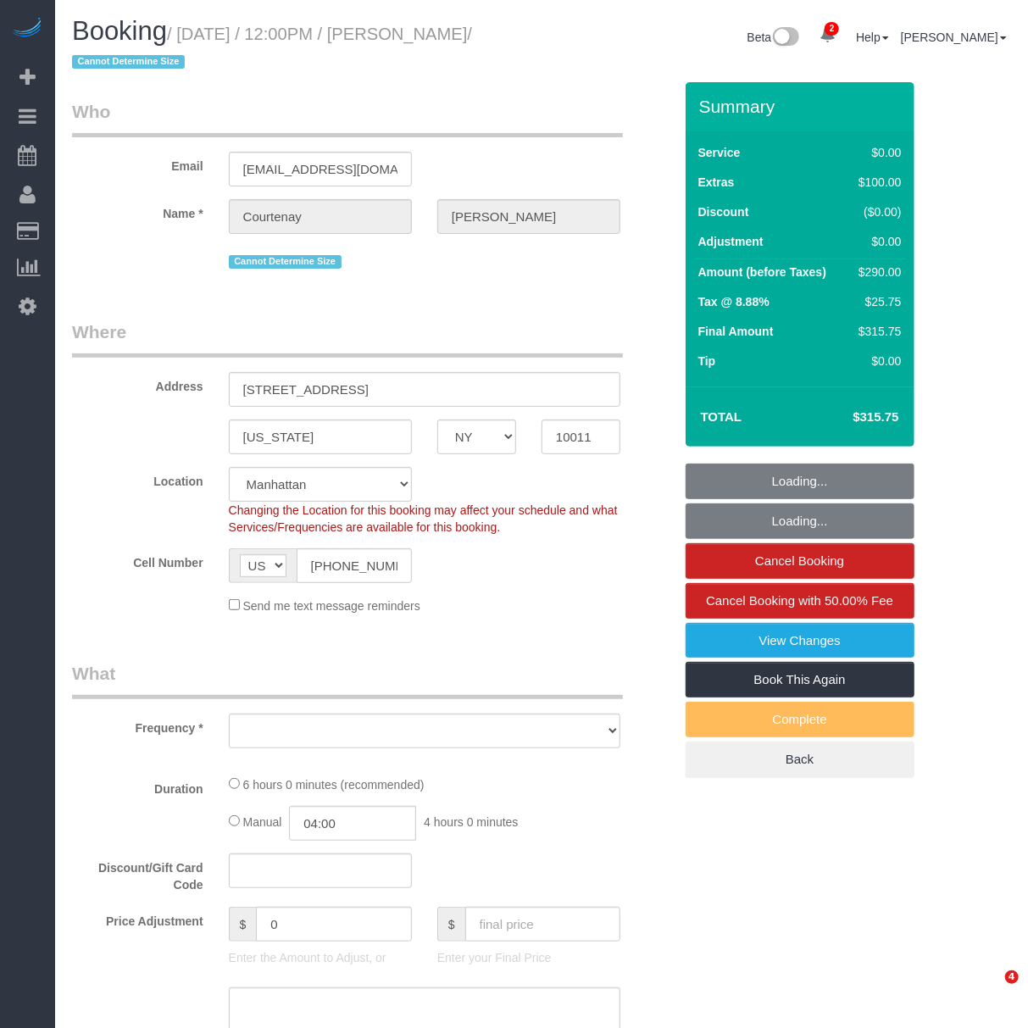
select select "number:60"
select select "number:76"
select select "number:15"
select select "number:5"
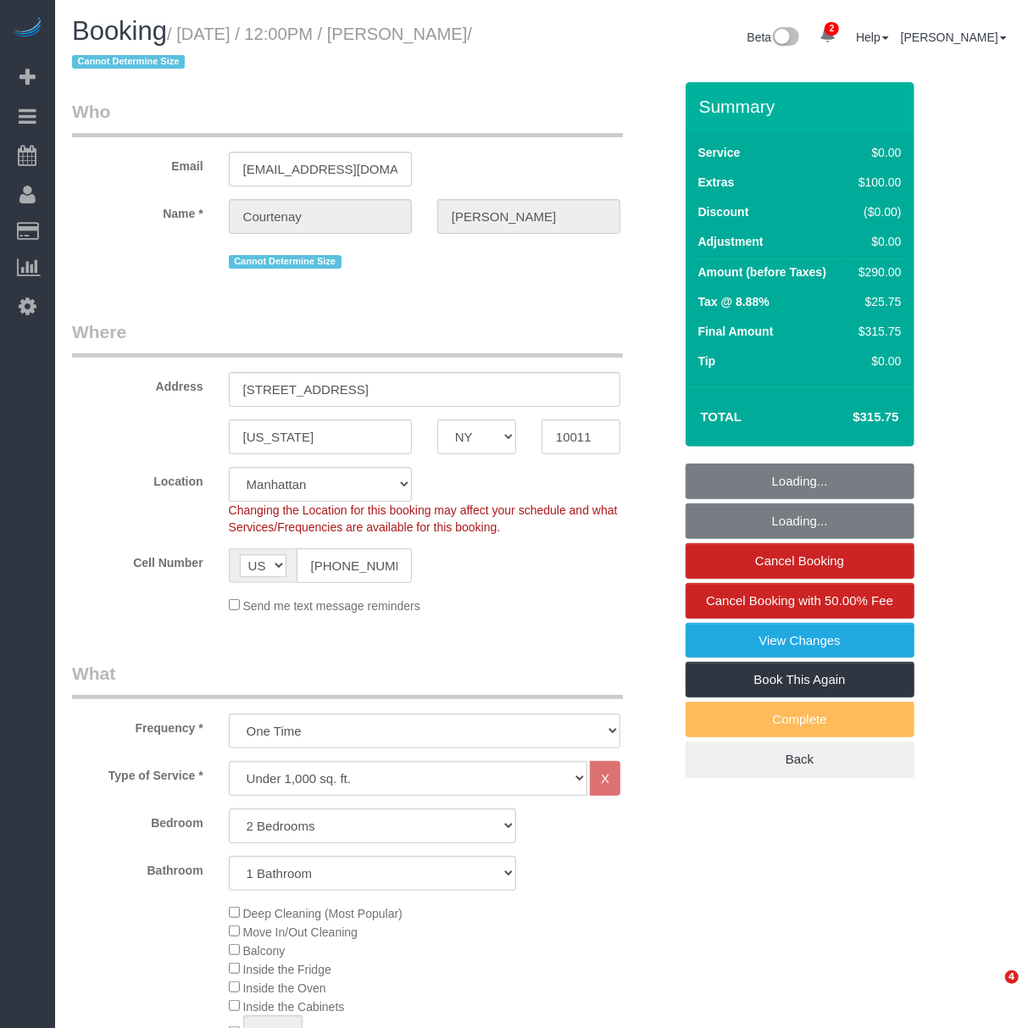
select select "object:1350"
select select "string:stripe-pm_1RwpLJ4VGloSiKo7v6odXzfJ"
select select "spot1"
select select "2"
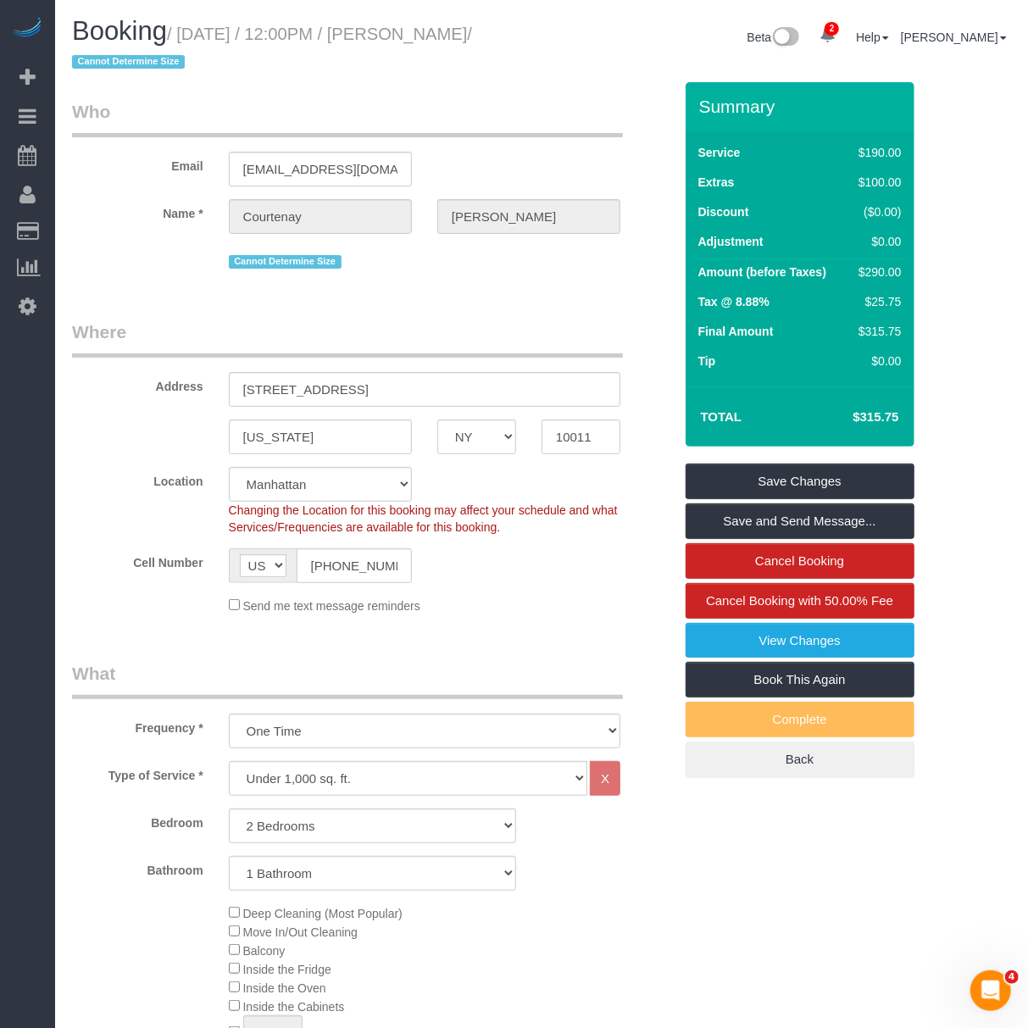
click at [629, 21] on div "Beta 2 Your Notifications You have 0 alerts × You have 3 to charge for 08/22/20…" at bounding box center [783, 39] width 482 height 45
click at [540, 71] on div "Booking / August 23, 2025 / 12:00PM / Courtenay Valenti / Cannot Determine Size" at bounding box center [300, 49] width 482 height 65
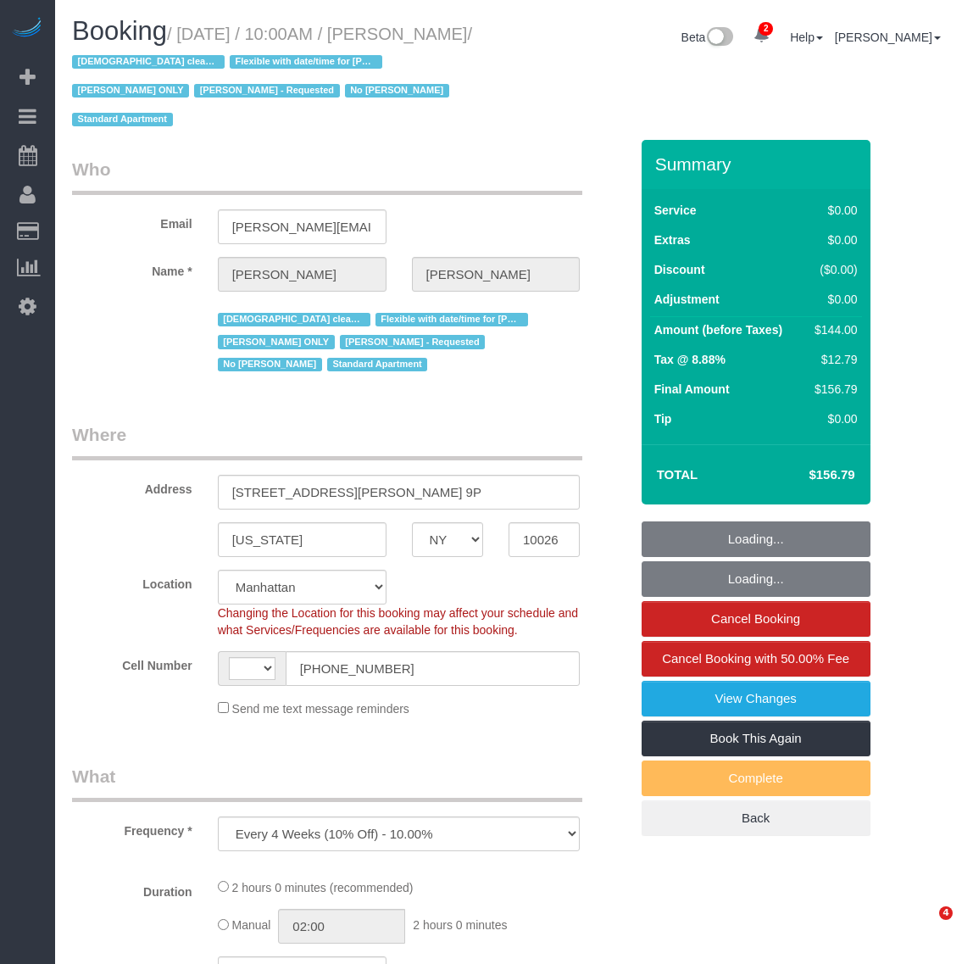
select select "NY"
select select "number:57"
select select "number:74"
select select "number:15"
select select "number:5"
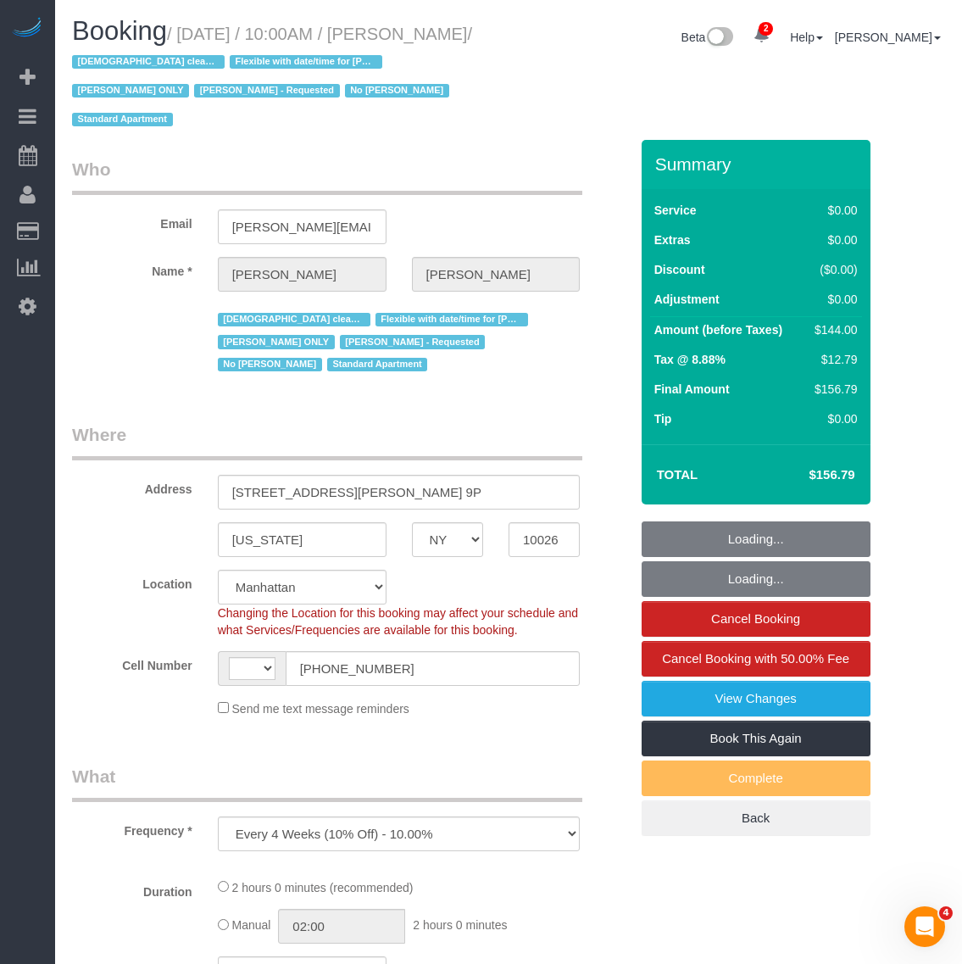
select select "object:591"
select select "string:stripe-pm_1RcBTe4VGloSiKo7VQKAoqvK"
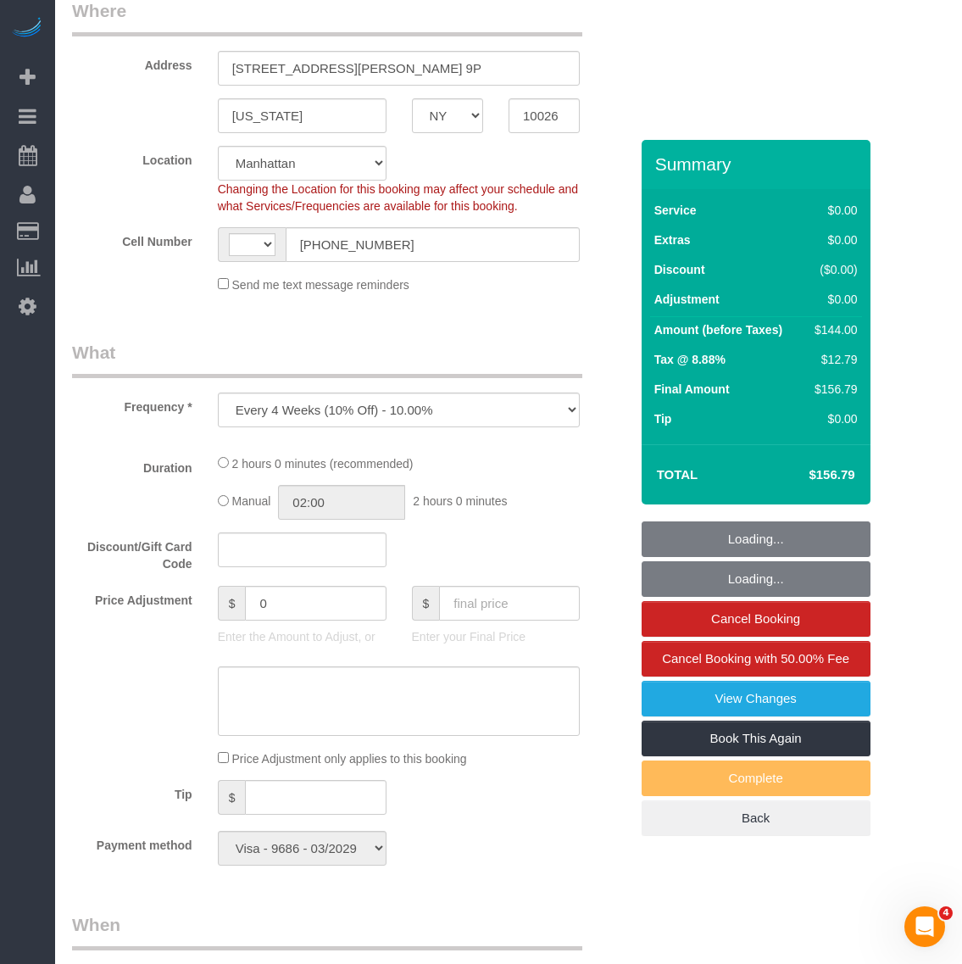
select select "string:US"
select select "spot1"
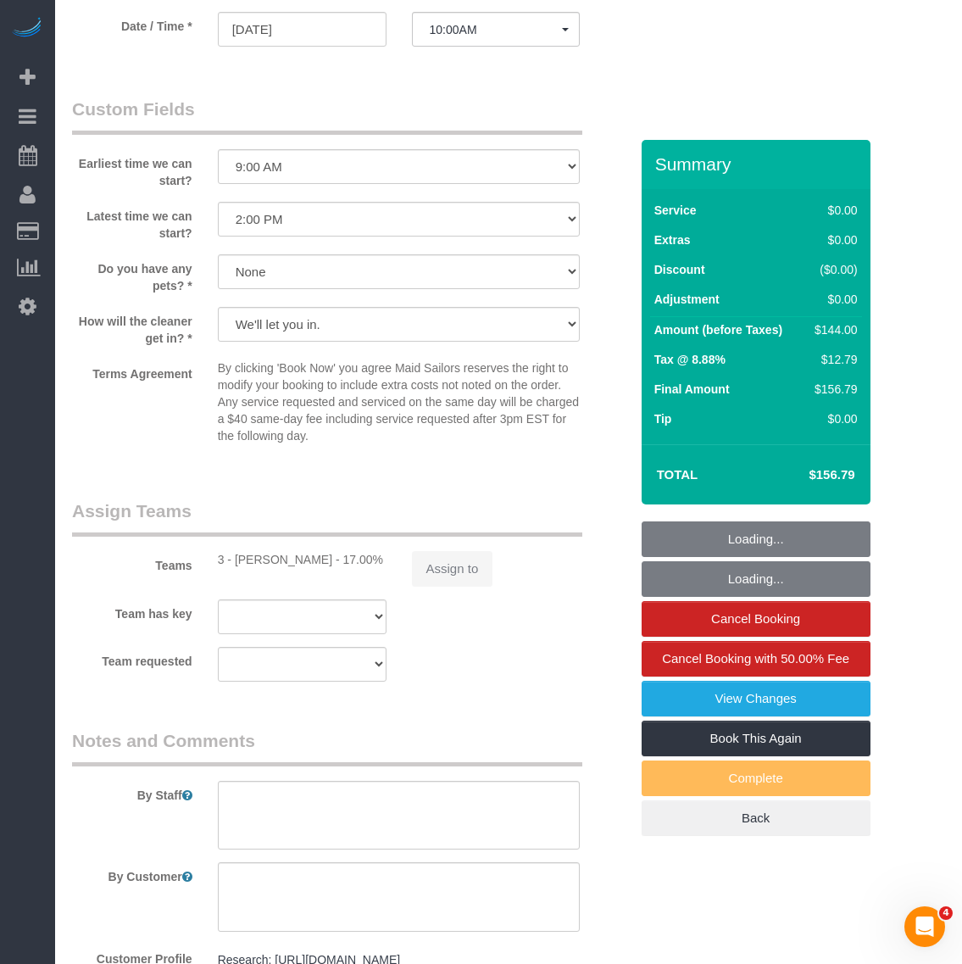
select select "1"
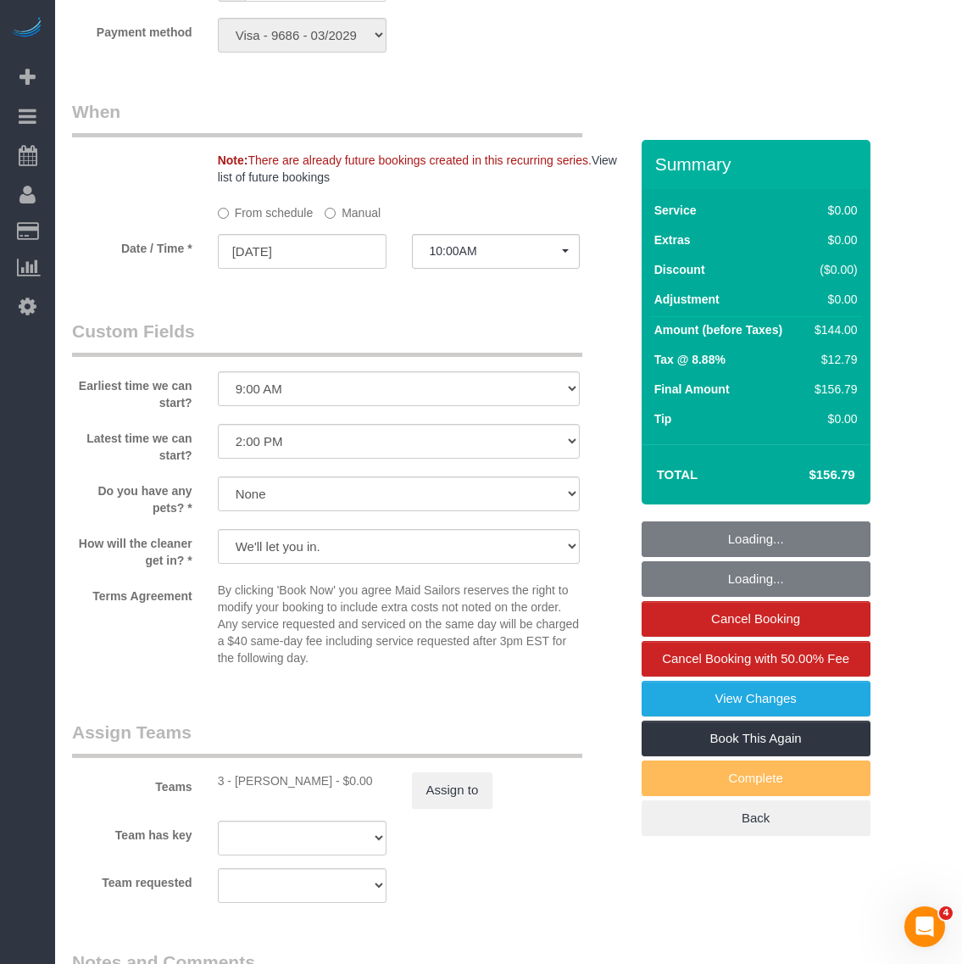
select select "1"
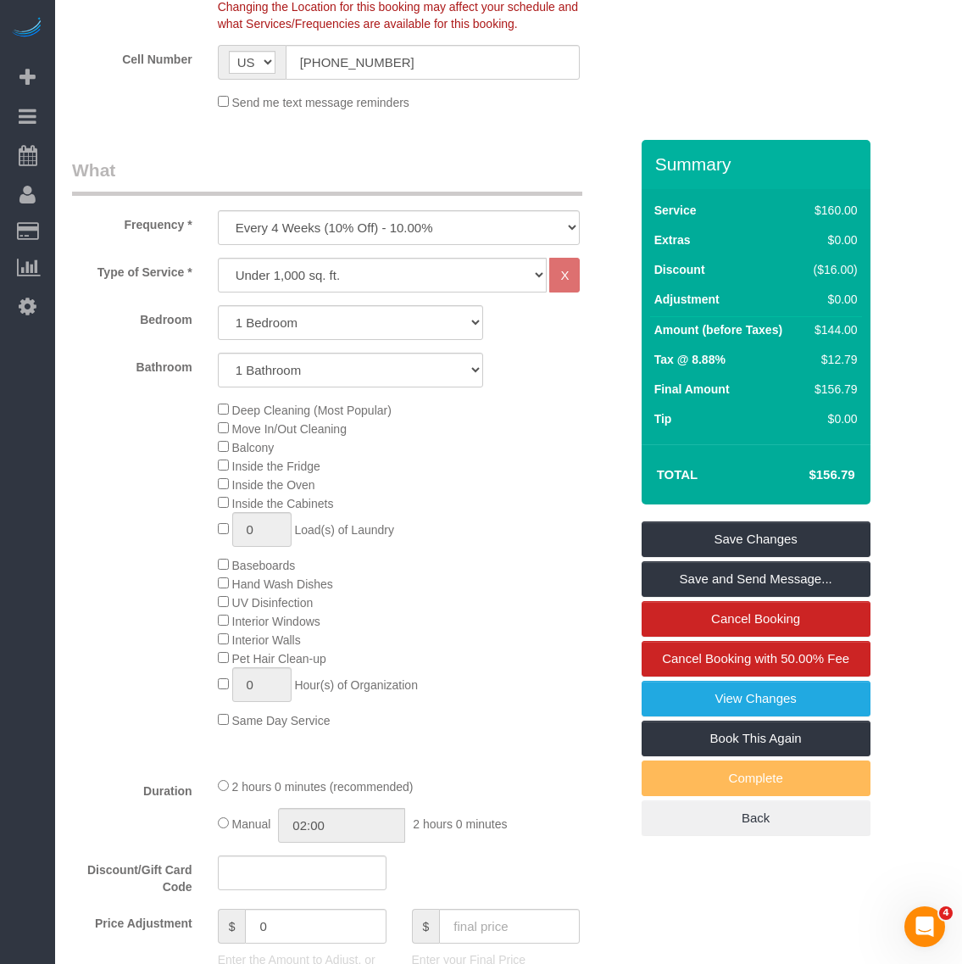
scroll to position [318, 0]
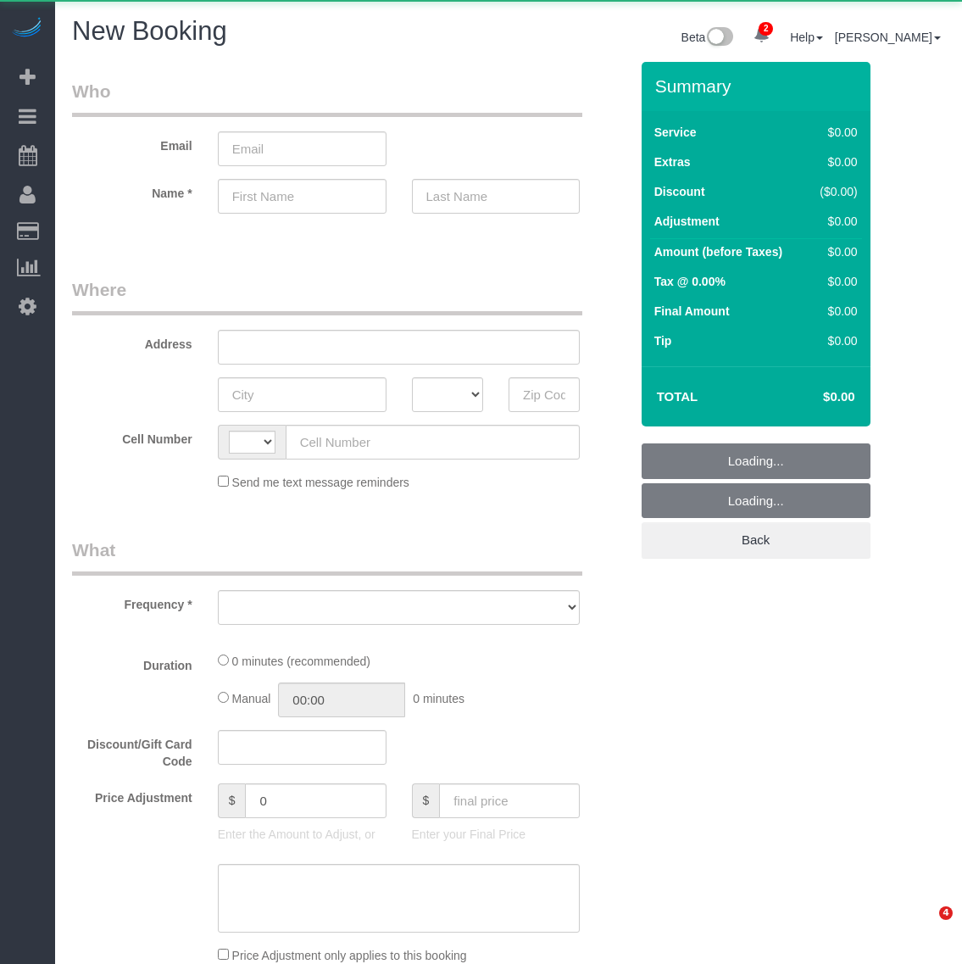
select select "number:89"
select select "number:90"
select select "string:[GEOGRAPHIC_DATA]"
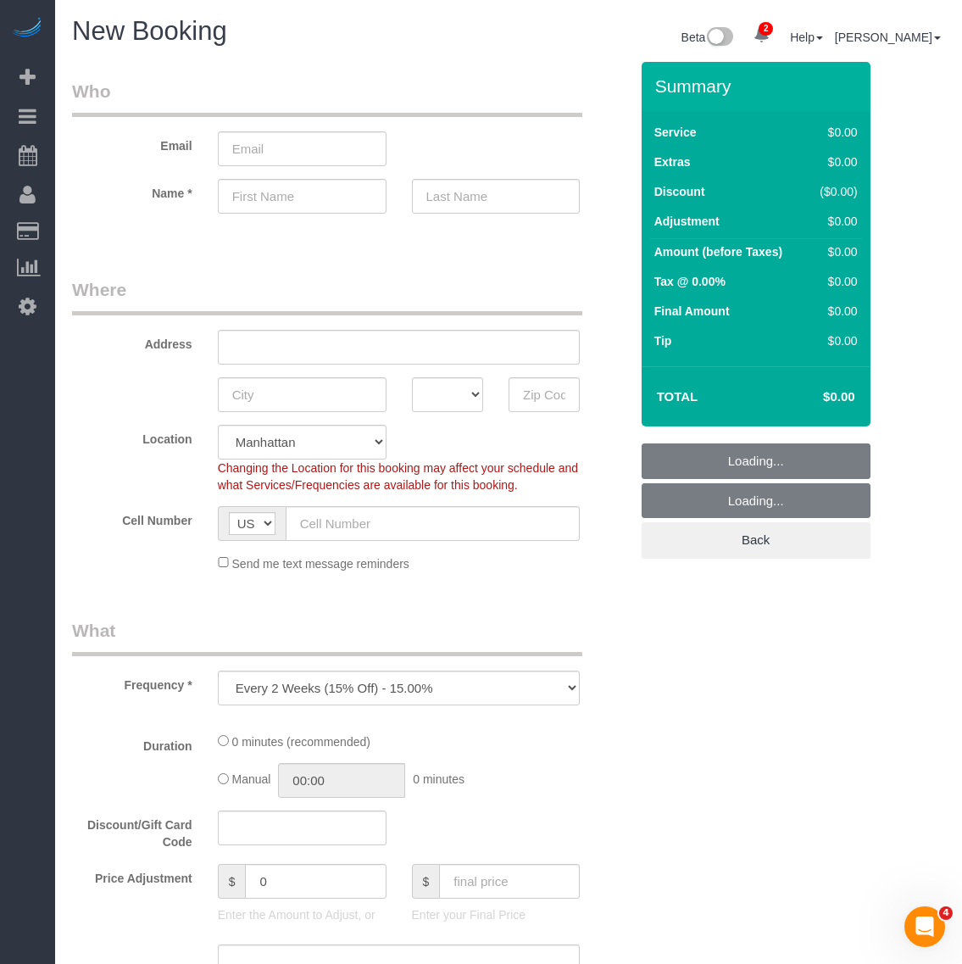
select select "object:1914"
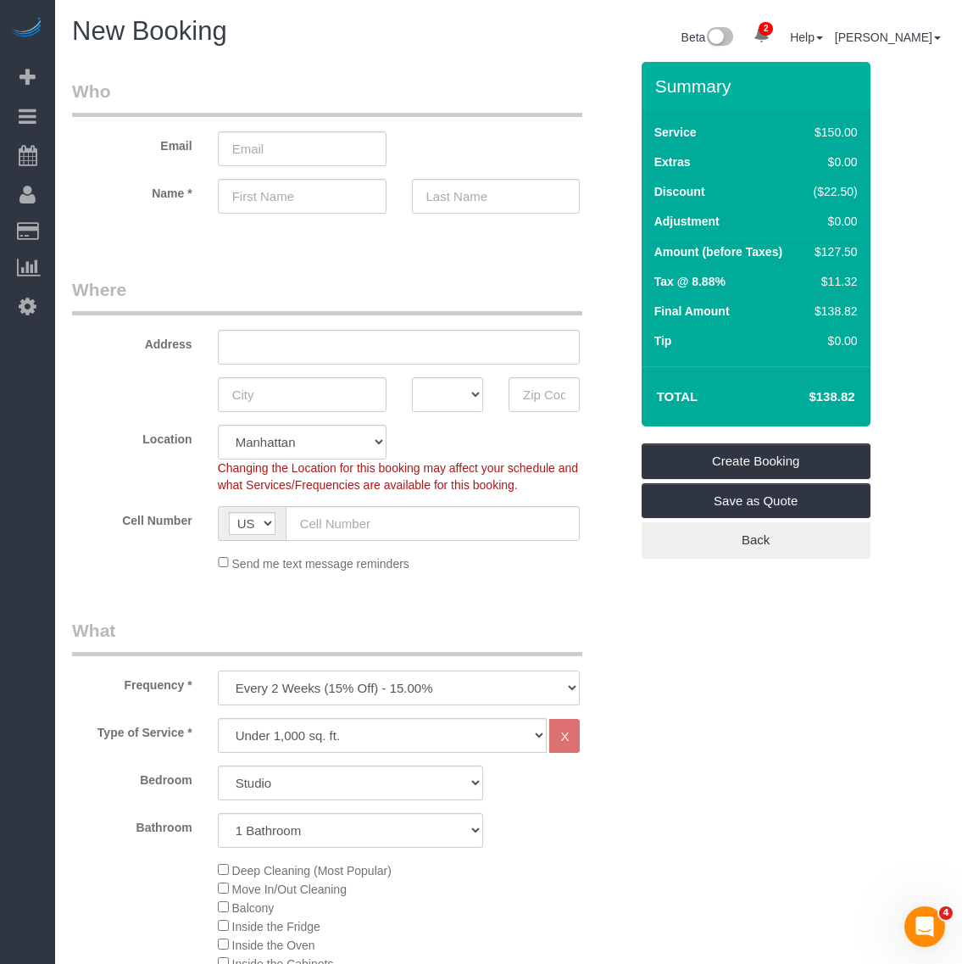
click at [395, 676] on select "One Time Weekly (20% Off) - 20.00% Every 2 Weeks (15% Off) - 15.00% Every 4 Wee…" at bounding box center [399, 688] width 363 height 35
click at [218, 671] on select "One Time Weekly (20% Off) - 20.00% Every 2 Weeks (15% Off) - 15.00% Every 4 Wee…" at bounding box center [399, 688] width 363 height 35
click at [343, 746] on select "Under 1,000 sq. ft. 1,001 - 1,500 sq. ft. 1,500+ sq. ft. Custom Cleaning Office…" at bounding box center [383, 735] width 330 height 35
click at [610, 793] on div "Bedroom Studio 1 Bedroom 2 Bedrooms 3 Bedrooms" at bounding box center [350, 783] width 582 height 35
click at [348, 687] on select "One Time Weekly (20% Off) - 20.00% Every 2 Weeks (15% Off) - 15.00% Every 4 Wee…" at bounding box center [399, 688] width 363 height 35
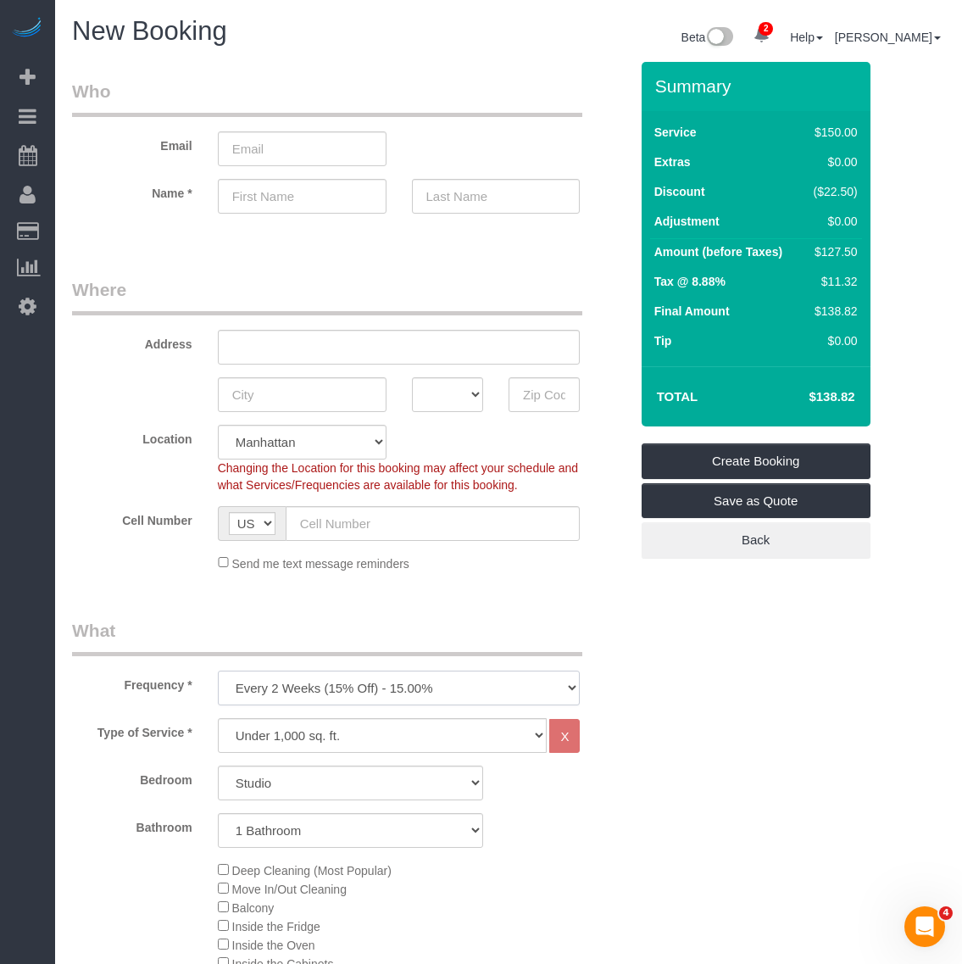
click at [348, 687] on select "One Time Weekly (20% Off) - 20.00% Every 2 Weeks (15% Off) - 15.00% Every 4 Wee…" at bounding box center [399, 688] width 363 height 35
click at [387, 782] on select "Studio 1 Bedroom 2 Bedrooms 3 Bedrooms" at bounding box center [350, 783] width 265 height 35
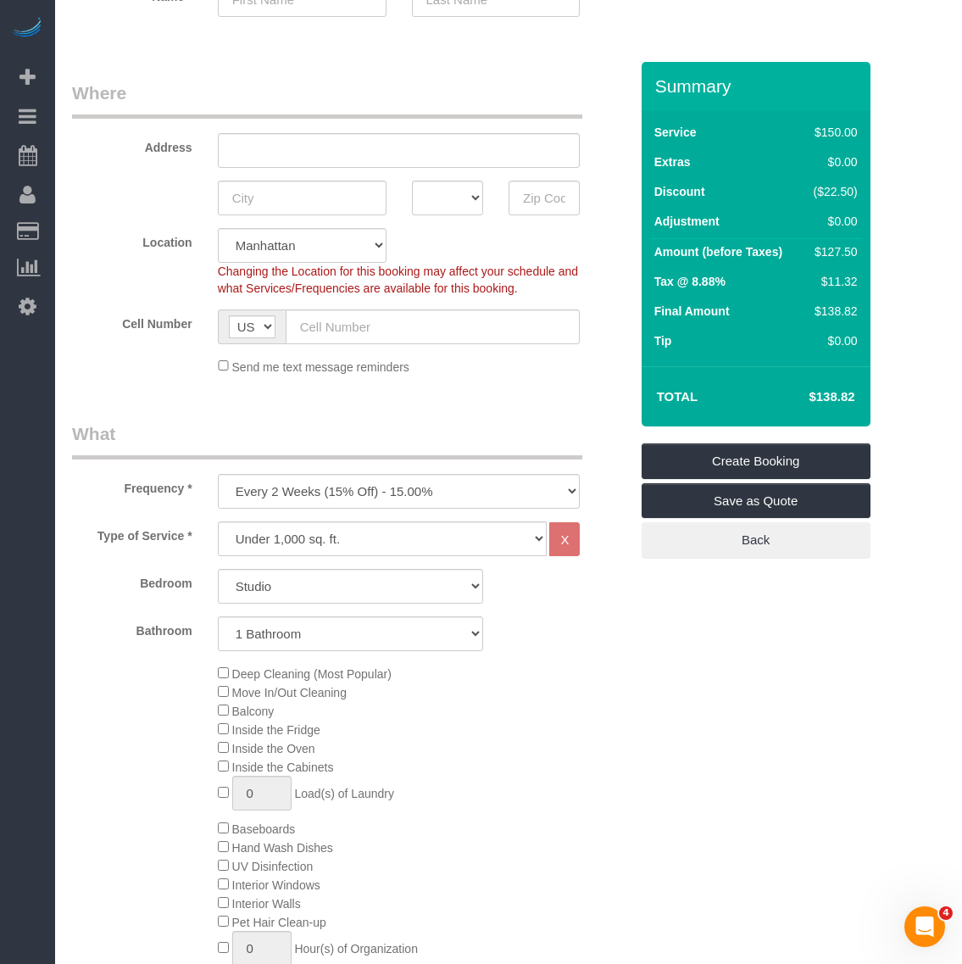
scroll to position [212, 0]
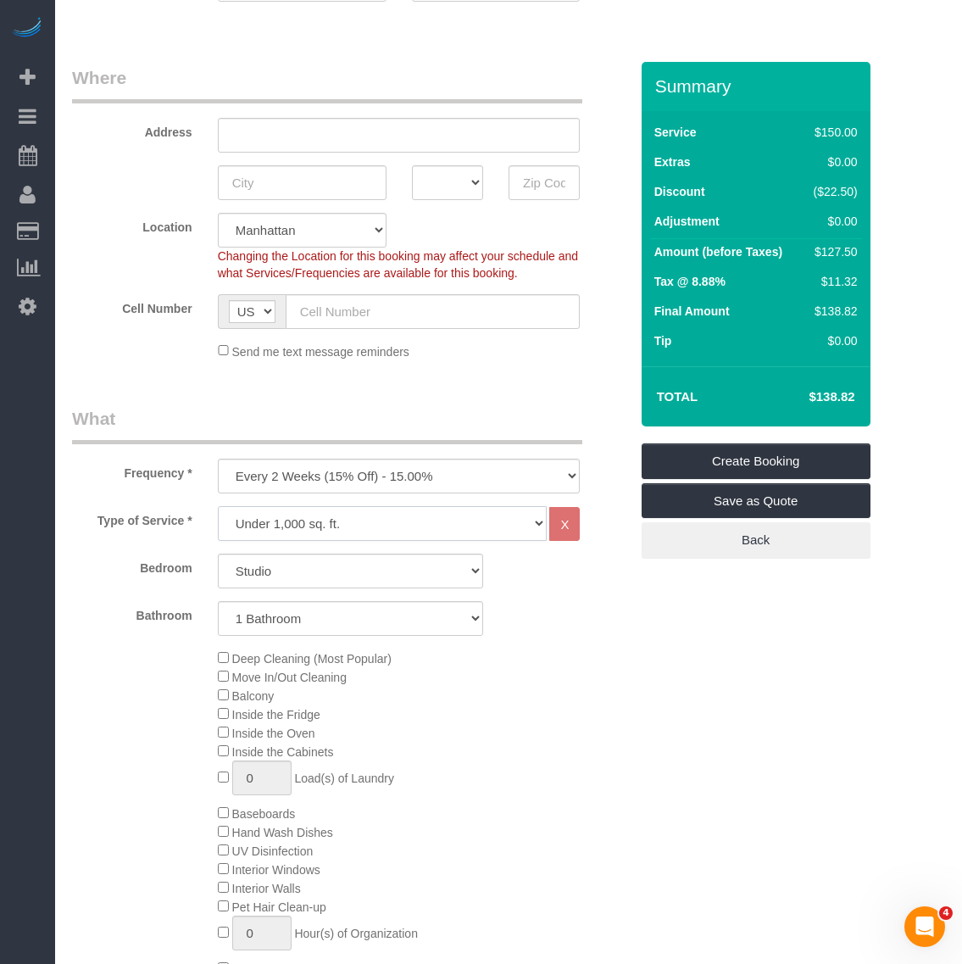
click at [319, 511] on select "Under 1,000 sq. ft. 1,001 - 1,500 sq. ft. 1,500+ sq. ft. Custom Cleaning Office…" at bounding box center [383, 523] width 330 height 35
click at [577, 682] on div "Deep Cleaning (Most Popular) Move In/Out Cleaning Balcony Inside the Fridge Ins…" at bounding box center [423, 813] width 437 height 329
click at [314, 565] on select "Studio 1 Bedroom 2 Bedrooms 3 Bedrooms" at bounding box center [350, 571] width 265 height 35
select select "2"
click at [218, 554] on select "Studio 1 Bedroom 2 Bedrooms 3 Bedrooms" at bounding box center [350, 571] width 265 height 35
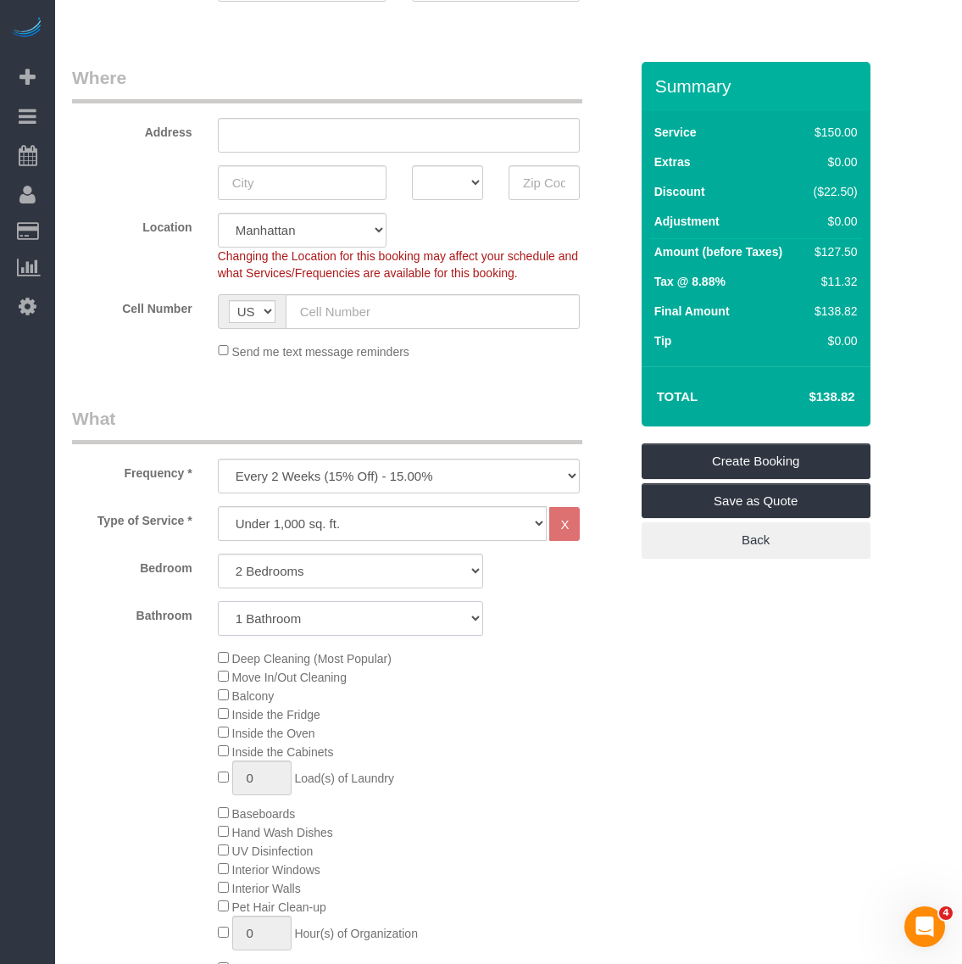
click at [324, 617] on select "1 Bathroom 2 Bathrooms" at bounding box center [350, 618] width 265 height 35
click at [586, 649] on div "Deep Cleaning (Most Popular) Move In/Out Cleaning Balcony Inside the Fridge Ins…" at bounding box center [423, 813] width 437 height 329
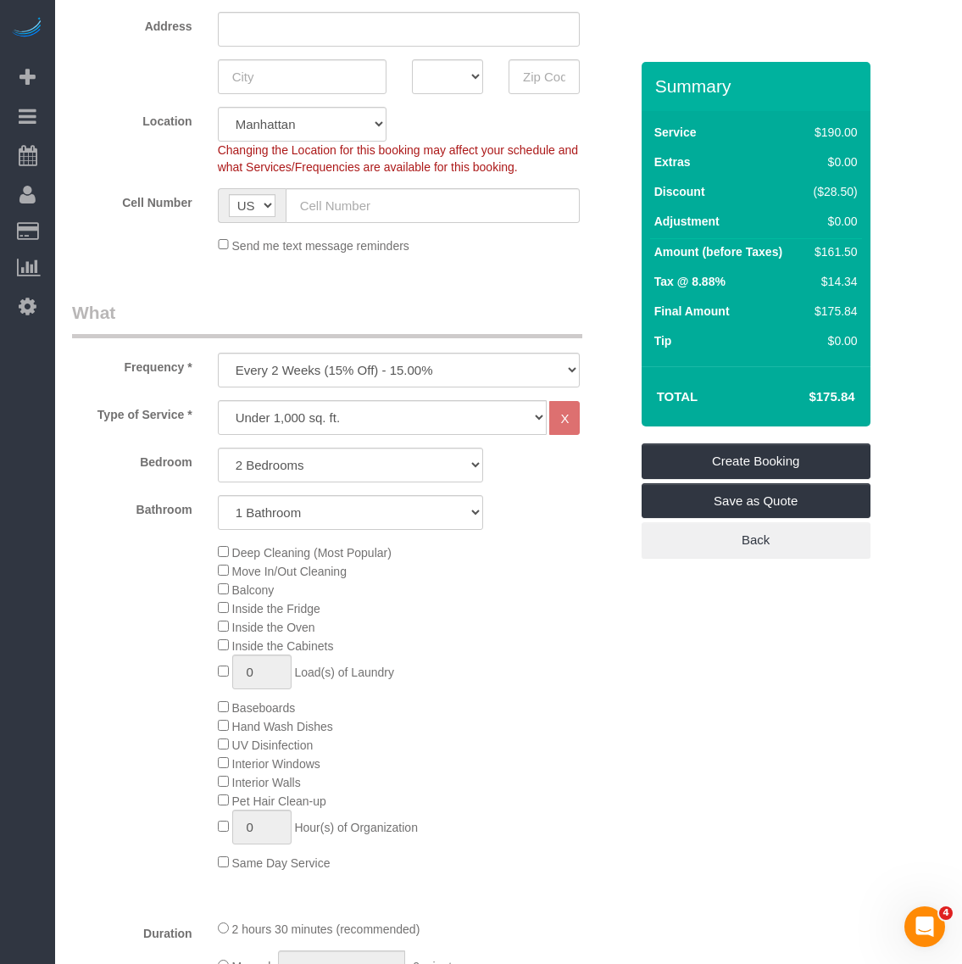
click at [577, 585] on div "Deep Cleaning (Most Popular) Move In/Out Cleaning Balcony Inside the Fridge Ins…" at bounding box center [423, 707] width 437 height 329
click at [459, 416] on select "Under 1,000 sq. ft. 1,001 - 1,500 sq. ft. 1,500+ sq. ft. Custom Cleaning Office…" at bounding box center [383, 417] width 330 height 35
click at [653, 560] on div "Summary Service $190.00 Extras $0.00 Discount ($28.50) Adjustment $0.00 Amount …" at bounding box center [756, 327] width 229 height 531
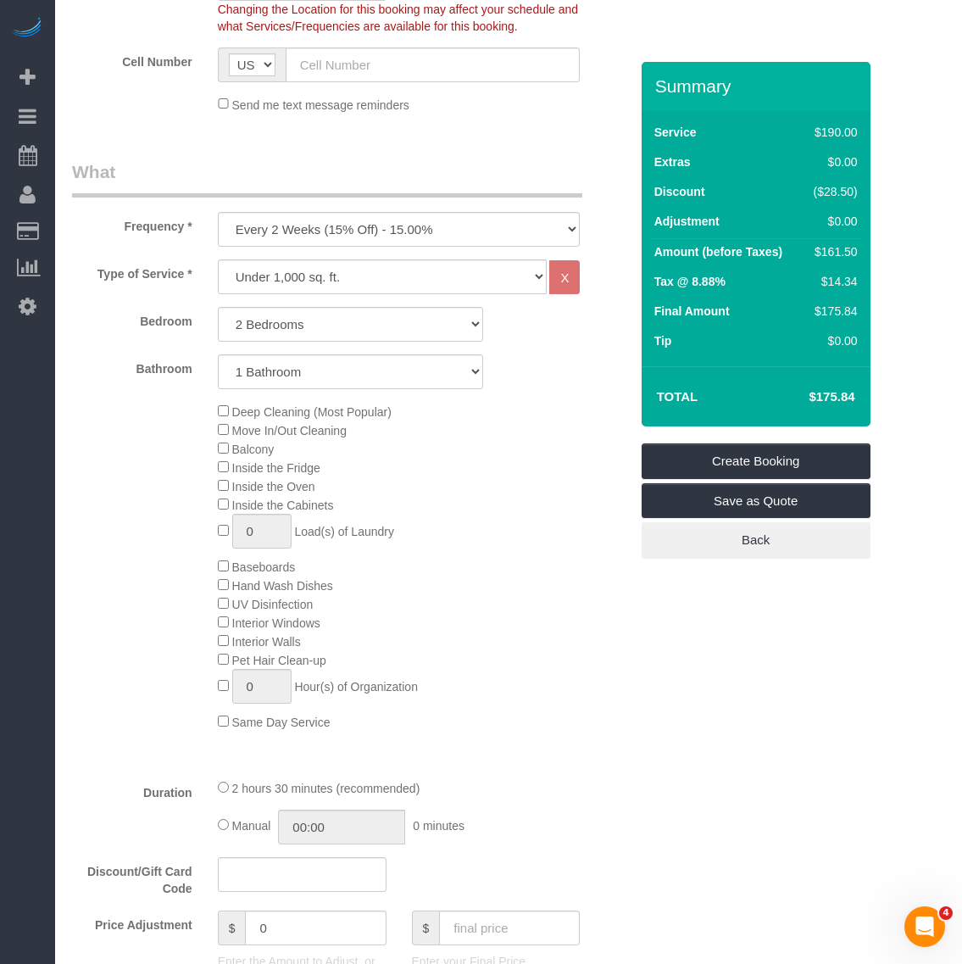
scroll to position [530, 0]
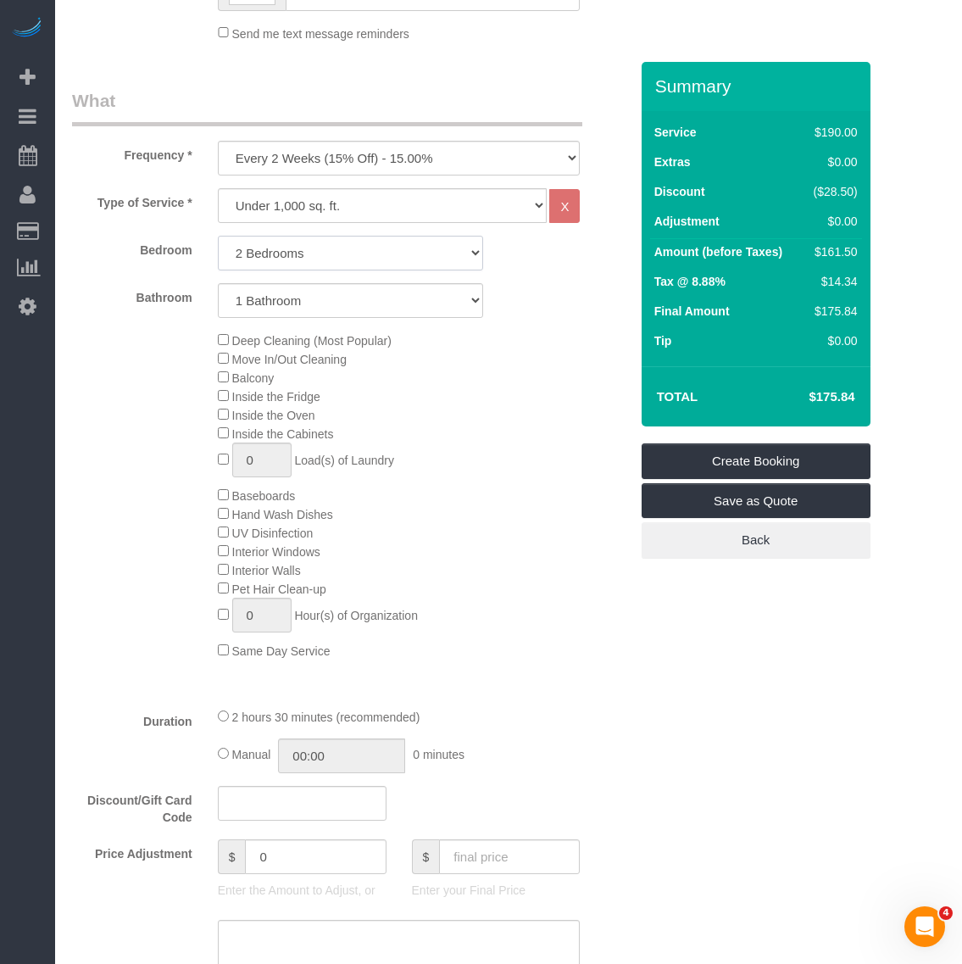
click at [413, 253] on select "Studio 1 Bedroom 2 Bedrooms 3 Bedrooms" at bounding box center [350, 253] width 265 height 35
click at [218, 236] on select "Studio 1 Bedroom 2 Bedrooms 3 Bedrooms" at bounding box center [350, 253] width 265 height 35
click at [548, 462] on div "Deep Cleaning (Most Popular) Move In/Out Cleaning Balcony Inside the Fridge Ins…" at bounding box center [423, 495] width 437 height 329
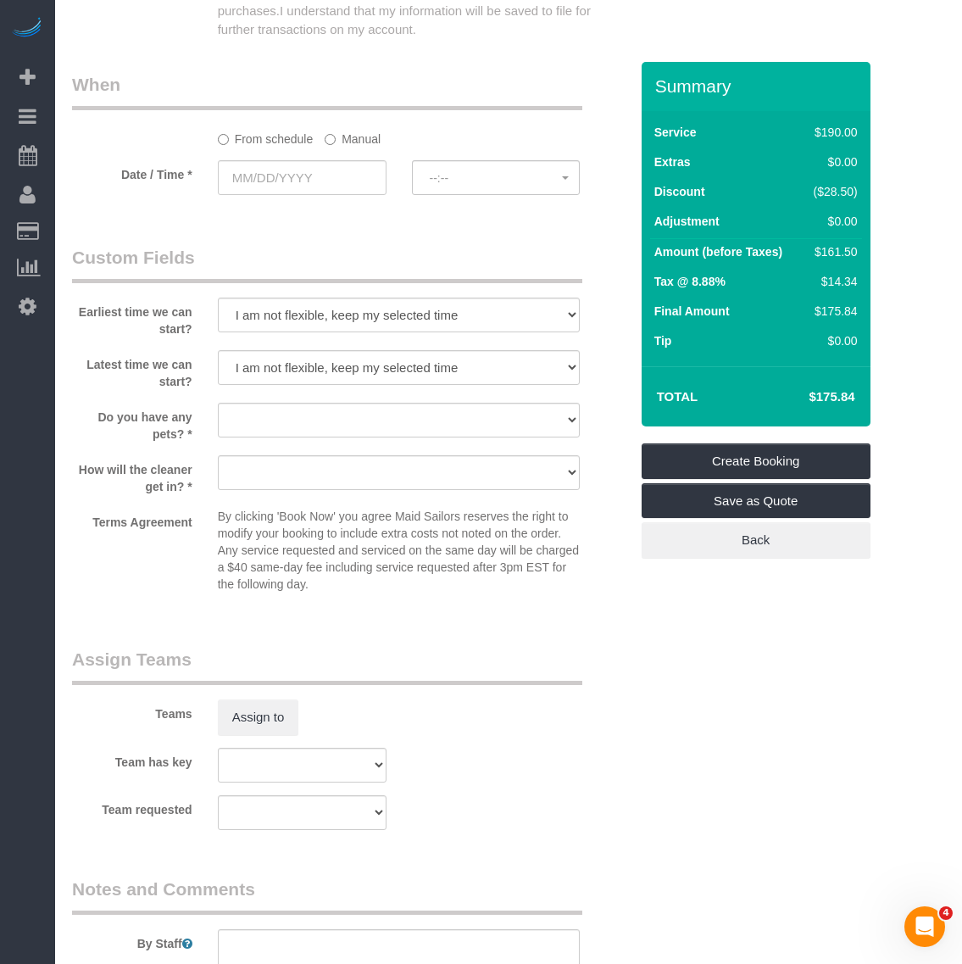
scroll to position [1696, 0]
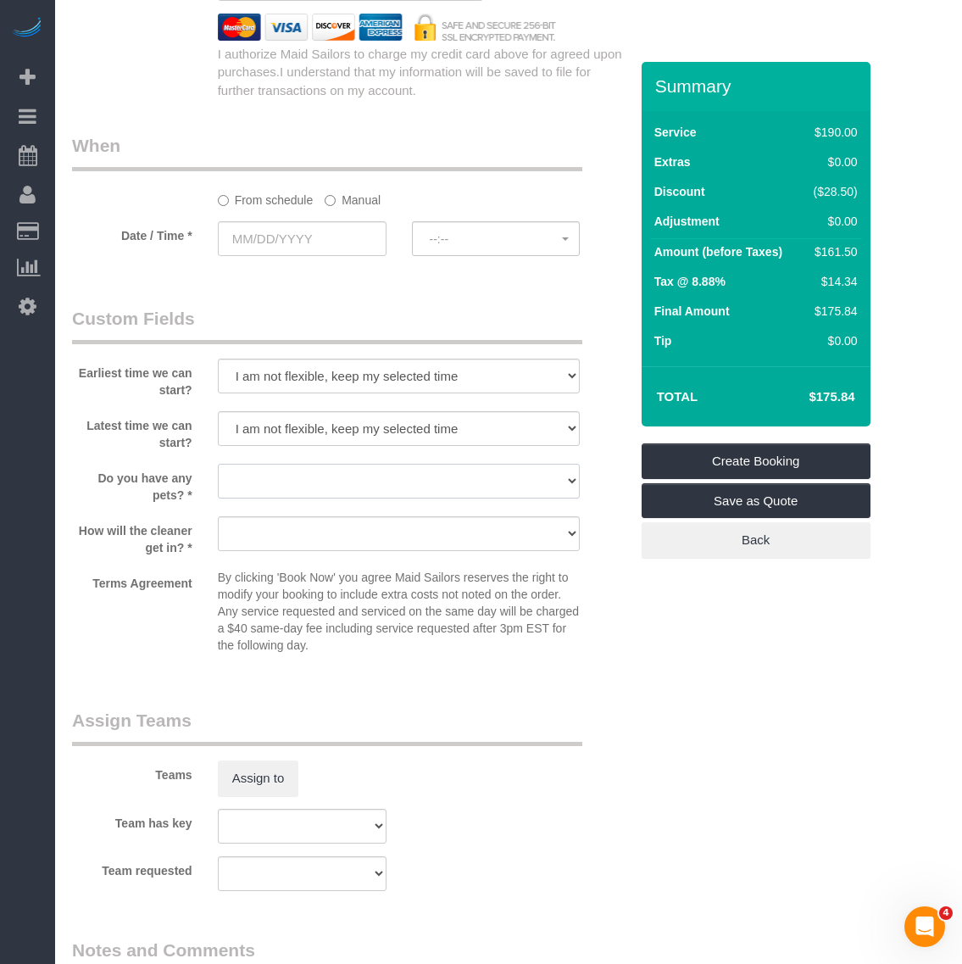
click at [306, 485] on select "Dog Cat None" at bounding box center [399, 481] width 363 height 35
select select "number:15"
click at [218, 464] on select "Dog Cat None" at bounding box center [399, 481] width 363 height 35
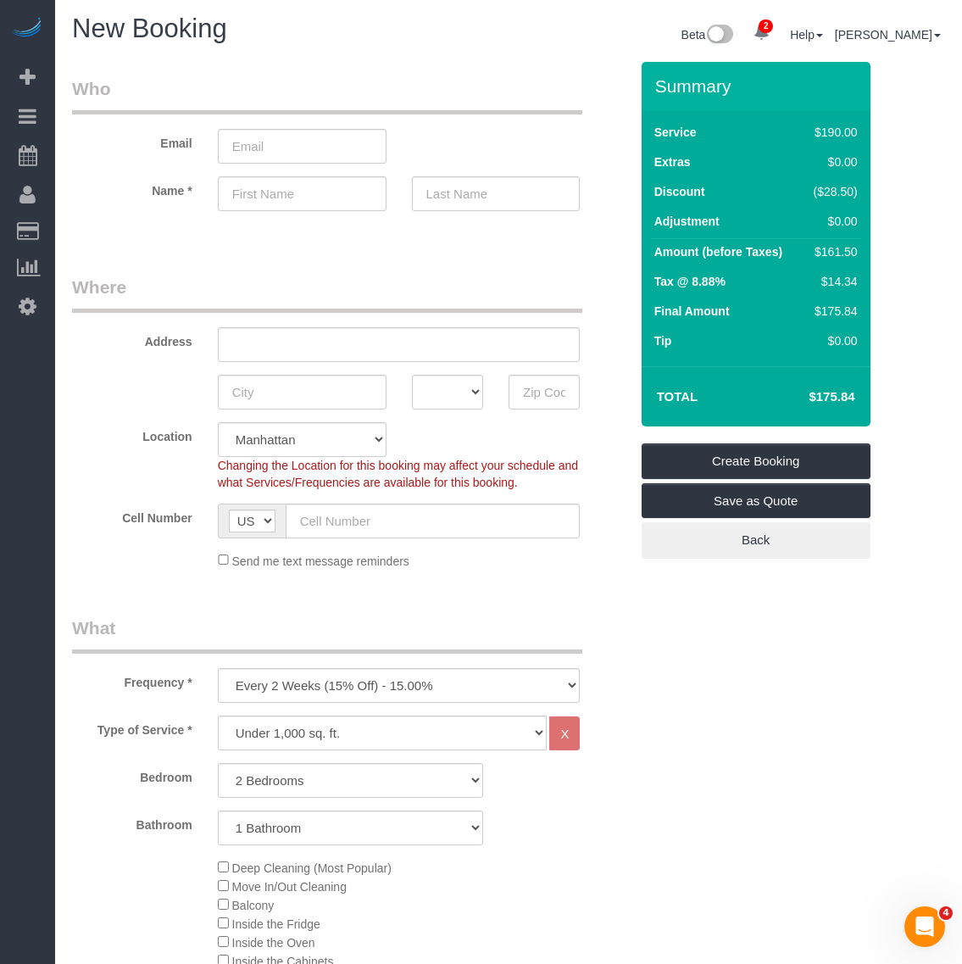
scroll to position [0, 0]
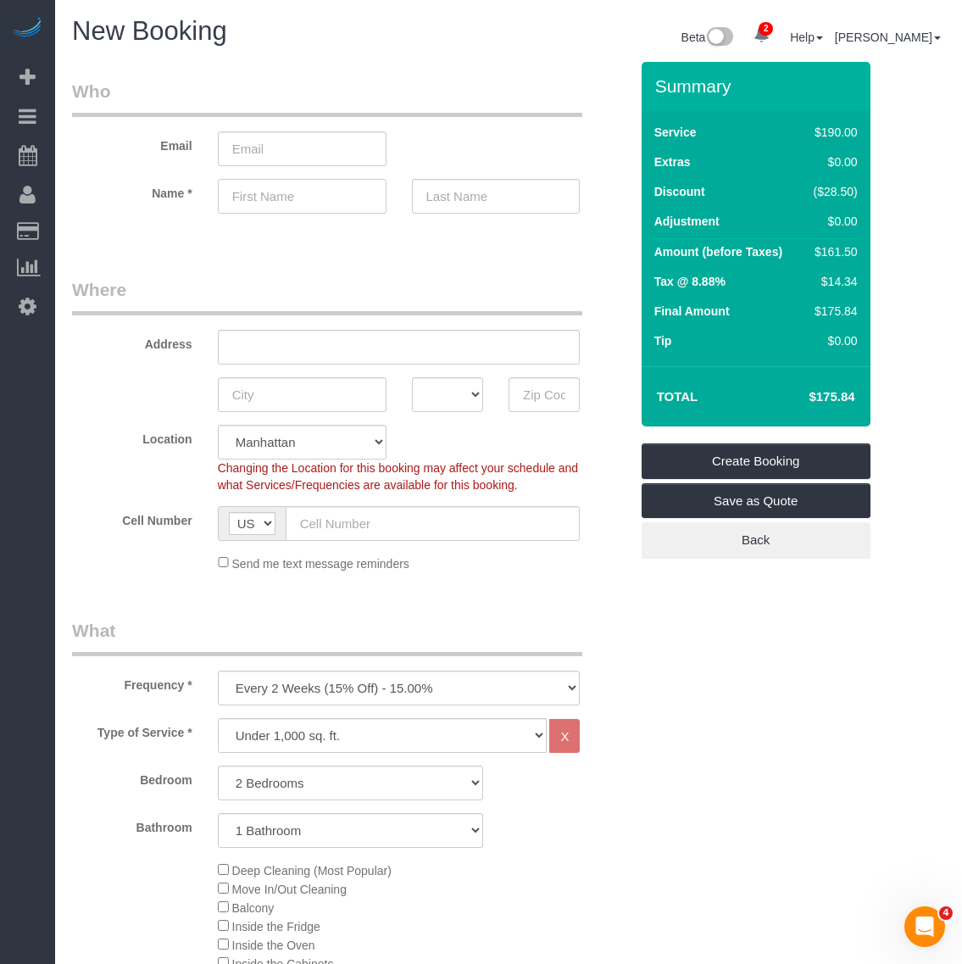
click at [287, 192] on input "text" at bounding box center [302, 196] width 169 height 35
type input "Maya"
click at [324, 352] on input "text" at bounding box center [399, 347] width 363 height 35
click at [590, 623] on div "Frequency * One Time Weekly (20% Off) - 20.00% Every 2 Weeks (15% Off) - 15.00%…" at bounding box center [350, 661] width 582 height 87
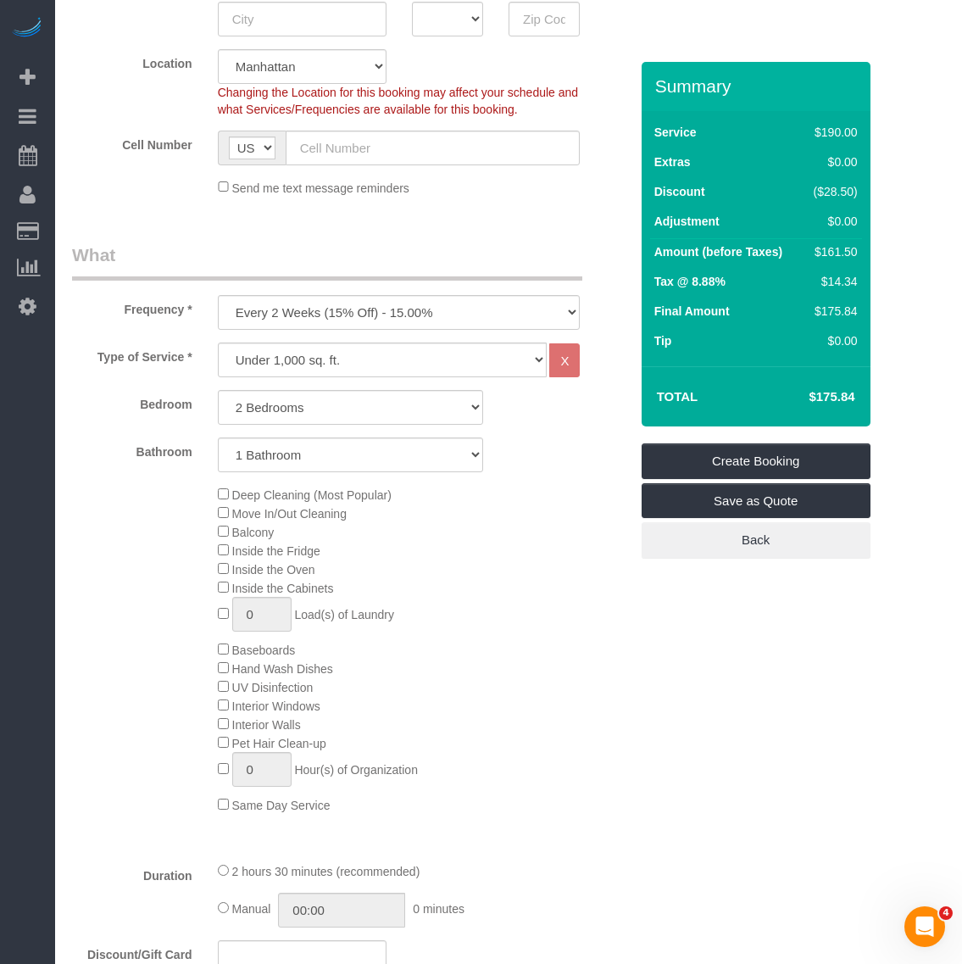
scroll to position [424, 0]
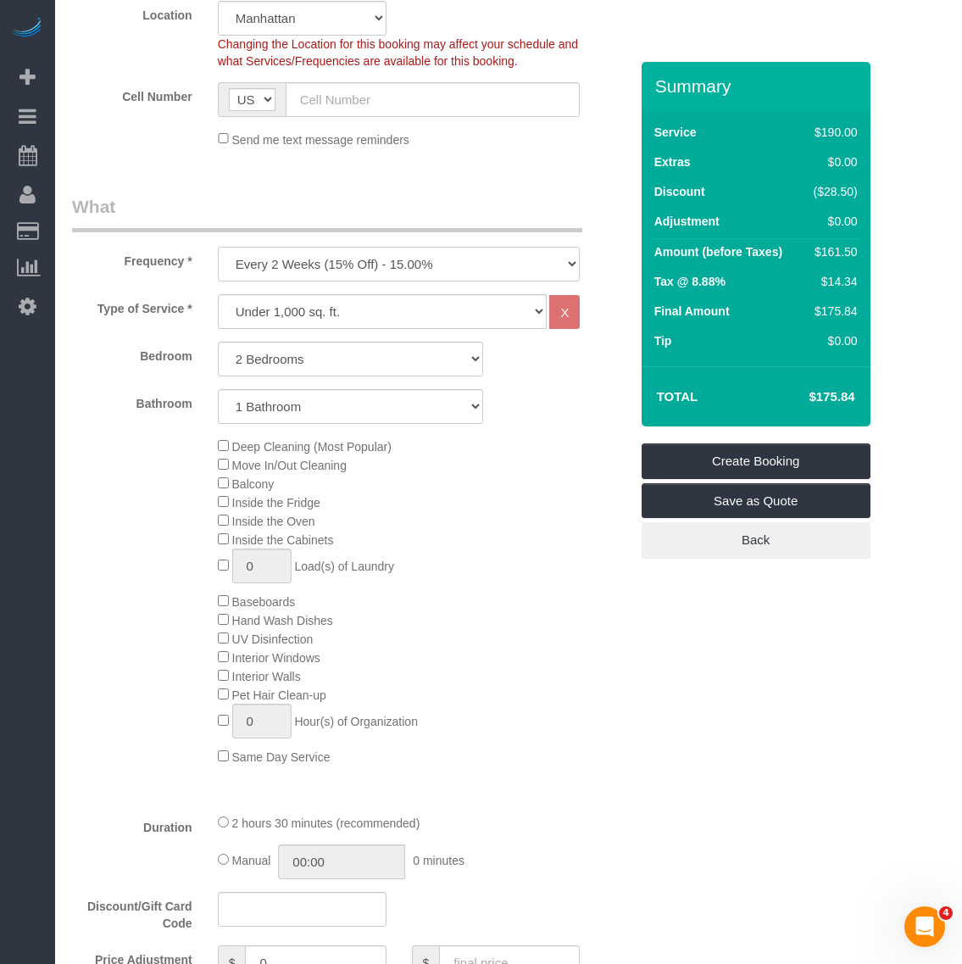
click at [371, 265] on select "One Time Weekly (20% Off) - 20.00% Every 2 Weeks (15% Off) - 15.00% Every 4 Wee…" at bounding box center [399, 264] width 363 height 35
click at [517, 476] on div "Deep Cleaning (Most Popular) Move In/Out Cleaning Balcony Inside the Fridge Ins…" at bounding box center [423, 601] width 437 height 329
click at [398, 310] on select "Under 1,000 sq. ft. 1,001 - 1,500 sq. ft. 1,500+ sq. ft. Custom Cleaning Office…" at bounding box center [383, 311] width 330 height 35
click at [633, 565] on div "Deep Cleaning (Most Popular) Move In/Out Cleaning Balcony Inside the Fridge Ins…" at bounding box center [423, 601] width 437 height 329
click at [393, 312] on select "Under 1,000 sq. ft. 1,001 - 1,500 sq. ft. 1,500+ sq. ft. Custom Cleaning Office…" at bounding box center [383, 311] width 330 height 35
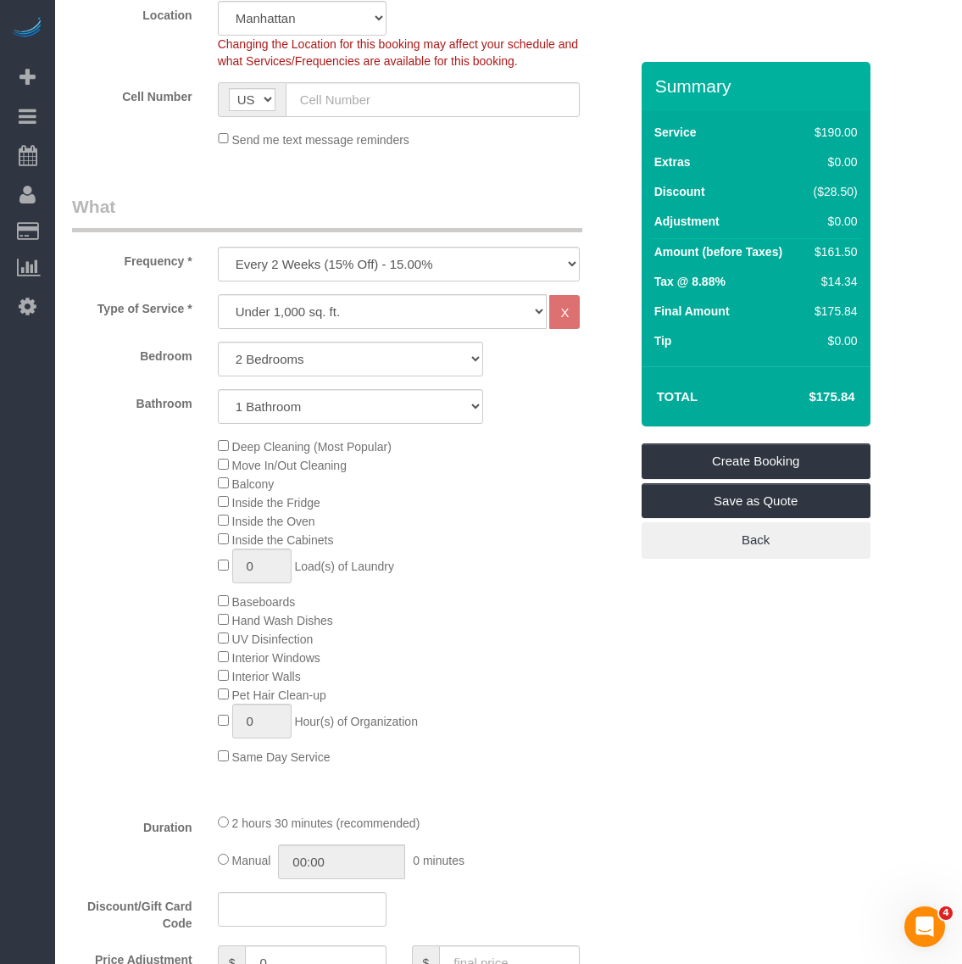
click at [142, 531] on div "Deep Cleaning (Most Popular) Move In/Out Cleaning Balcony Inside the Fridge Ins…" at bounding box center [350, 601] width 582 height 329
click at [339, 302] on select "Under 1,000 sq. ft. 1,001 - 1,500 sq. ft. 1,500+ sq. ft. Custom Cleaning Office…" at bounding box center [383, 311] width 330 height 35
click at [218, 294] on select "Under 1,000 sq. ft. 1,001 - 1,500 sq. ft. 1,500+ sq. ft. Custom Cleaning Office…" at bounding box center [383, 311] width 330 height 35
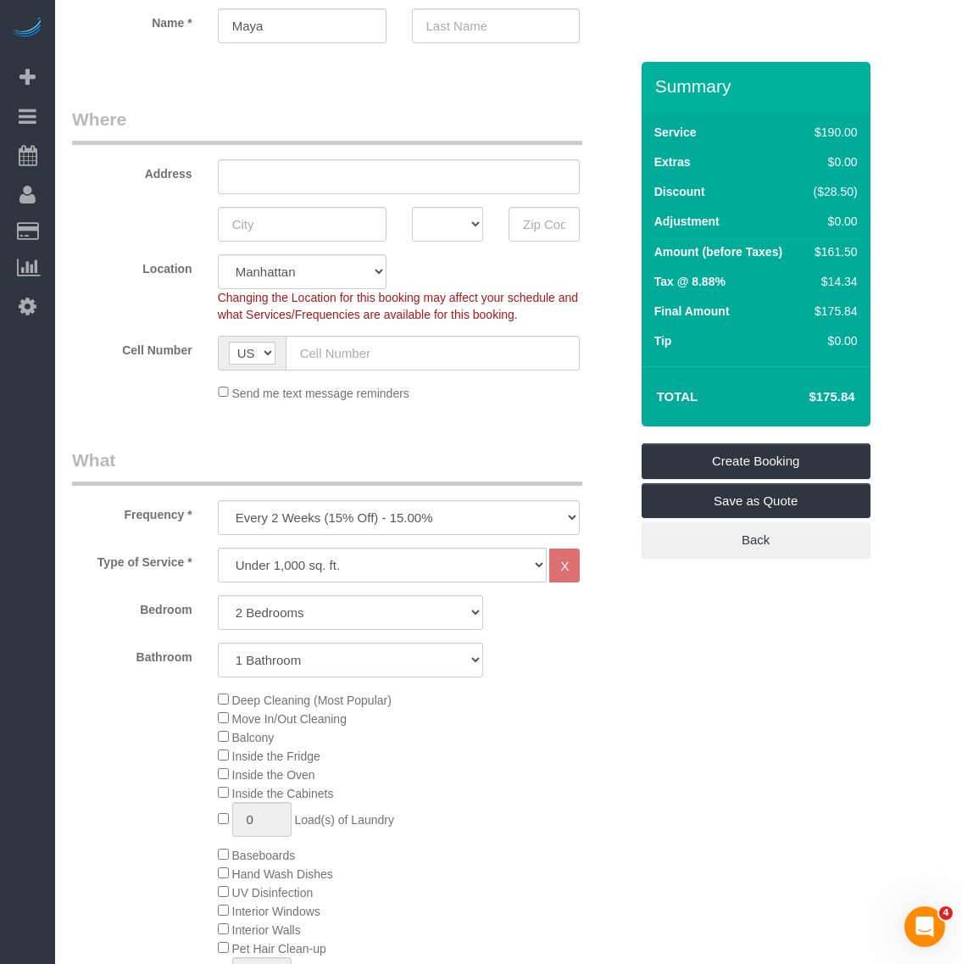
scroll to position [0, 0]
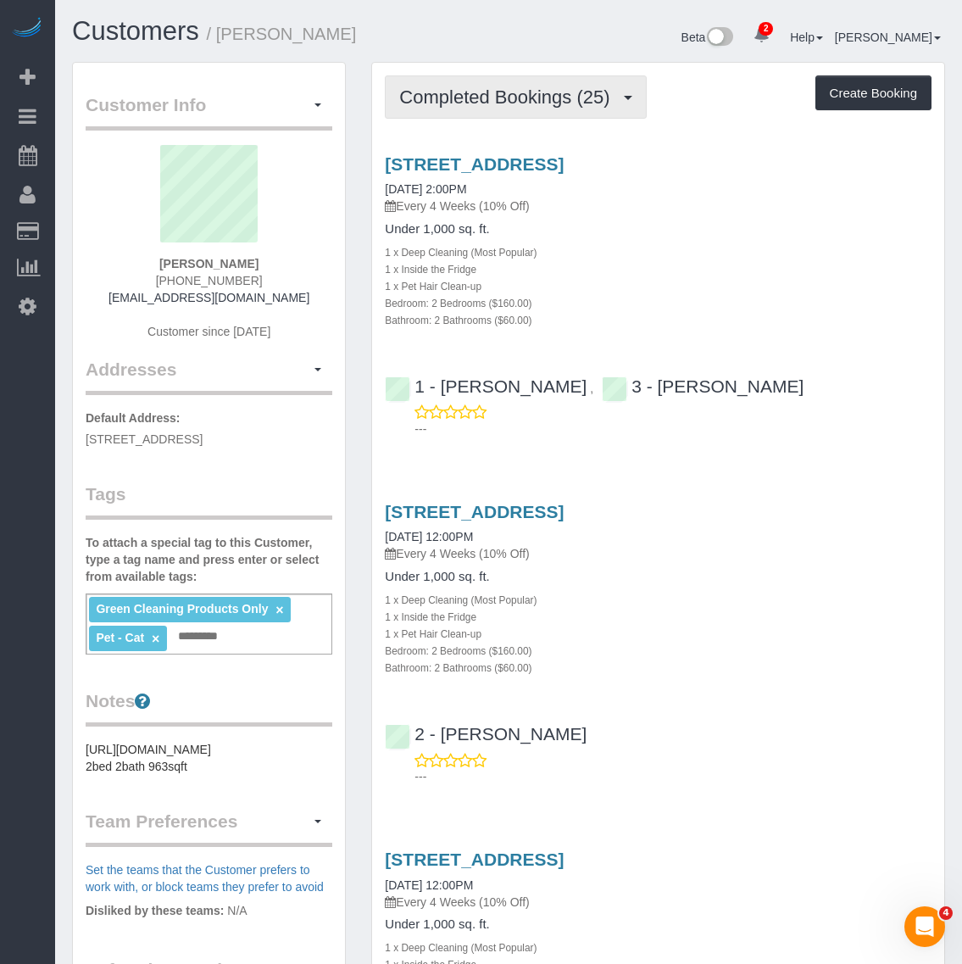
click at [568, 99] on span "Completed Bookings (25)" at bounding box center [508, 96] width 219 height 21
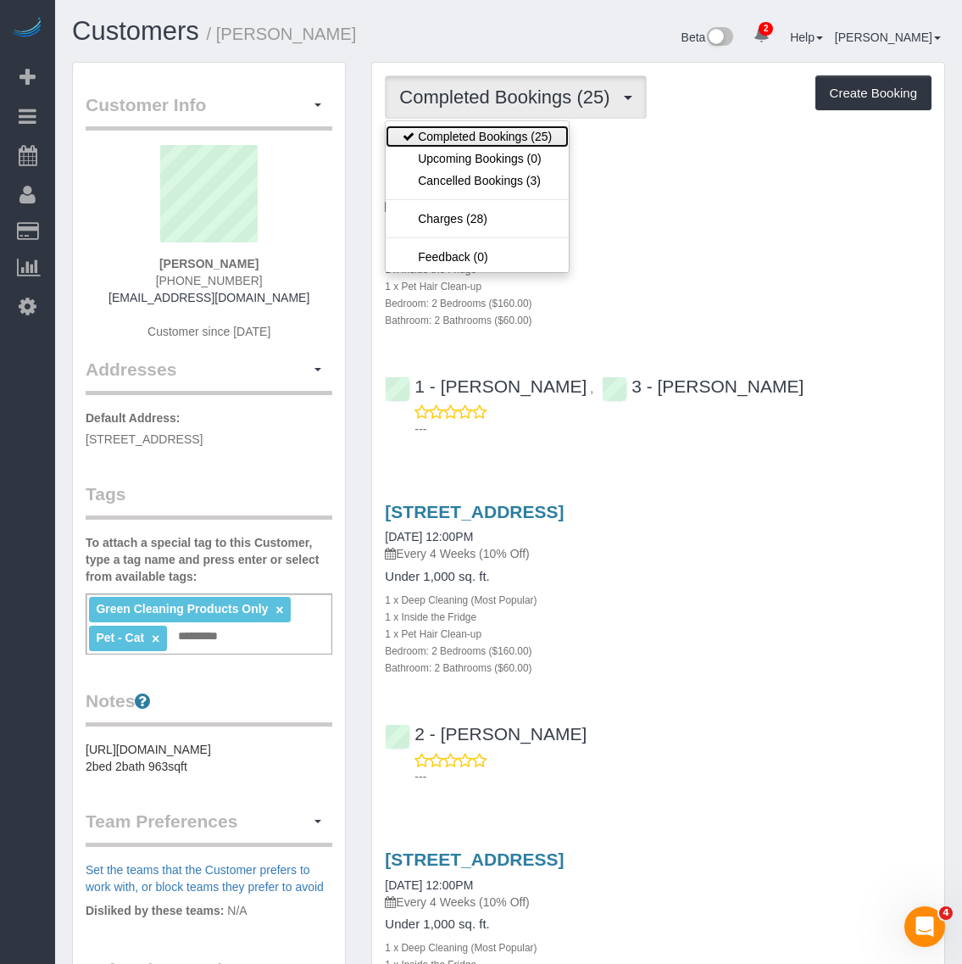
click at [521, 136] on link "Completed Bookings (25)" at bounding box center [477, 136] width 183 height 22
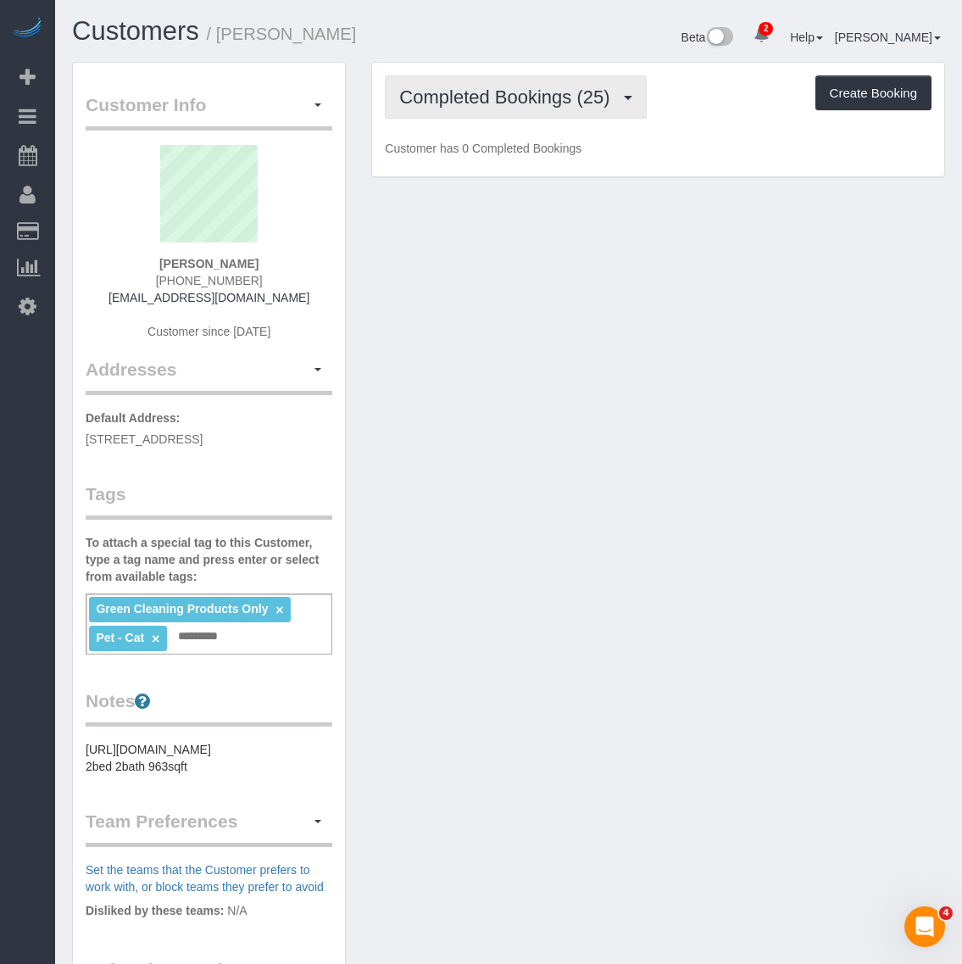
click at [521, 100] on span "Completed Bookings (25)" at bounding box center [508, 96] width 219 height 21
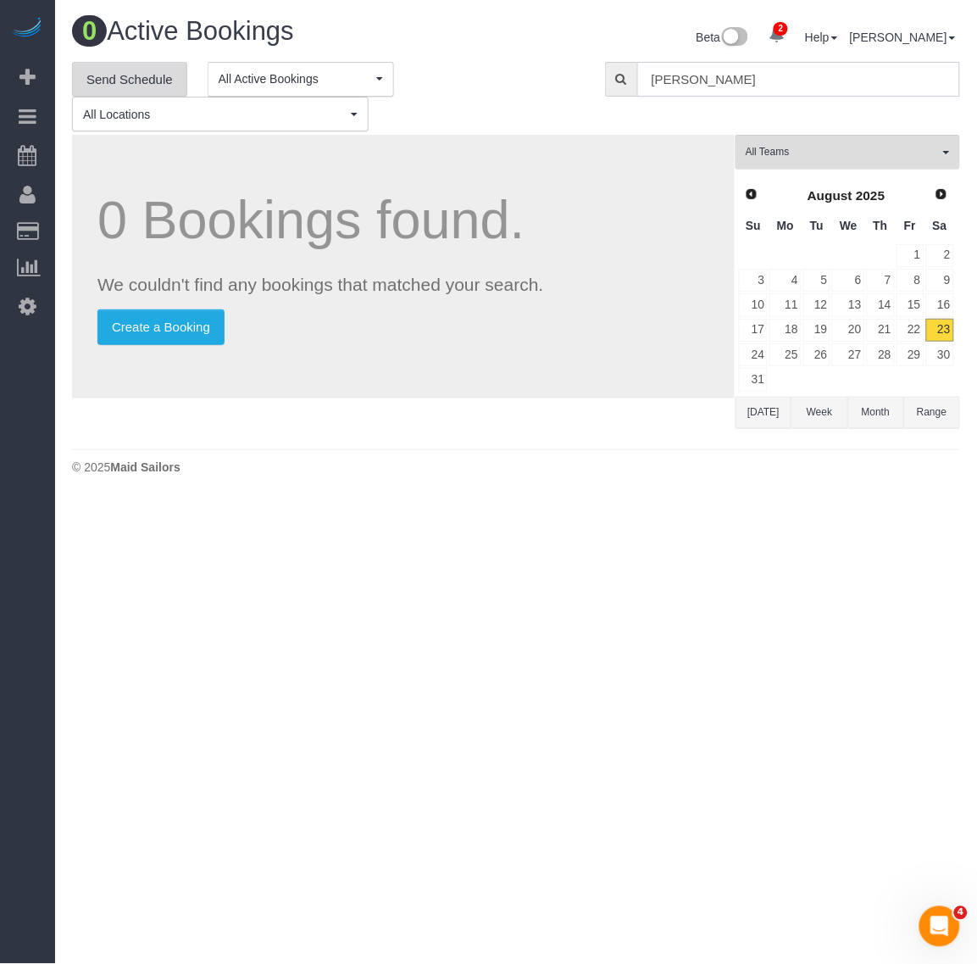
drag, startPoint x: 227, startPoint y: 69, endPoint x: 96, endPoint y: 85, distance: 132.4
click at [96, 85] on div "**********" at bounding box center [516, 97] width 914 height 70
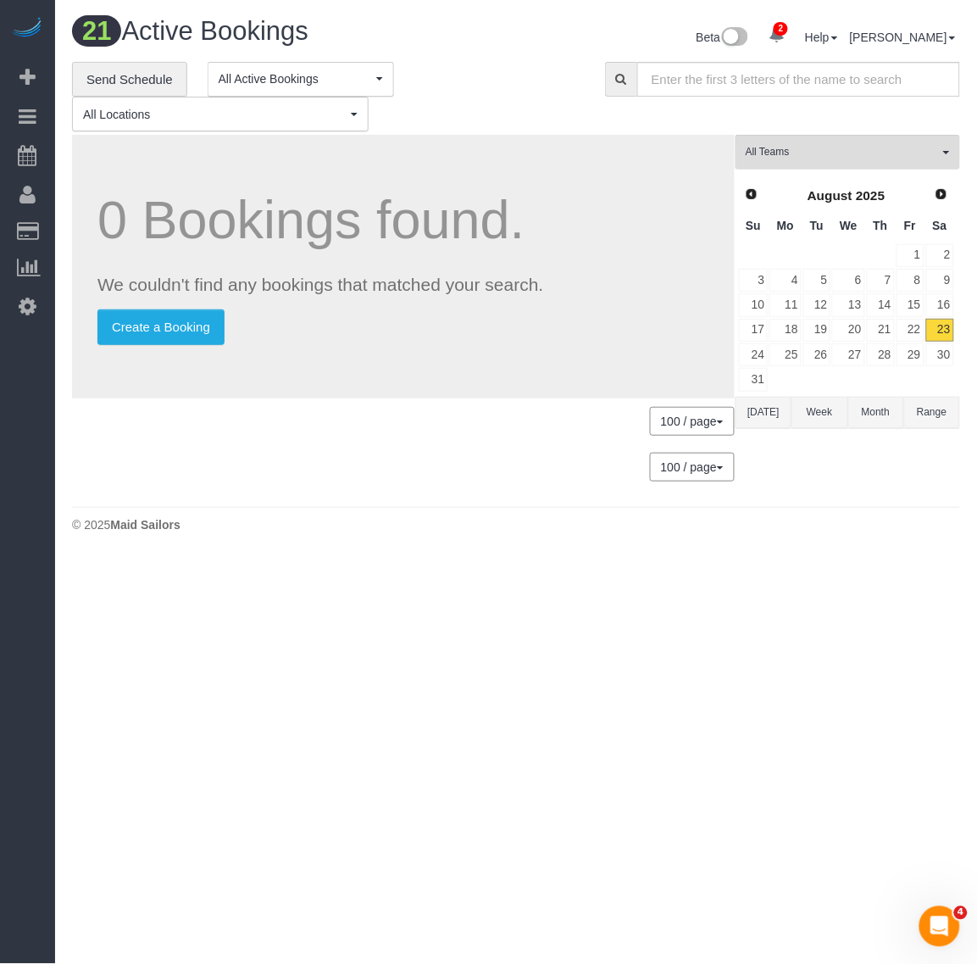
click at [520, 76] on div "**********" at bounding box center [326, 97] width 508 height 70
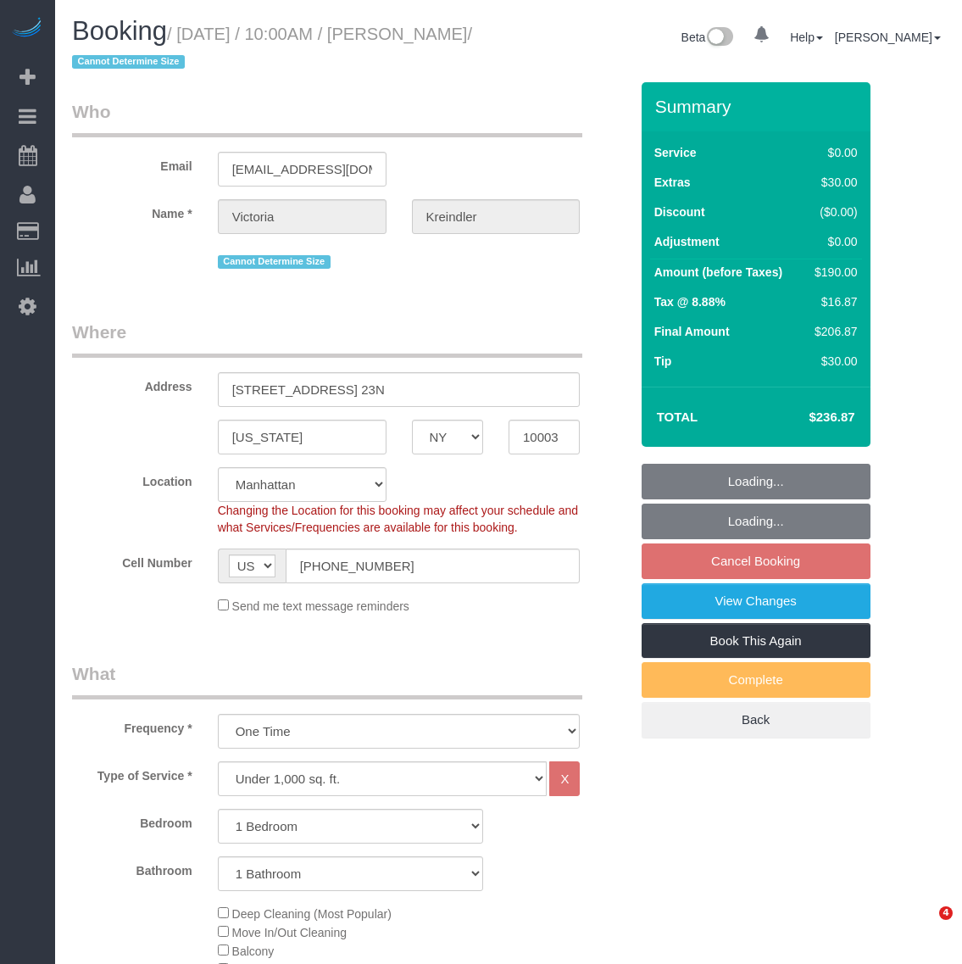
select select "NY"
select select "1"
select select "string:stripe-pm_1QnS9V4VGloSiKo7aPDTgxul"
select select "spot3"
select select "number:57"
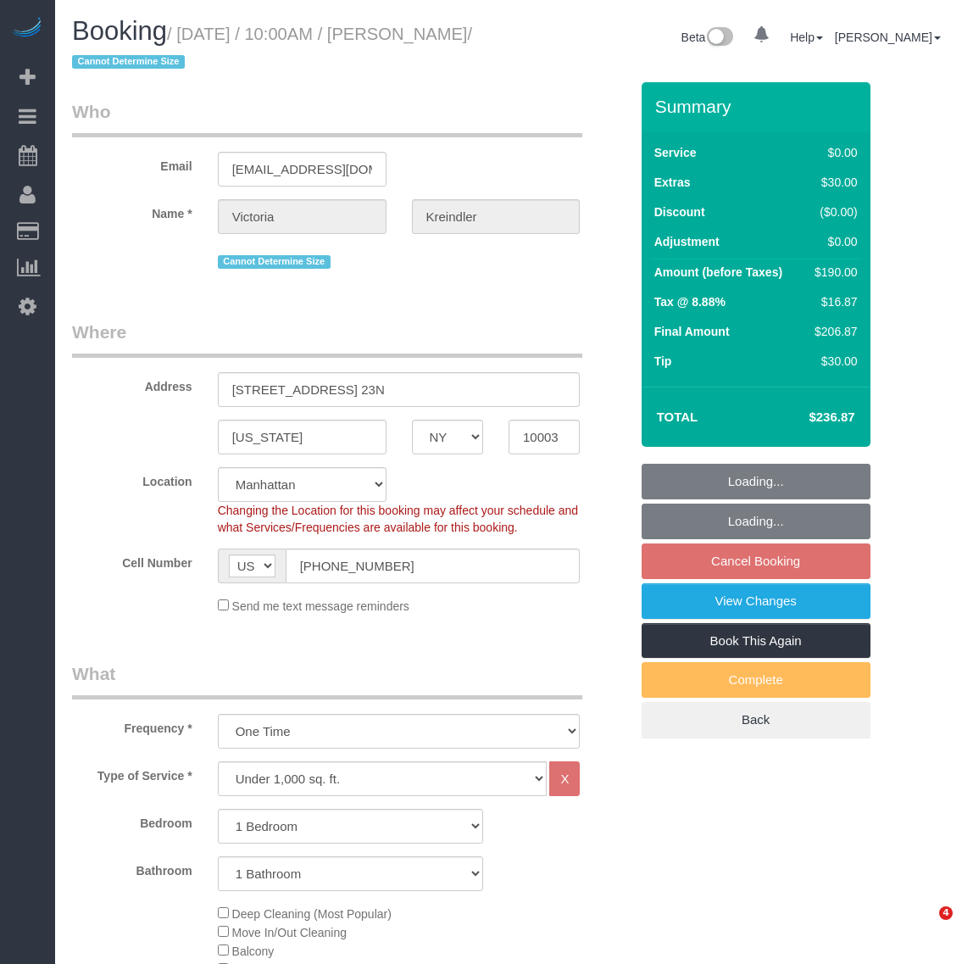
select select "number:72"
select select "number:15"
select select "number:5"
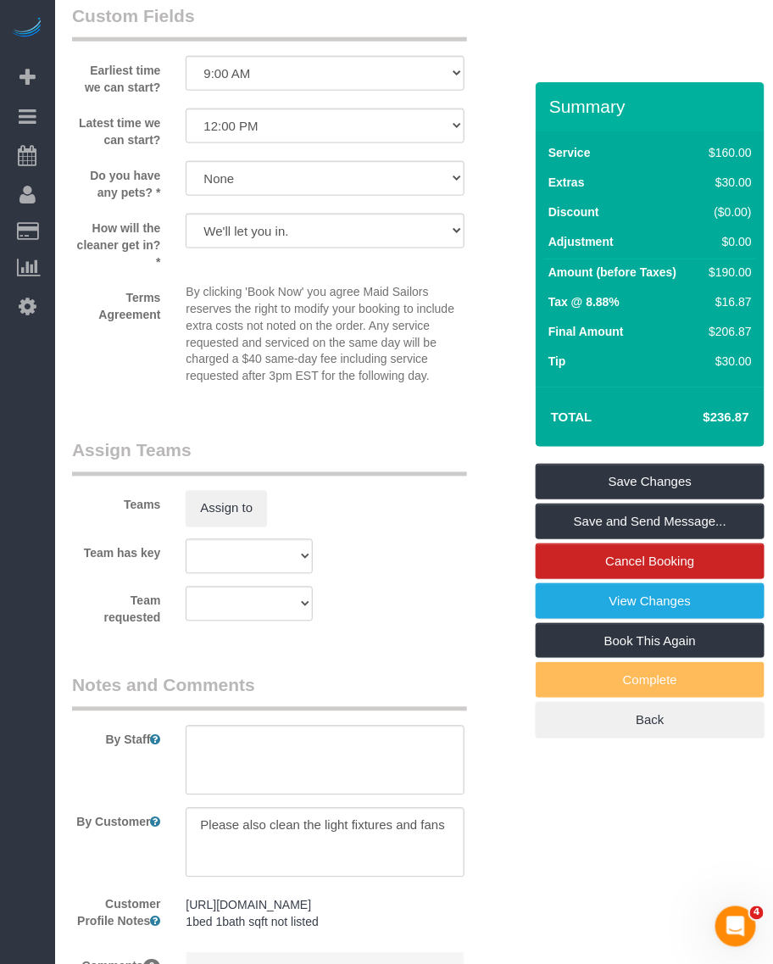
scroll to position [2207, 0]
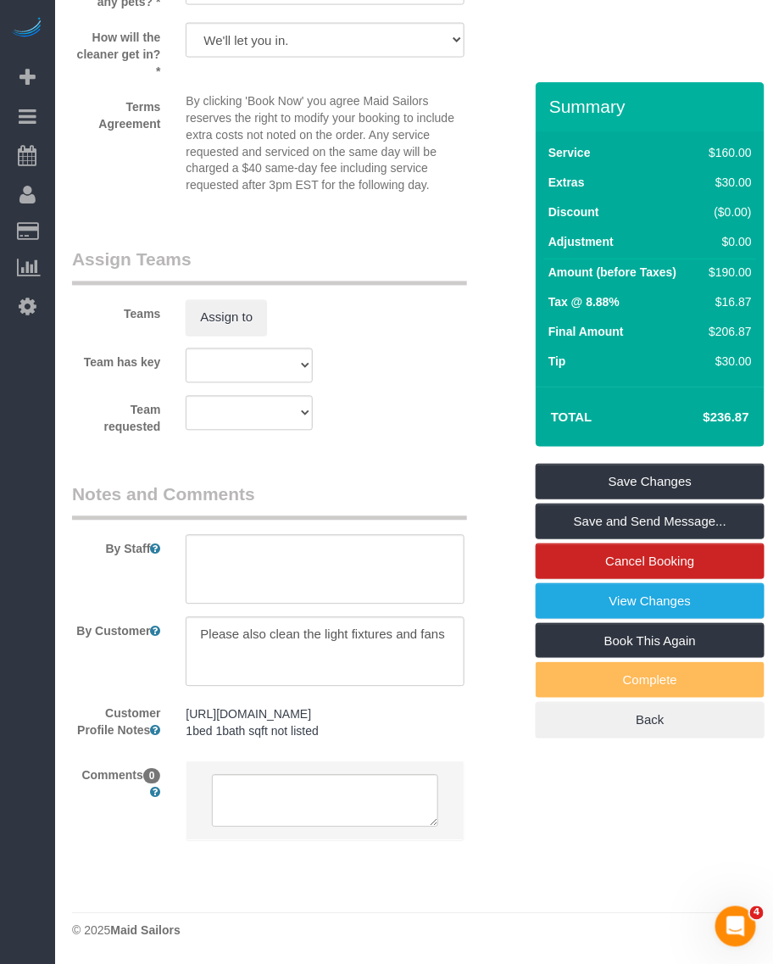
drag, startPoint x: 307, startPoint y: 723, endPoint x: 171, endPoint y: 678, distance: 142.9
click at [171, 678] on sui-booking-comments "By Staff By Customer Customer Profile Notes [URL][DOMAIN_NAME] 1bed 1bath sqft …" at bounding box center [287, 670] width 431 height 376
click at [189, 706] on pre "[URL][DOMAIN_NAME] 1bed 1bath sqft not listed" at bounding box center [325, 723] width 279 height 34
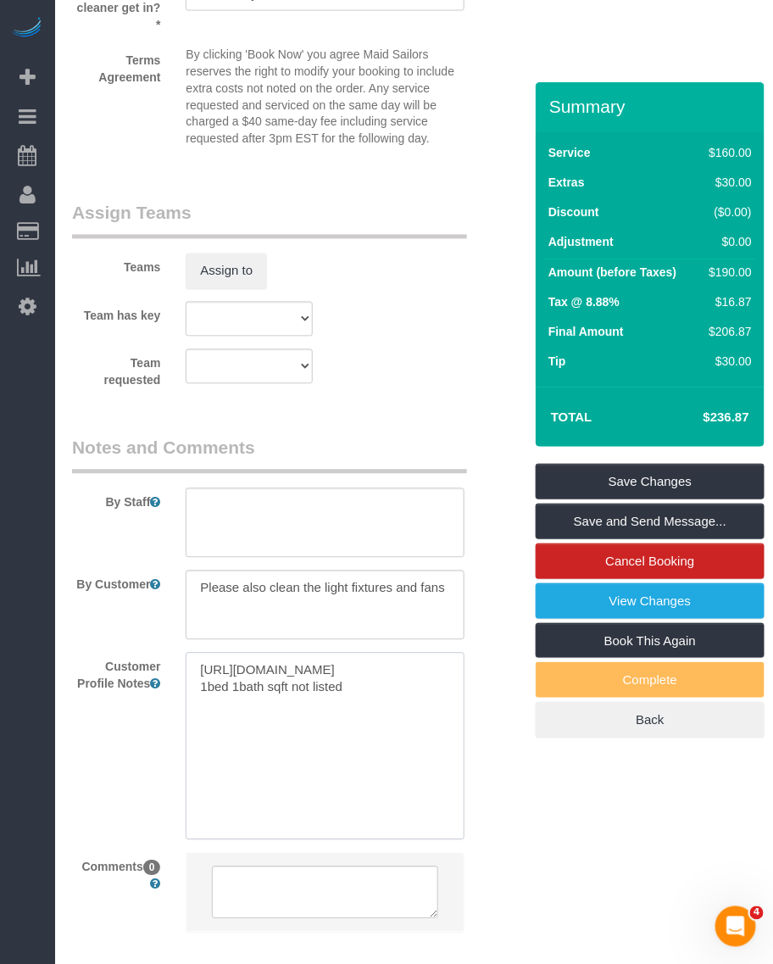
drag, startPoint x: 305, startPoint y: 723, endPoint x: 187, endPoint y: 682, distance: 125.5
click at [187, 682] on textarea "[URL][DOMAIN_NAME] 1bed 1bath sqft not listed" at bounding box center [325, 746] width 279 height 187
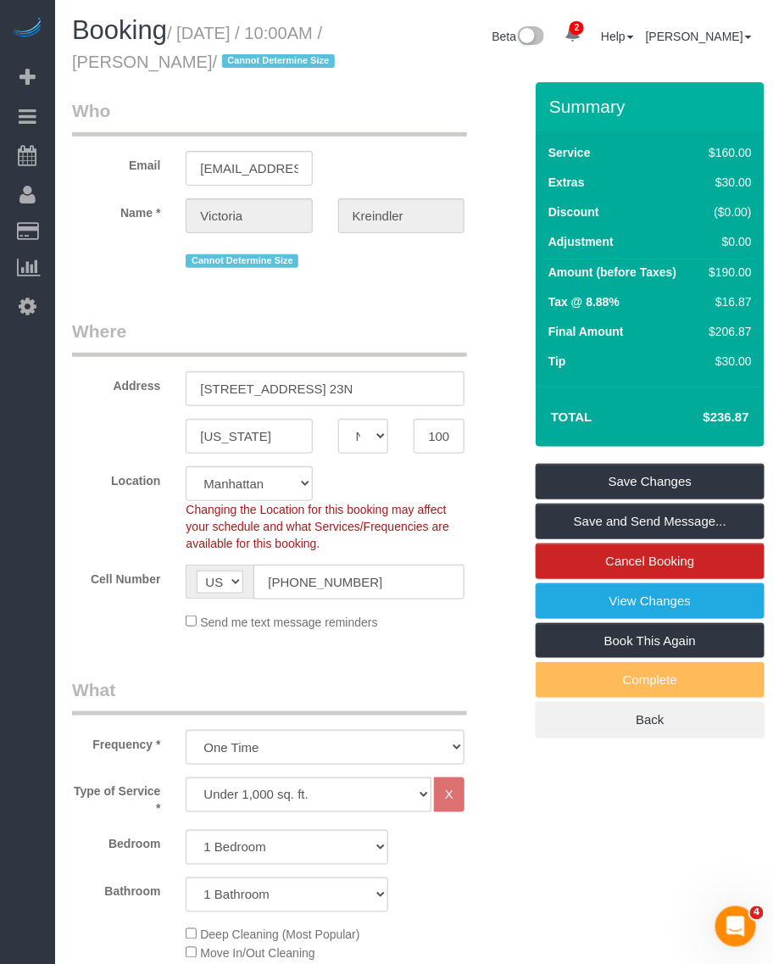
scroll to position [0, 0]
drag, startPoint x: 369, startPoint y: 418, endPoint x: 159, endPoint y: 407, distance: 210.5
click at [159, 407] on div "Address [STREET_ADDRESS] 23N" at bounding box center [287, 363] width 456 height 87
